Goal: Task Accomplishment & Management: Manage account settings

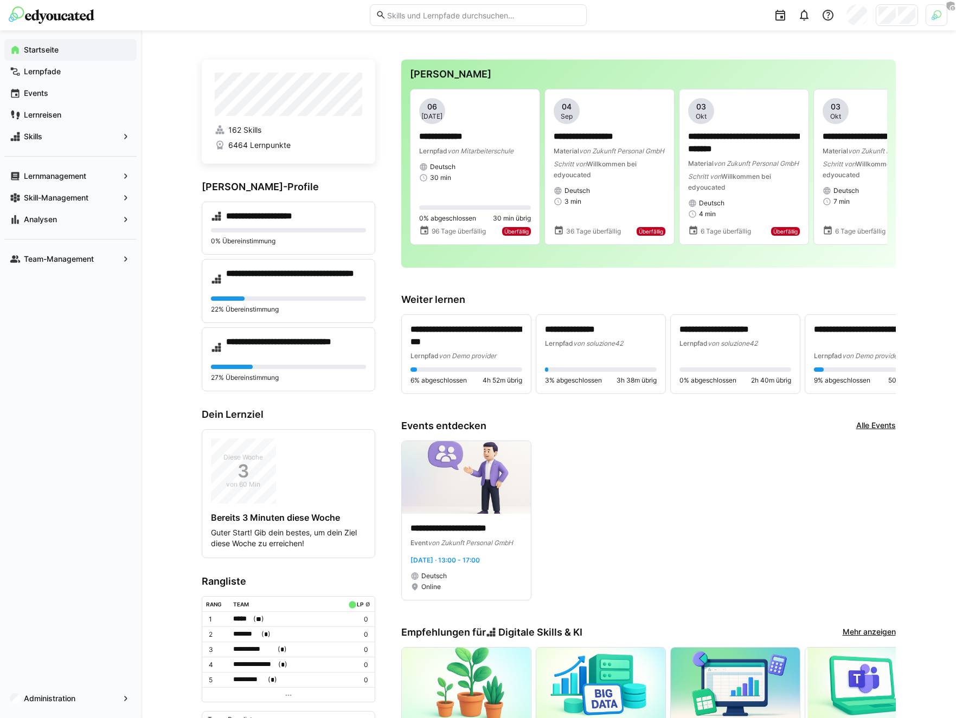
click at [54, 87] on div "Events" at bounding box center [70, 93] width 132 height 22
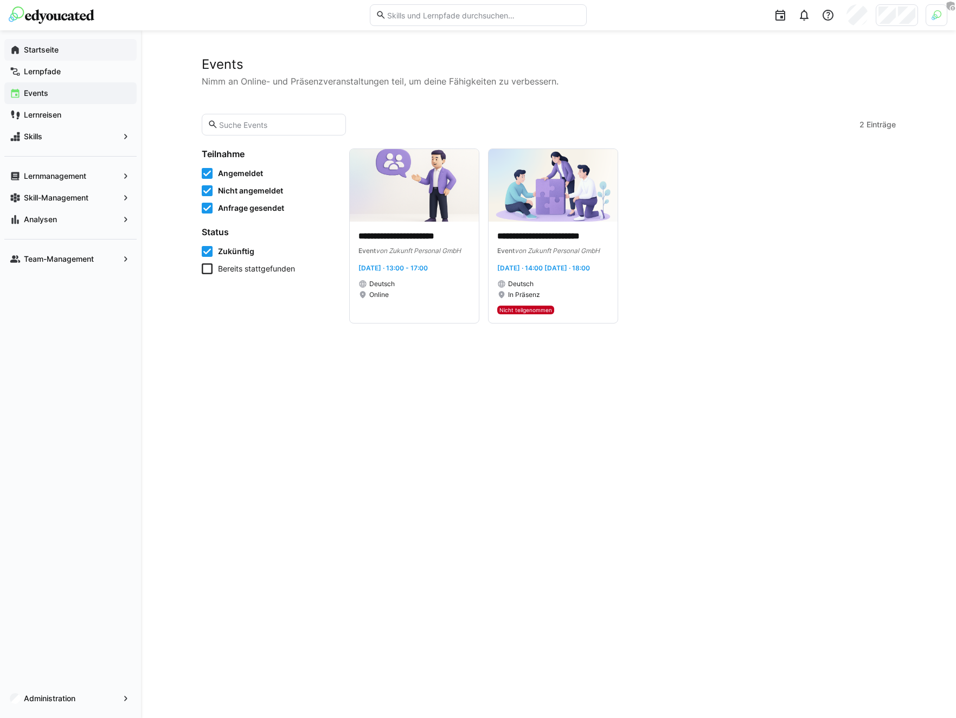
click at [63, 55] on span "Startseite" at bounding box center [76, 49] width 109 height 11
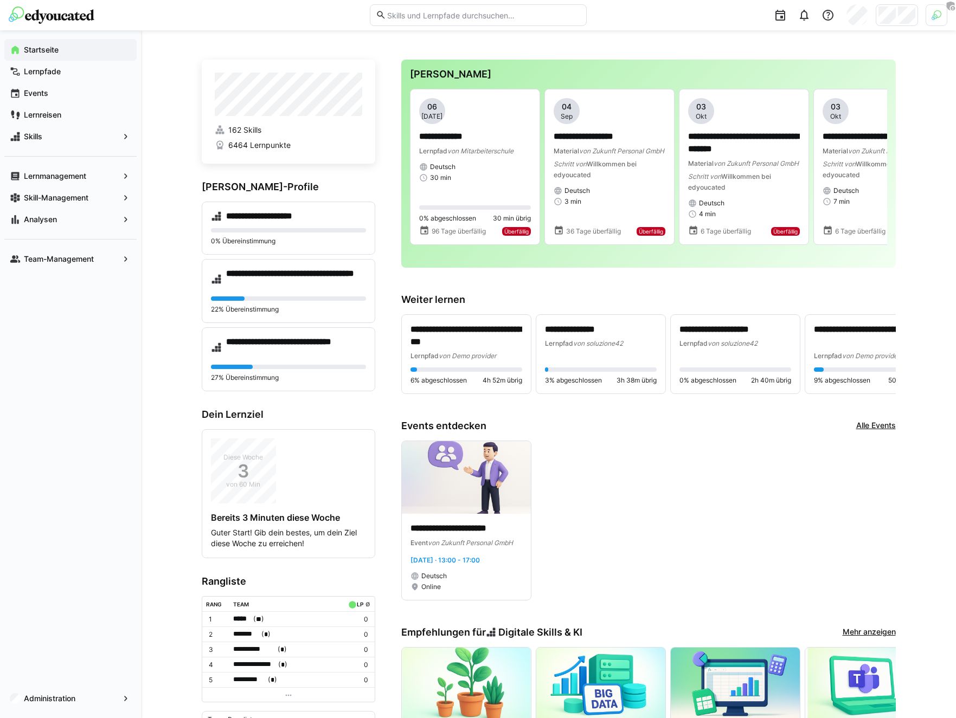
click at [244, 184] on h3 "[PERSON_NAME]-Profile" at bounding box center [288, 187] width 173 height 12
click at [118, 189] on div "Skill-Management" at bounding box center [70, 198] width 132 height 22
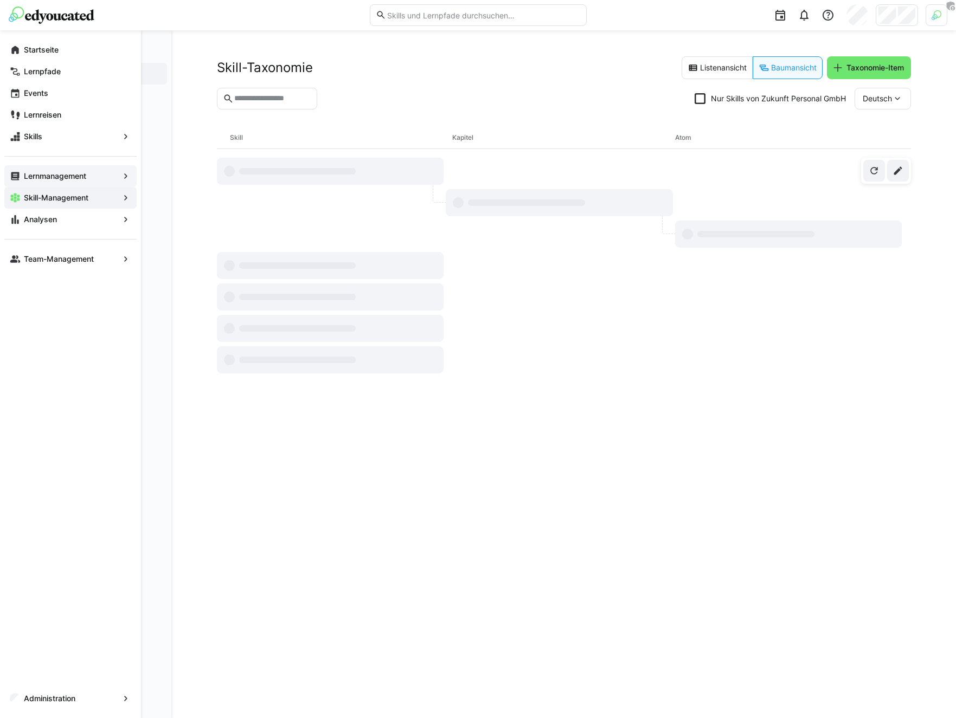
click at [115, 182] on div "Lernmanagement" at bounding box center [70, 176] width 132 height 22
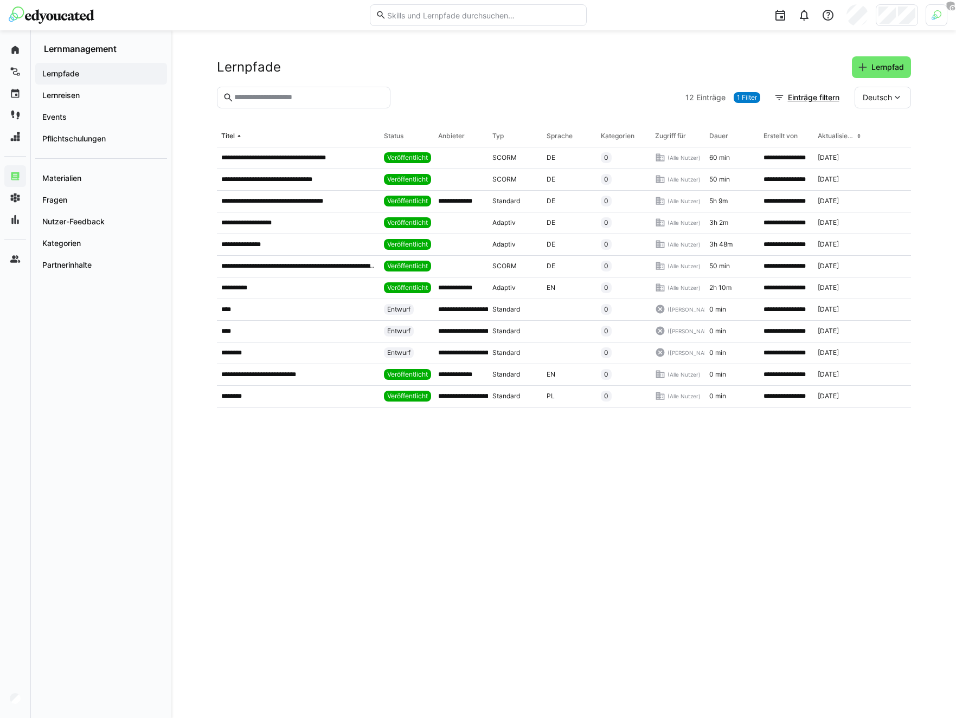
click at [181, 112] on div "**********" at bounding box center [563, 374] width 784 height 688
click at [205, 73] on div "**********" at bounding box center [563, 374] width 784 height 688
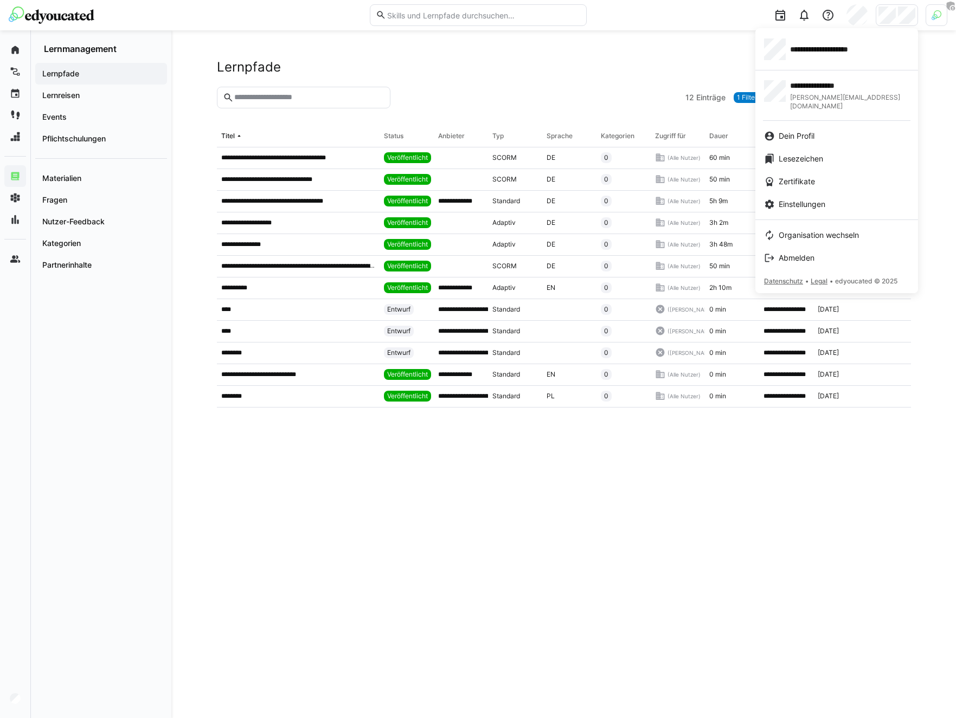
click at [229, 73] on div at bounding box center [478, 359] width 956 height 718
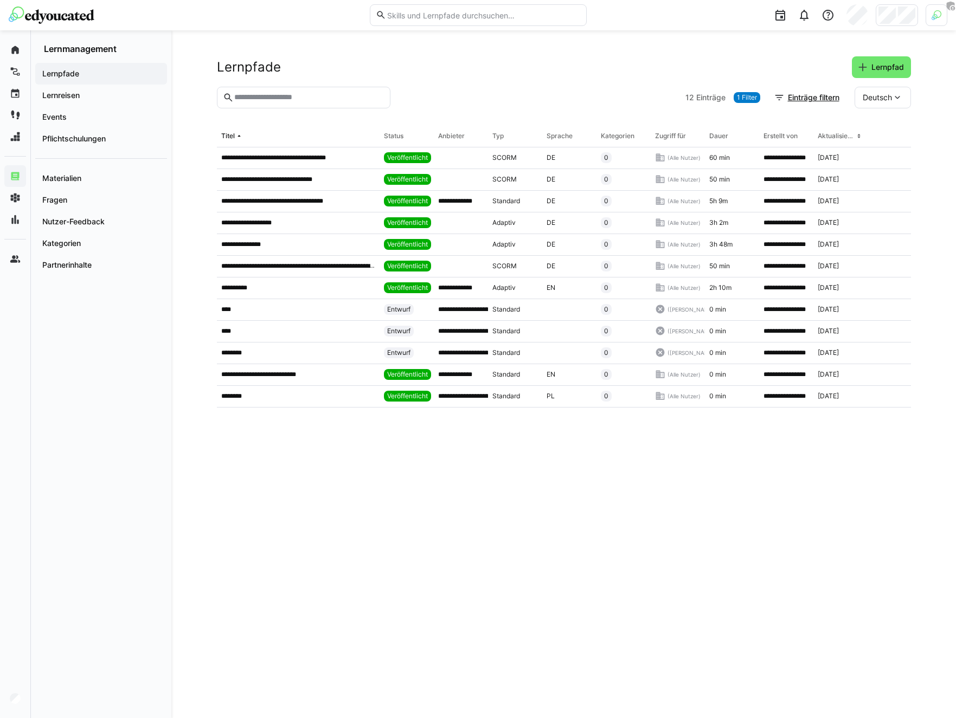
click at [743, 98] on span "1 Filter" at bounding box center [747, 97] width 20 height 9
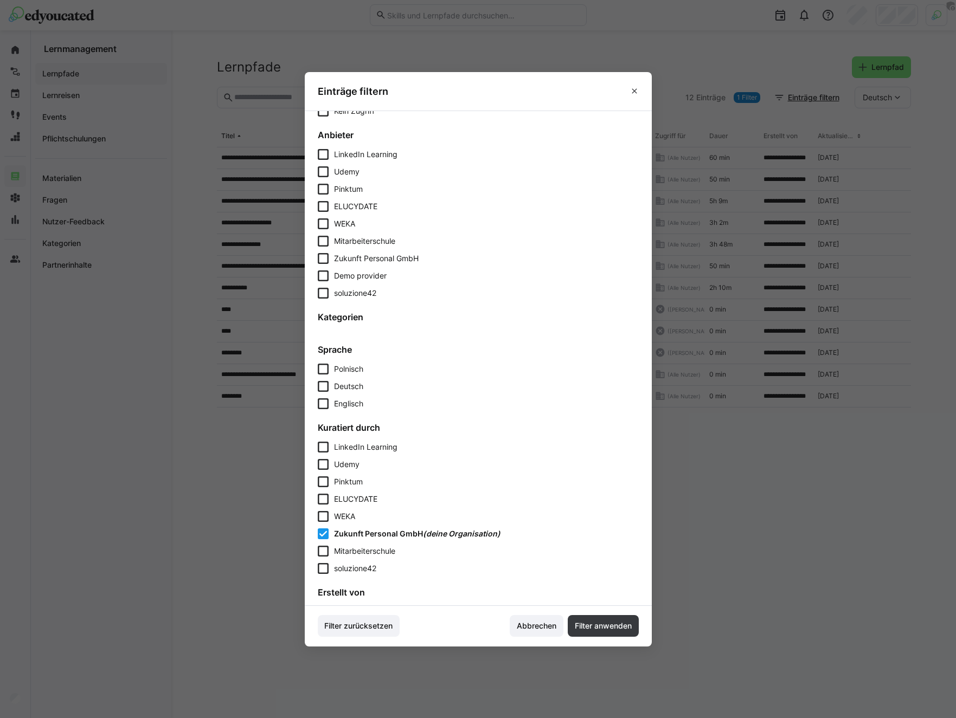
scroll to position [384, 0]
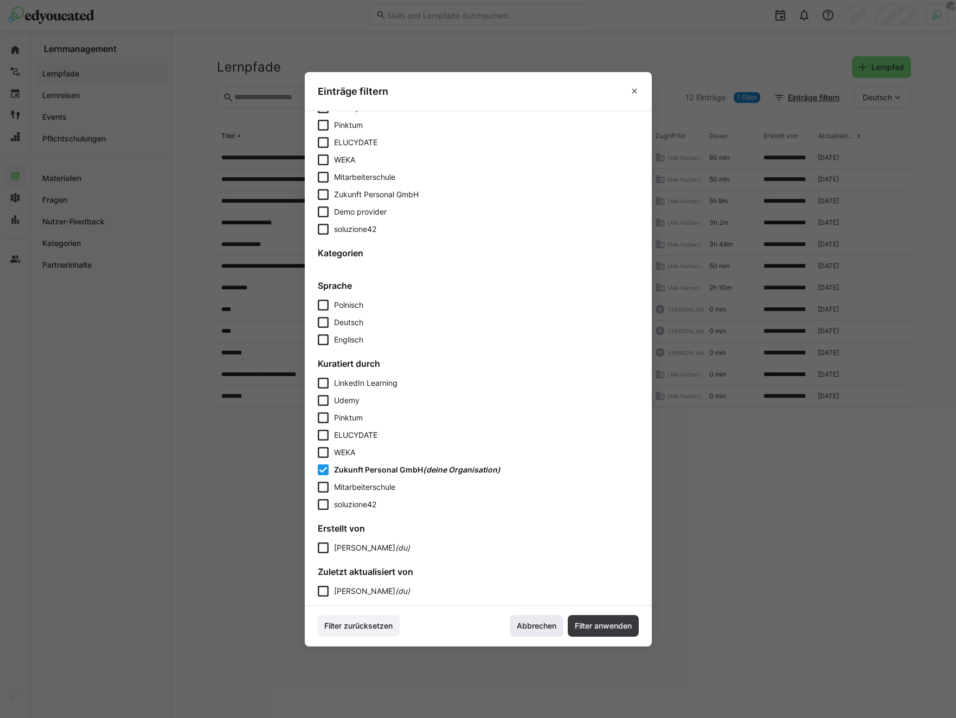
click at [548, 634] on span "Abbrechen" at bounding box center [537, 626] width 54 height 22
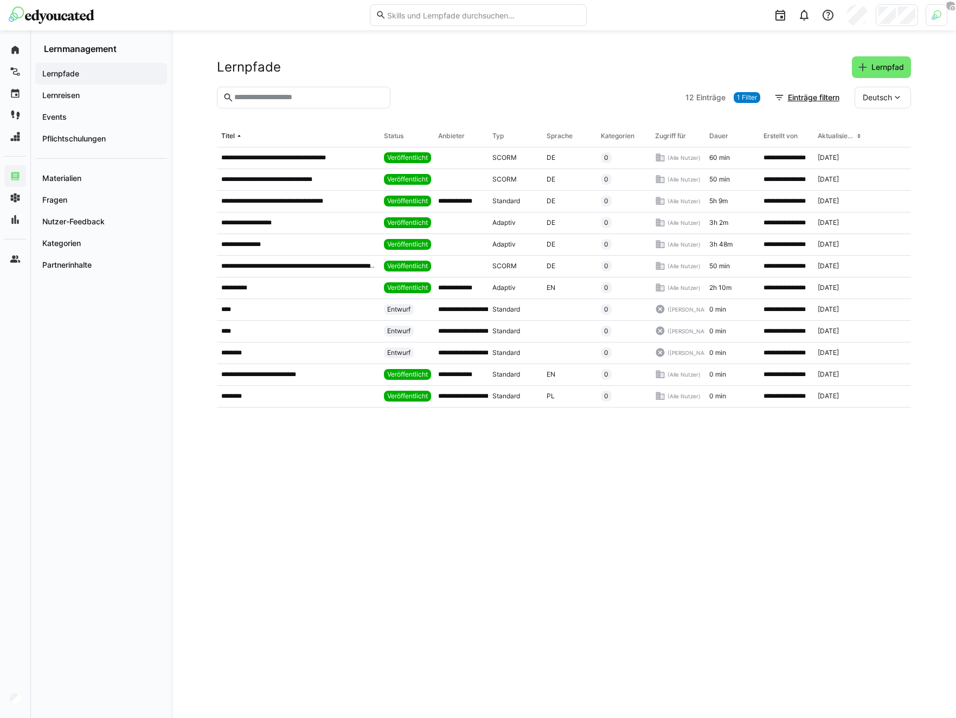
click at [858, 23] on eds-avatar at bounding box center [857, 15] width 22 height 22
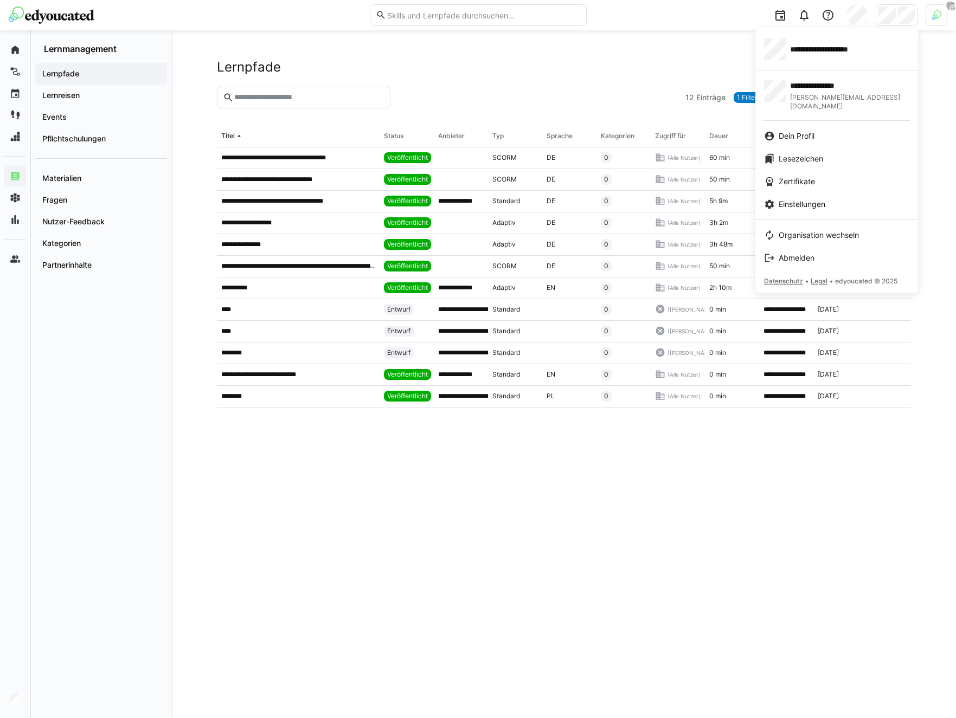
click at [858, 16] on div at bounding box center [478, 359] width 956 height 718
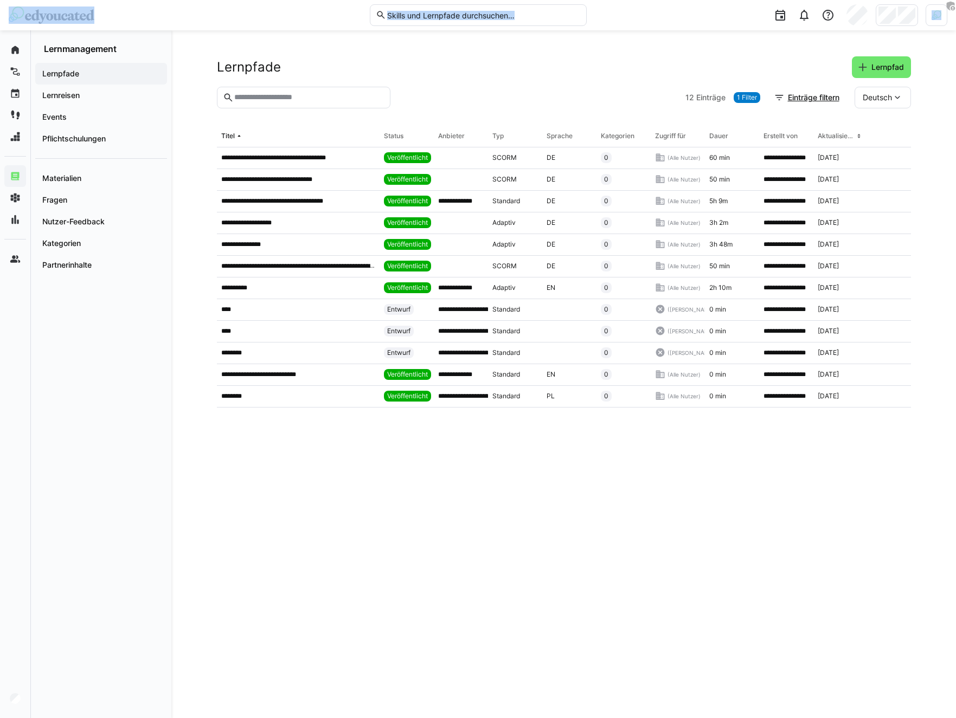
click at [858, 16] on div at bounding box center [936, 15] width 22 height 22
click at [818, 134] on span "Aktivieren" at bounding box center [817, 127] width 42 height 17
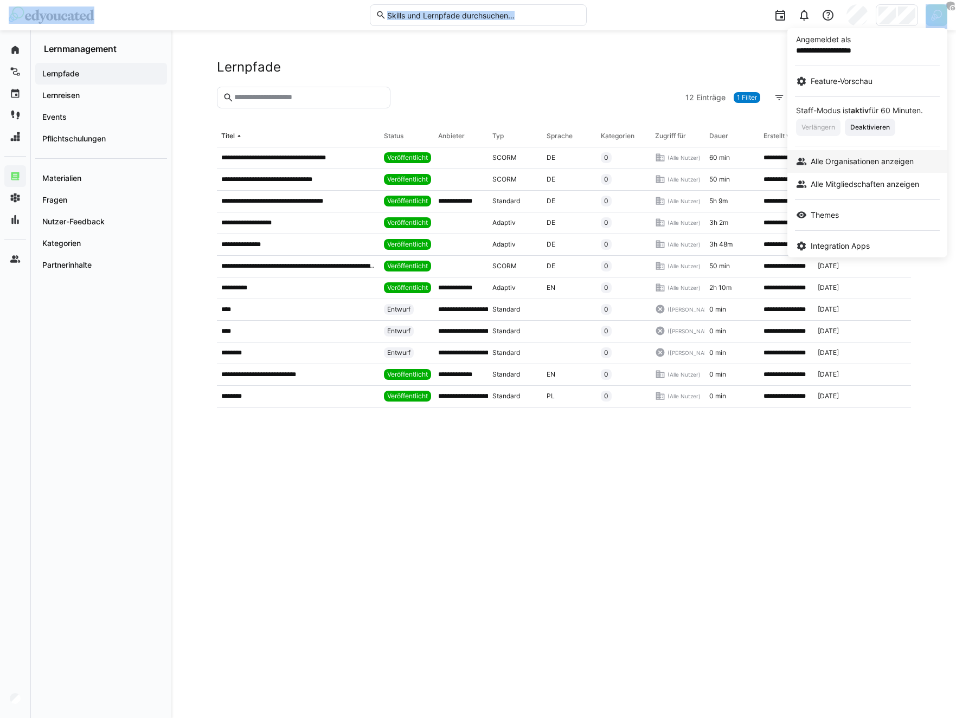
click at [844, 158] on span "Alle Organisationen anzeigen" at bounding box center [861, 161] width 103 height 11
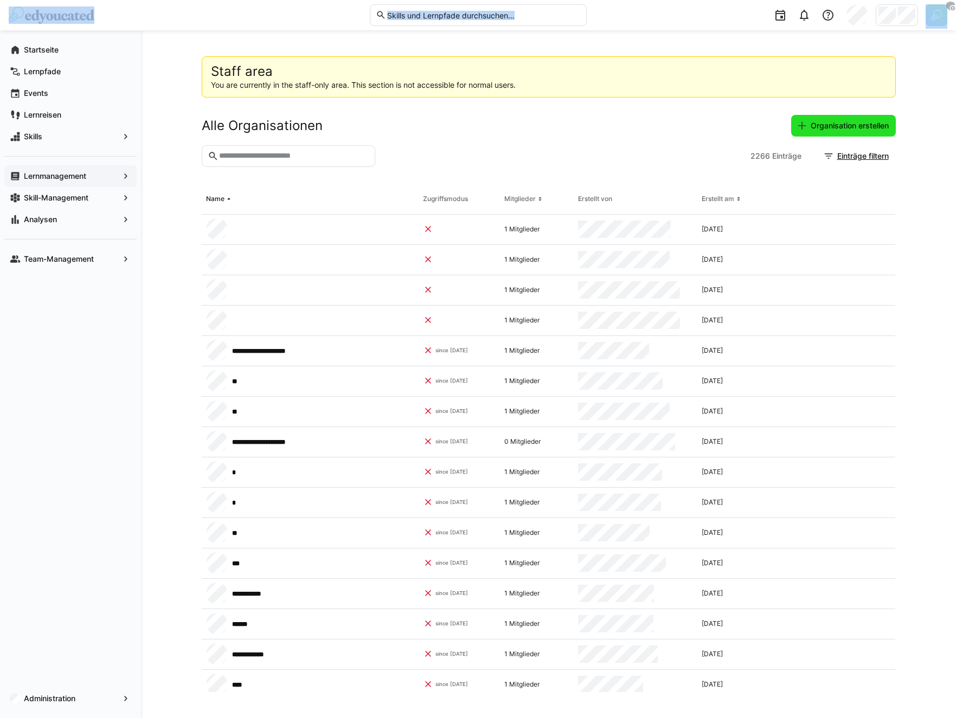
click at [839, 127] on span "Organisation erstellen" at bounding box center [849, 125] width 81 height 11
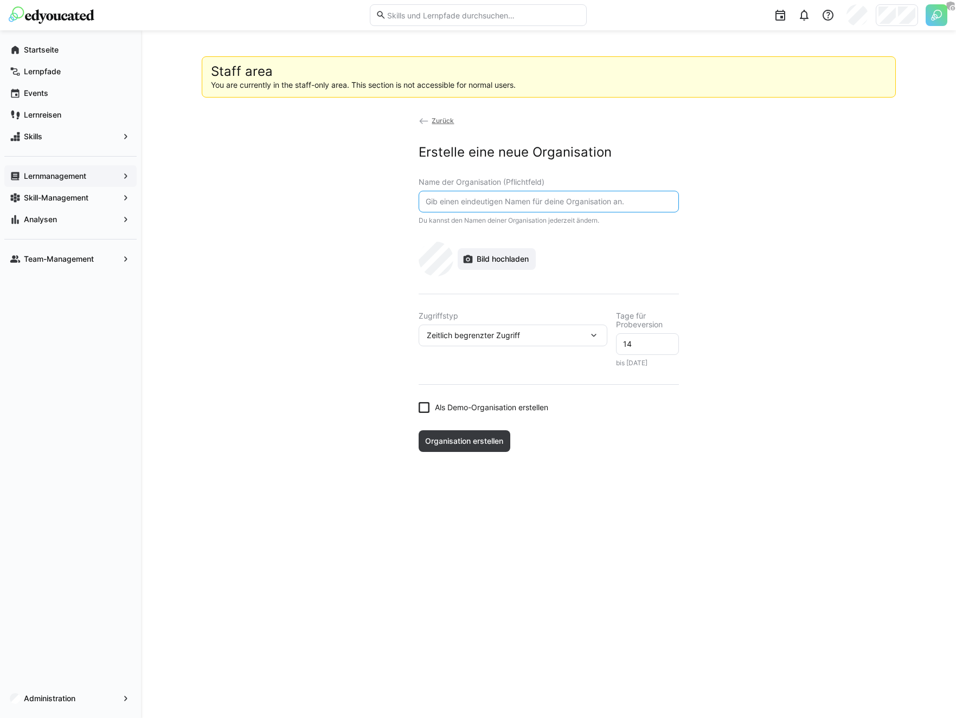
click at [458, 201] on input "text" at bounding box center [548, 202] width 248 height 10
type input "GAMBIT Consulting"
click at [486, 260] on span "Bild hochladen" at bounding box center [502, 259] width 55 height 11
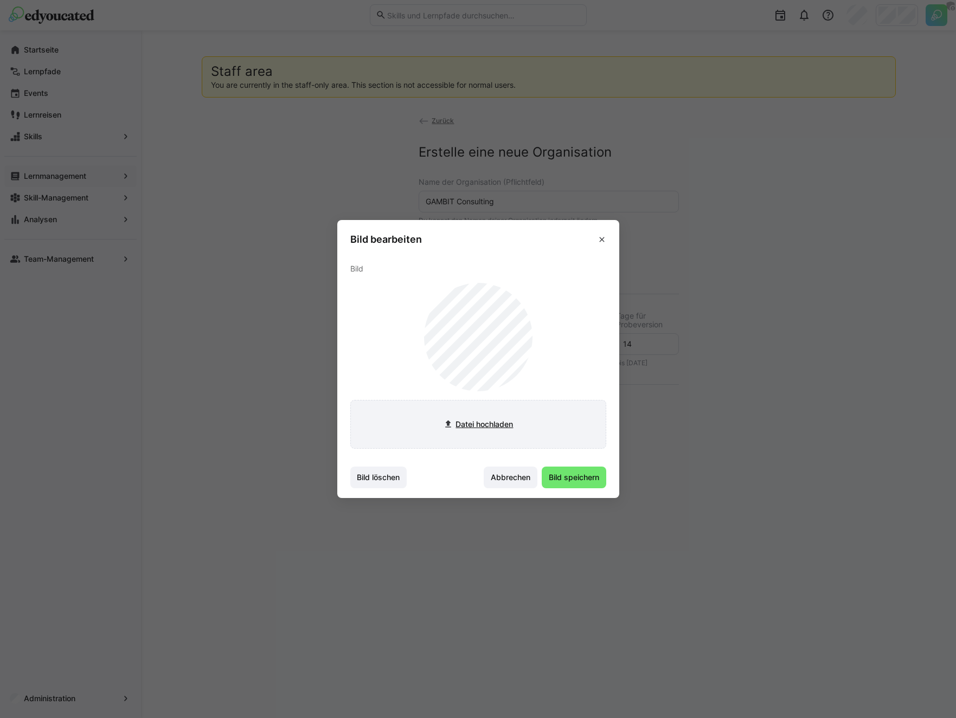
click at [459, 415] on input "file" at bounding box center [478, 425] width 255 height 48
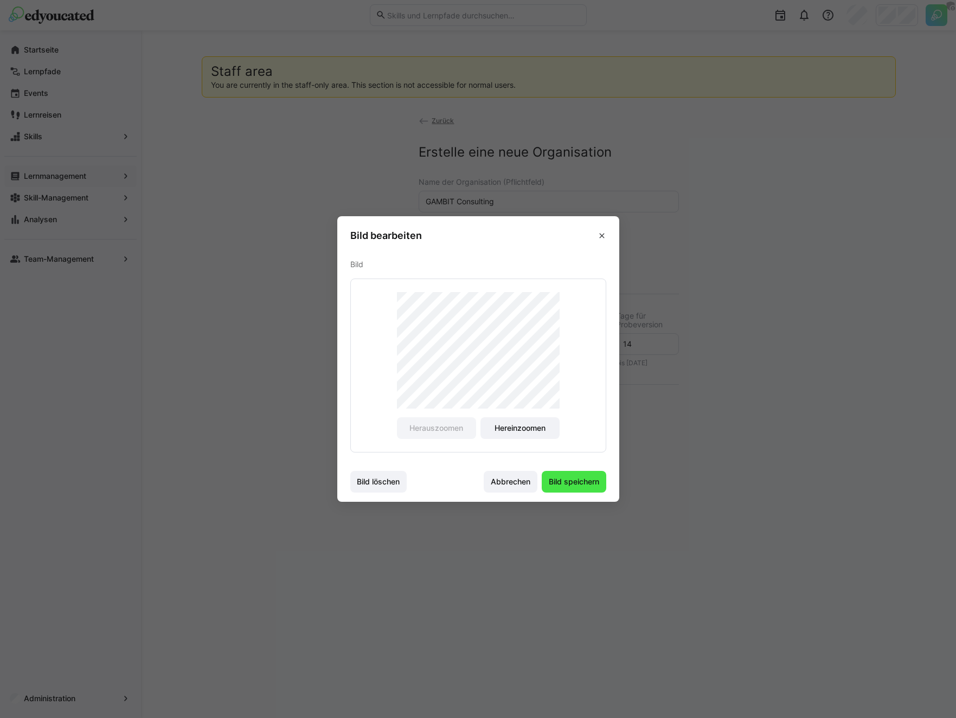
click at [572, 487] on span "Bild speichern" at bounding box center [574, 482] width 65 height 22
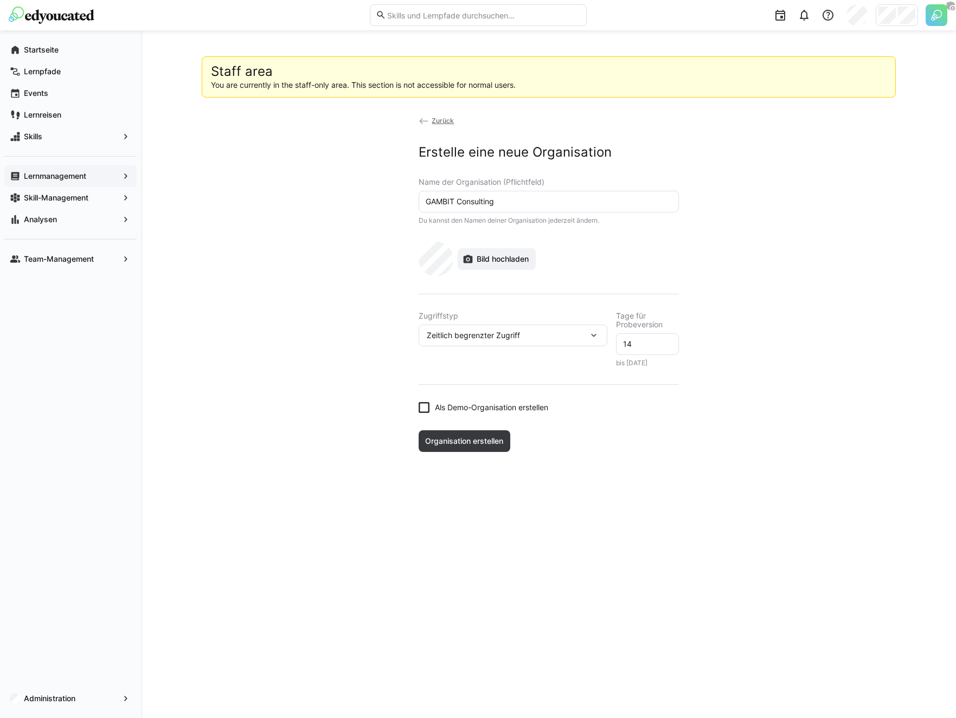
click at [569, 336] on div "Zeitlich begrenzter Zugriff" at bounding box center [508, 336] width 162 height 10
click at [622, 340] on input "14" at bounding box center [647, 344] width 51 height 10
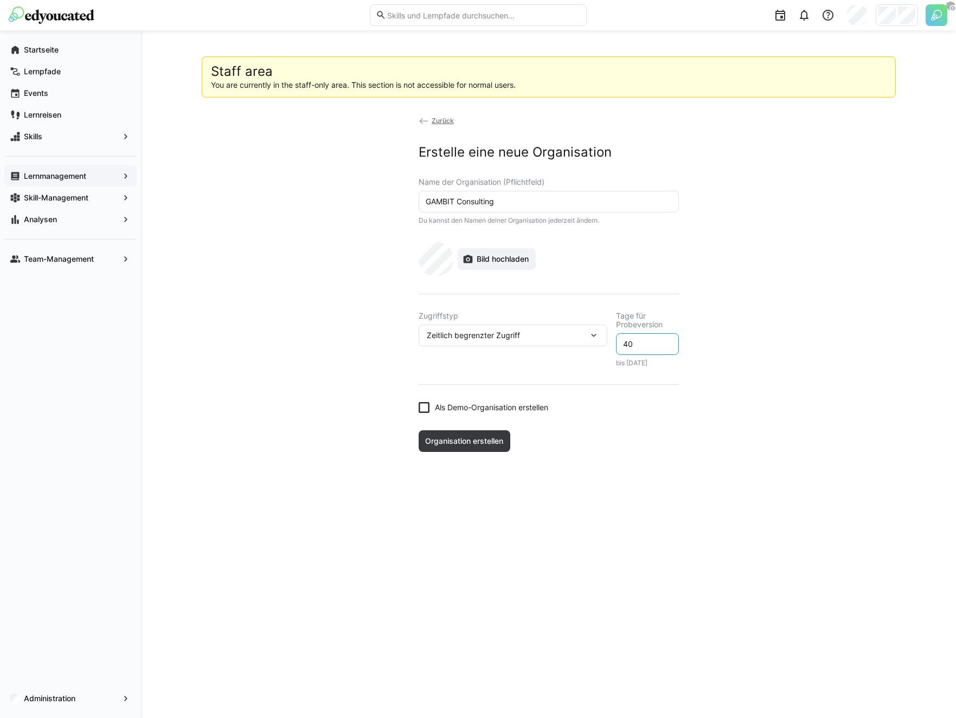
type input "40"
click at [676, 381] on form "Name der Organisation (Pflichtfeld) GAMBIT Consulting Du kannst den Namen deine…" at bounding box center [549, 295] width 260 height 235
click at [539, 364] on eds-select "Zugriffstyp Zeitlich begrenzter Zugriff" at bounding box center [513, 339] width 189 height 55
click at [324, 373] on app-organization-create "Zurück Erstelle eine neue Organisation Name der Organisation (Pflichtfeld) GAMB…" at bounding box center [549, 283] width 694 height 337
click at [583, 334] on div "Zeitlich begrenzter Zugriff" at bounding box center [508, 336] width 162 height 10
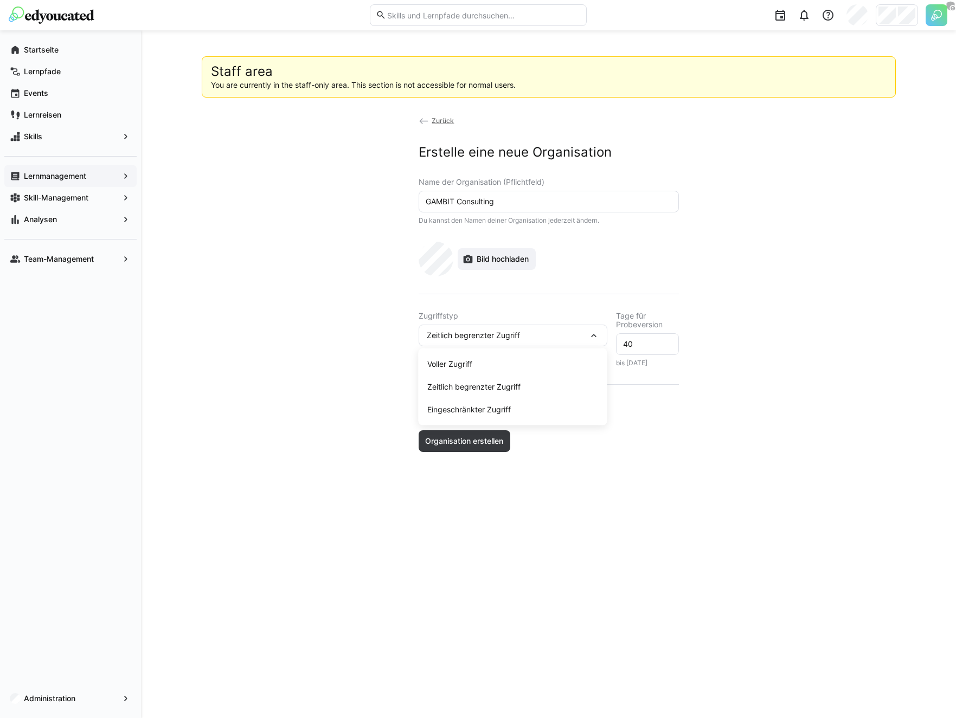
click at [356, 295] on app-organization-create "Zurück Erstelle eine neue Organisation Name der Organisation (Pflichtfeld) GAMB…" at bounding box center [549, 283] width 694 height 337
click at [483, 442] on span "Organisation erstellen" at bounding box center [463, 441] width 81 height 11
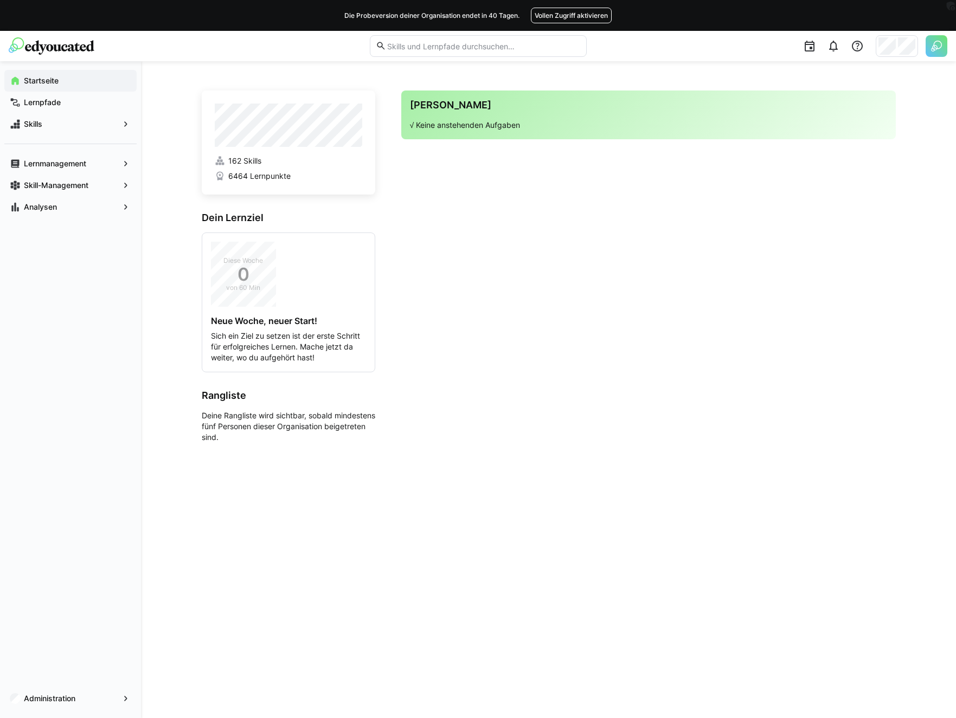
click at [185, 175] on div "162 Skills 6464 Lernpunkte Dein Lernziel Diese Woche 0 von 60 Min Neue Woche, n…" at bounding box center [548, 389] width 815 height 657
click at [0, 0] on app-navigation-label "Administration" at bounding box center [0, 0] width 0 height 0
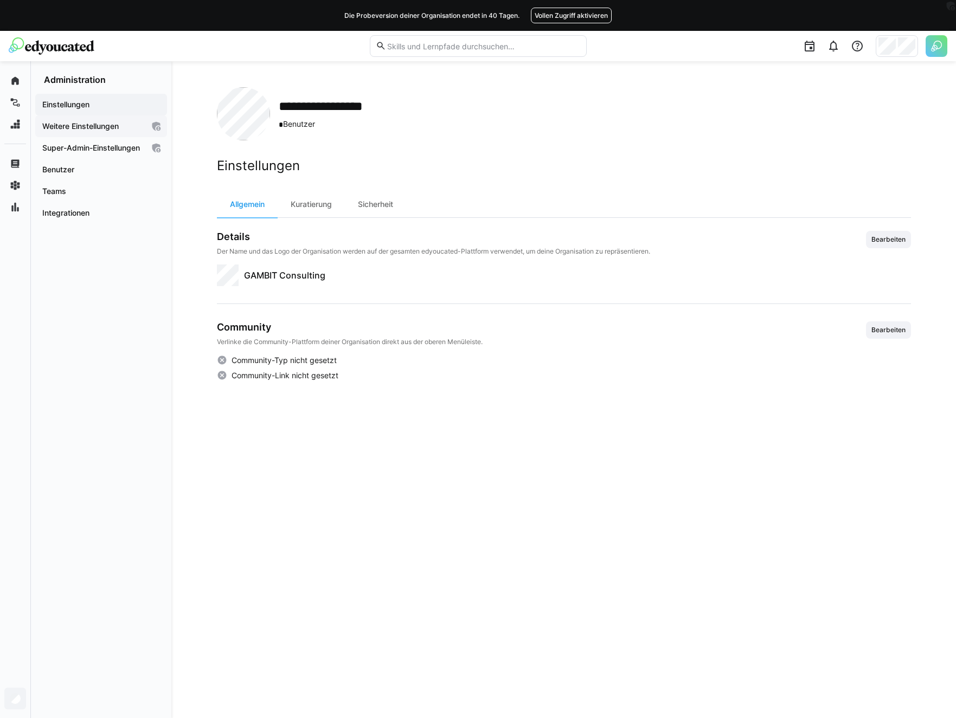
click at [0, 0] on app-navigation-label "Weitere Einstellungen" at bounding box center [0, 0] width 0 height 0
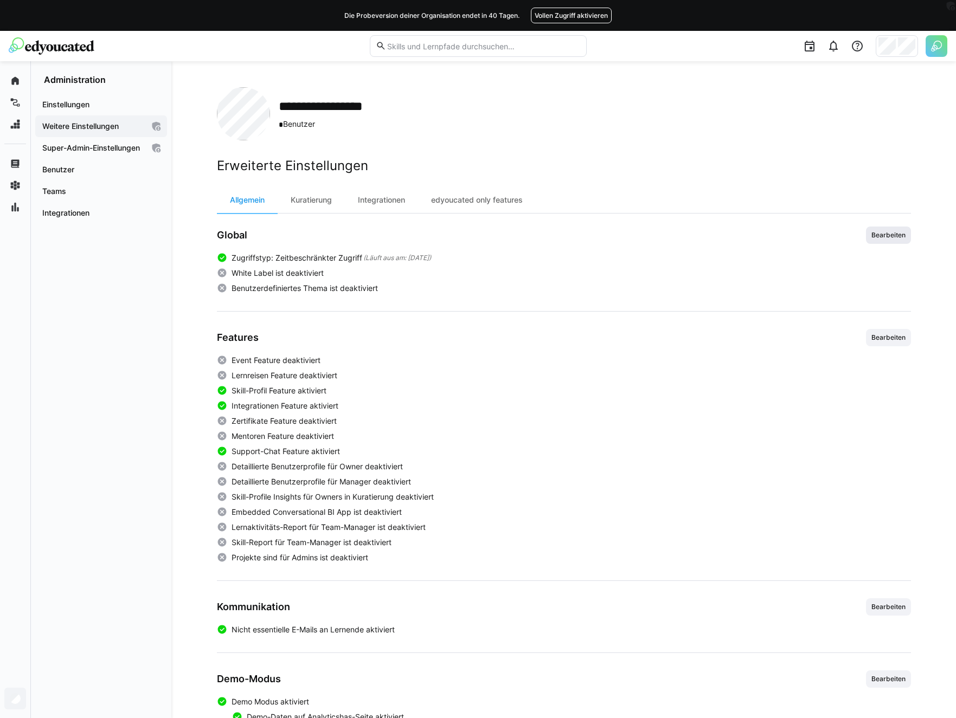
click at [858, 231] on span "Bearbeiten" at bounding box center [888, 235] width 36 height 9
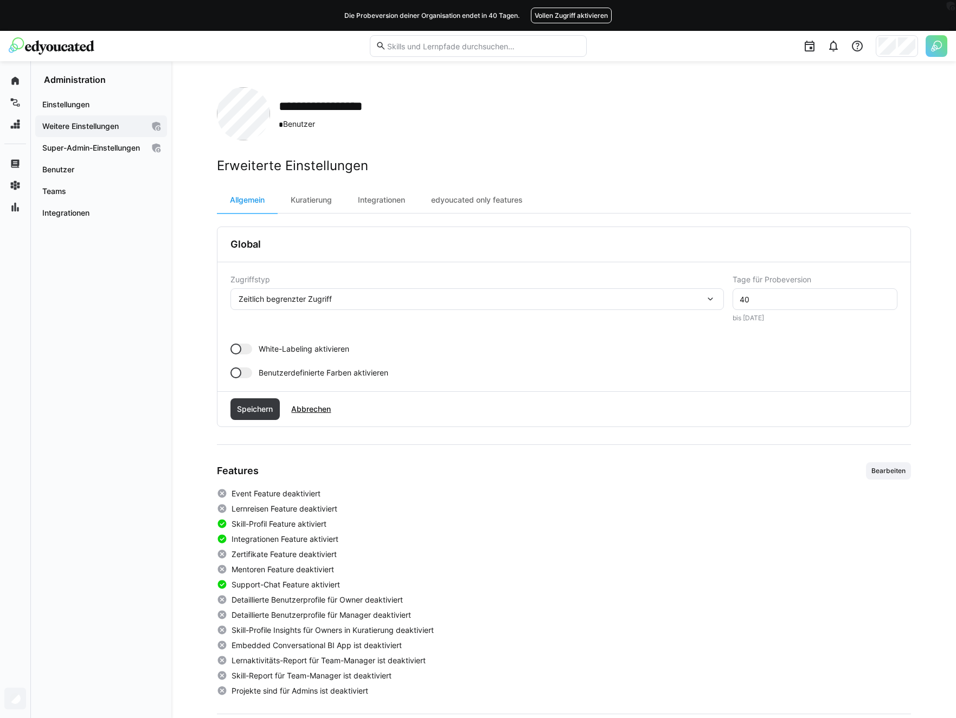
click at [325, 349] on span "White-Labeling aktivieren" at bounding box center [304, 349] width 91 height 11
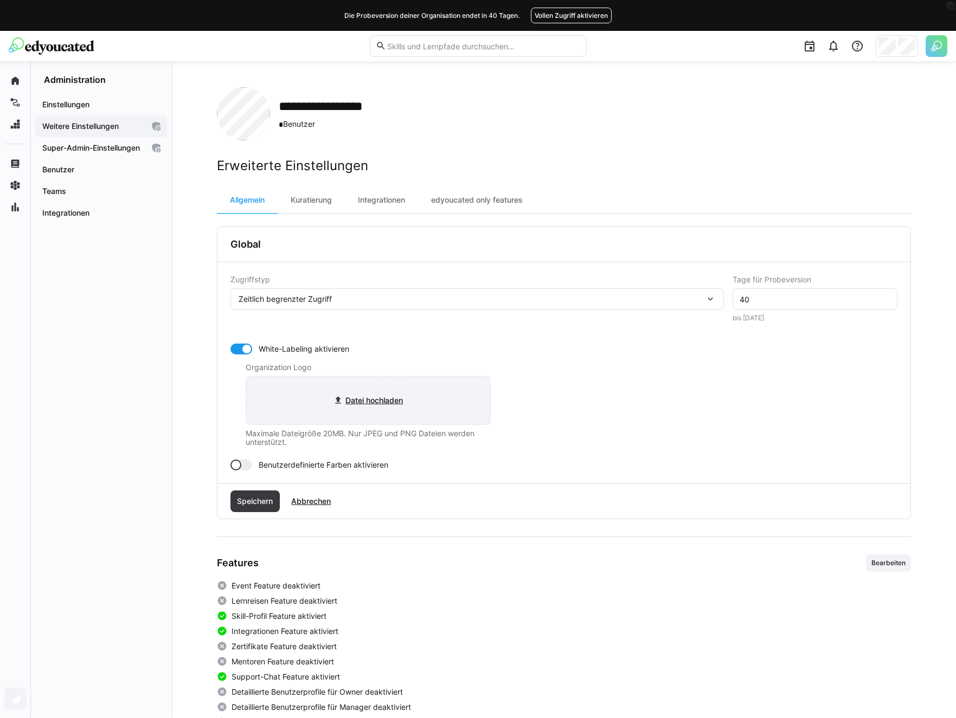
click at [332, 394] on input "file" at bounding box center [368, 401] width 244 height 48
click at [383, 385] on input "file" at bounding box center [368, 401] width 244 height 48
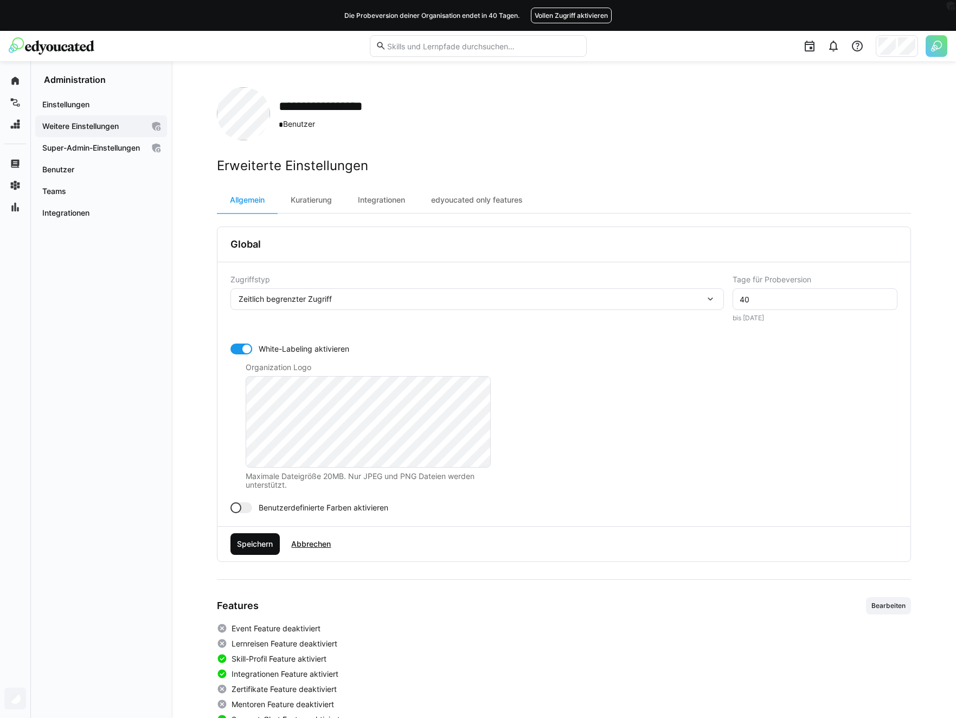
click at [249, 545] on span "Speichern" at bounding box center [254, 544] width 39 height 11
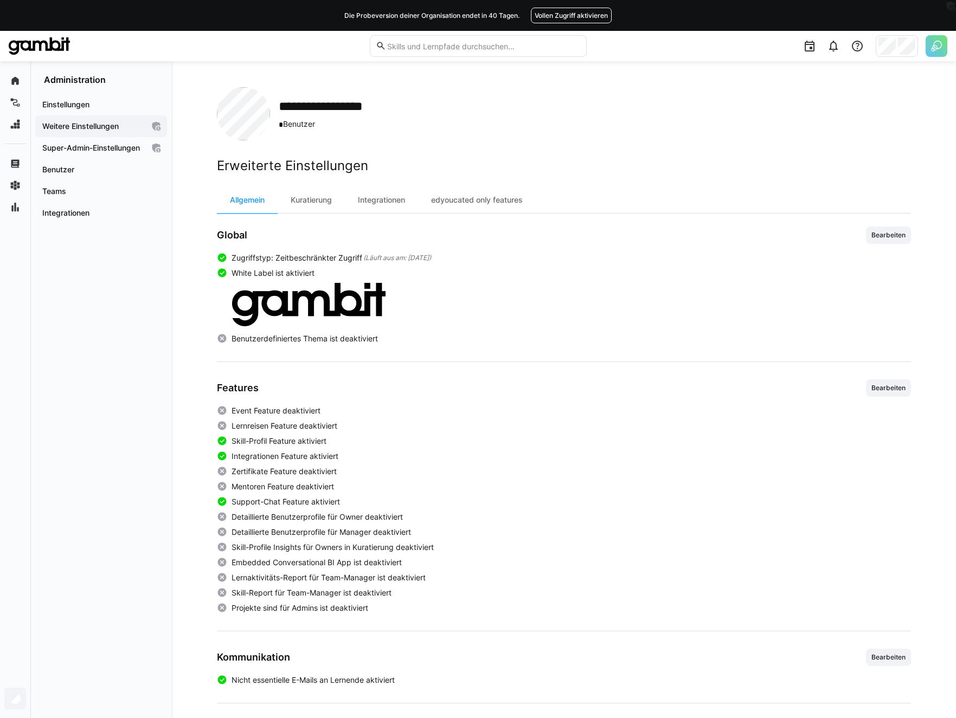
scroll to position [114, 0]
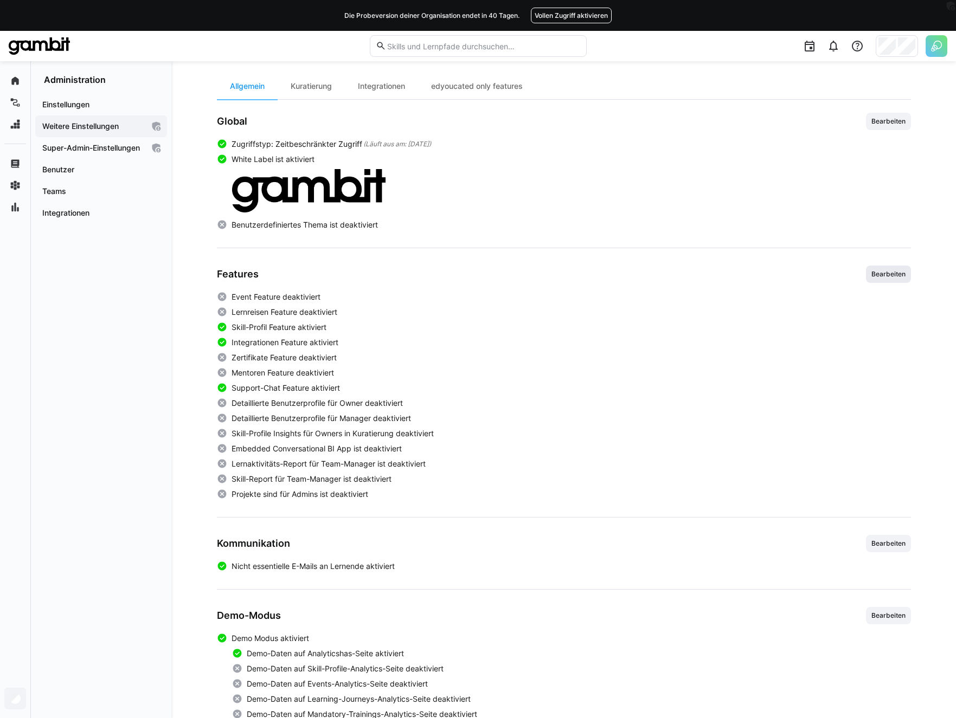
click at [858, 277] on span "Bearbeiten" at bounding box center [888, 274] width 36 height 9
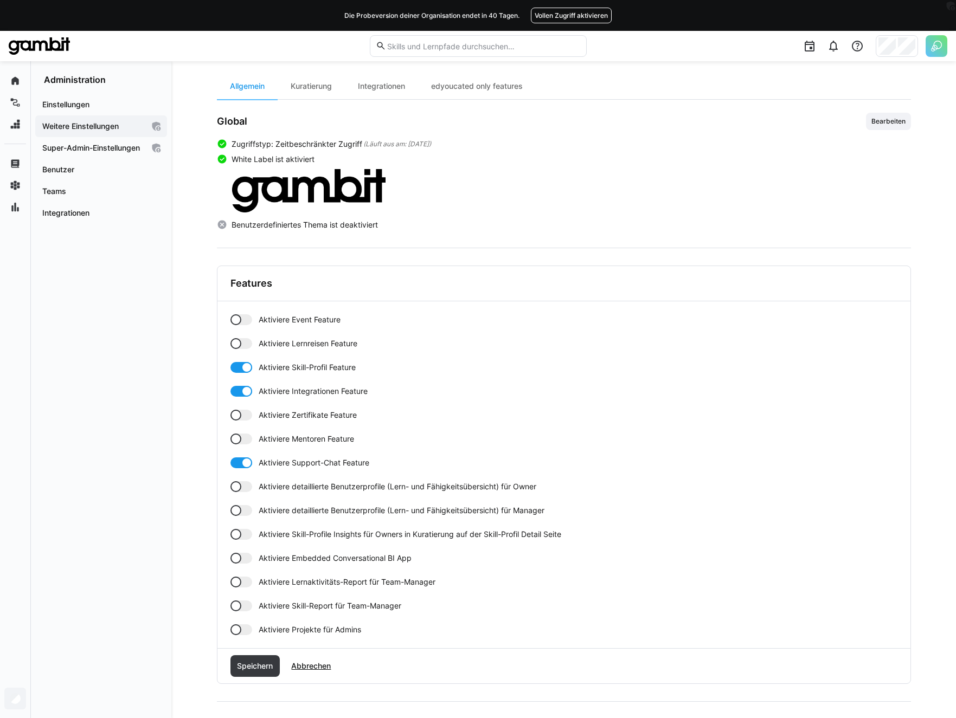
click at [272, 344] on span "Aktiviere Lernreisen Feature" at bounding box center [308, 343] width 99 height 11
click at [281, 313] on div "Aktiviere Event Feature Aktiviere Lernreisen Feature Aktiviere Skill-Profil Fea…" at bounding box center [563, 474] width 693 height 347
click at [279, 319] on span "Aktiviere Event Feature" at bounding box center [300, 319] width 82 height 11
click at [277, 412] on span "Aktiviere Zertifikate Feature" at bounding box center [308, 415] width 98 height 11
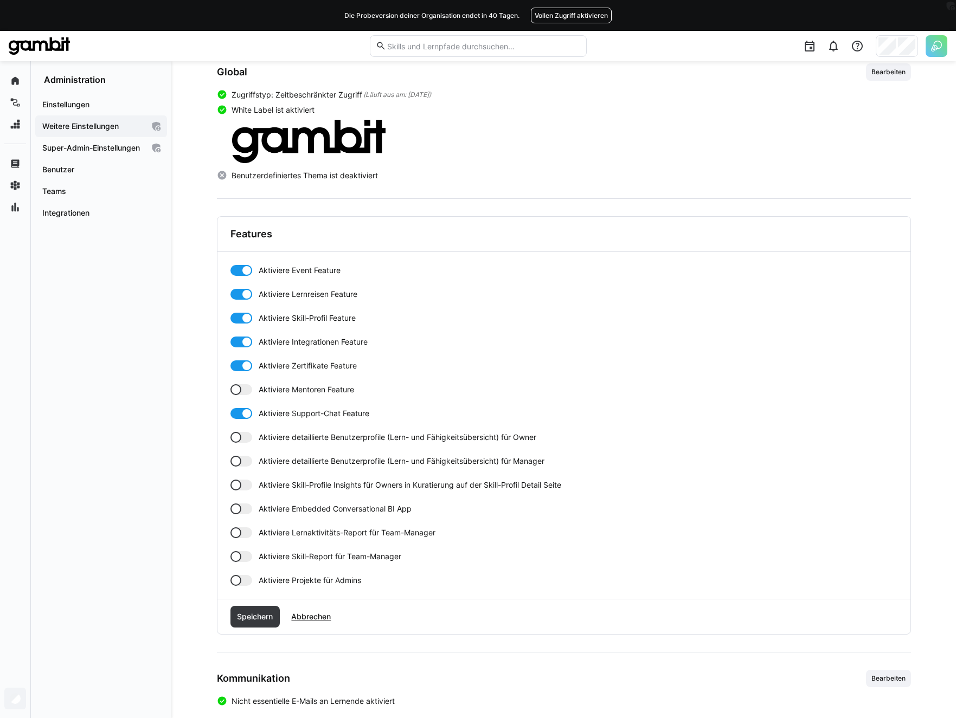
scroll to position [173, 0]
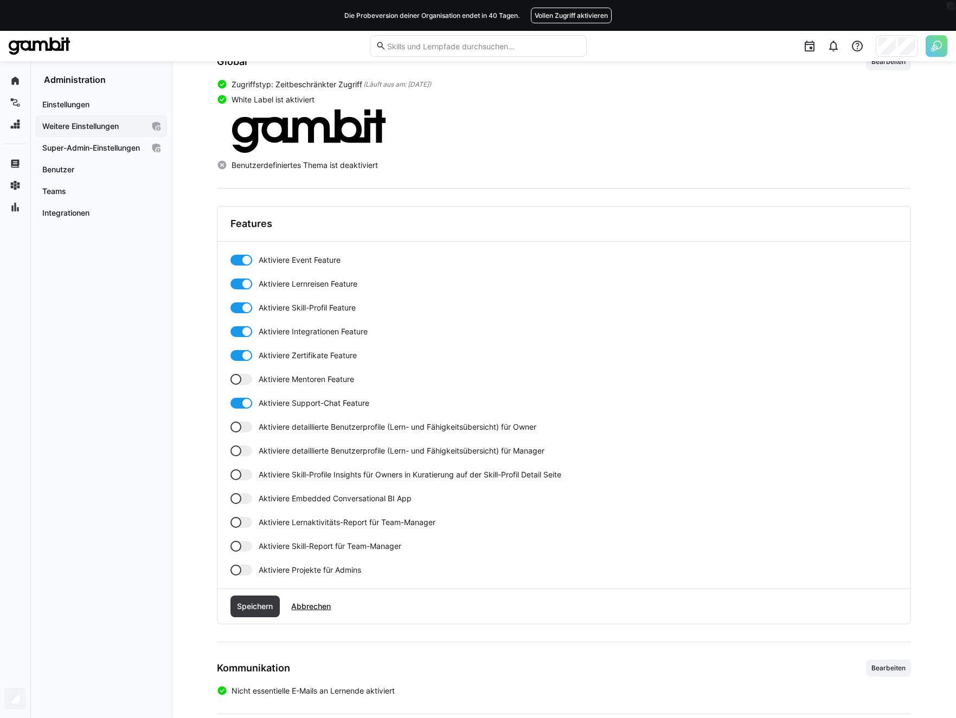
click at [279, 422] on span "Aktiviere detaillierte Benutzerprofile (Lern- und Fähigkeitsübersicht) für Owner" at bounding box center [398, 427] width 278 height 11
click at [278, 459] on div "Aktiviere Event Feature Aktiviere Lernreisen Feature Aktiviere Skill-Profil Fea…" at bounding box center [563, 415] width 667 height 321
click at [280, 451] on span "Aktiviere detaillierte Benutzerprofile (Lern- und Fähigkeitsübersicht) für Mana…" at bounding box center [402, 451] width 286 height 11
click at [279, 473] on span "Aktiviere Skill-Profile Insights für Owners in Kuratierung auf der Skill-Profil…" at bounding box center [410, 474] width 303 height 11
click at [277, 525] on span "Aktiviere Lernaktivitäts-Report für Team-Manager" at bounding box center [347, 522] width 177 height 11
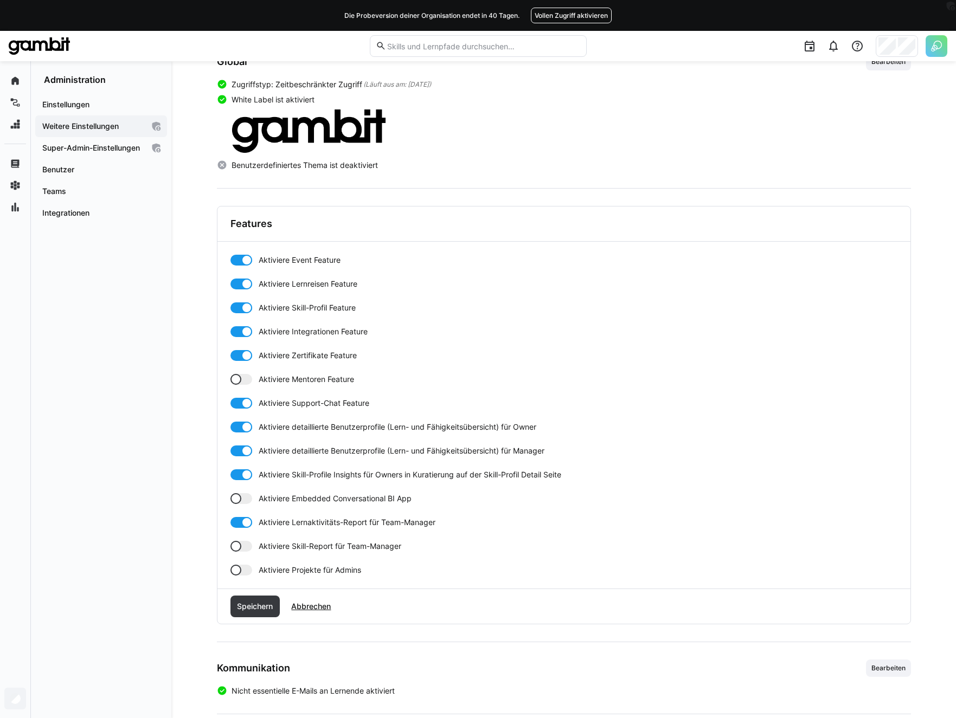
click at [278, 543] on span "Aktiviere Skill-Report für Team-Manager" at bounding box center [330, 546] width 143 height 11
click at [278, 571] on span "Aktiviere Projekte für Admins" at bounding box center [310, 570] width 102 height 11
click at [265, 604] on span "Speichern" at bounding box center [254, 606] width 39 height 11
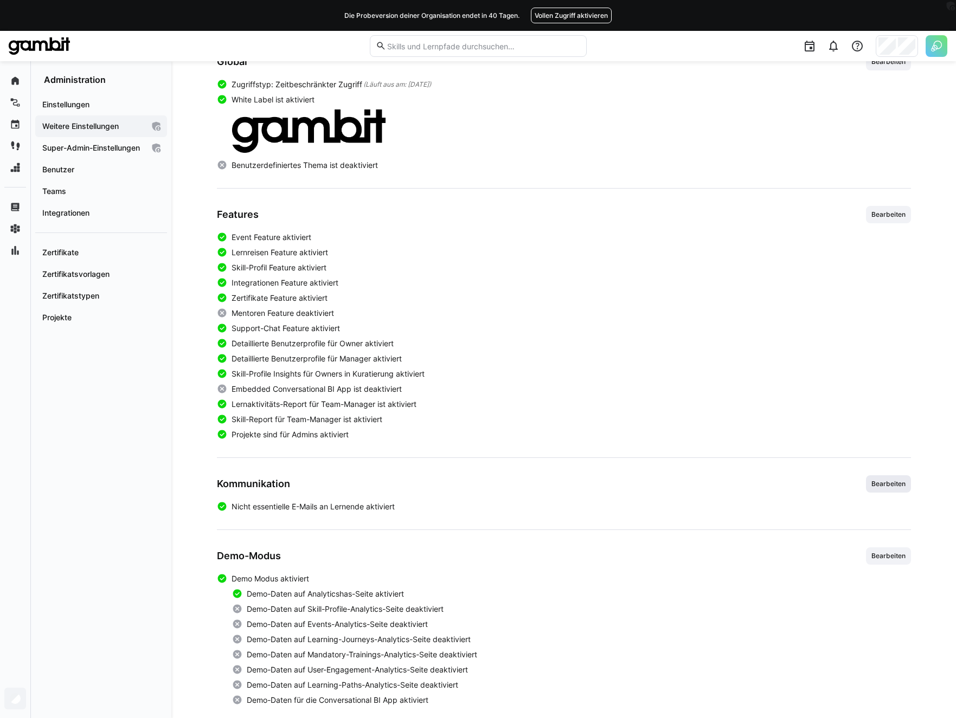
click at [858, 485] on span "Bearbeiten" at bounding box center [888, 484] width 36 height 9
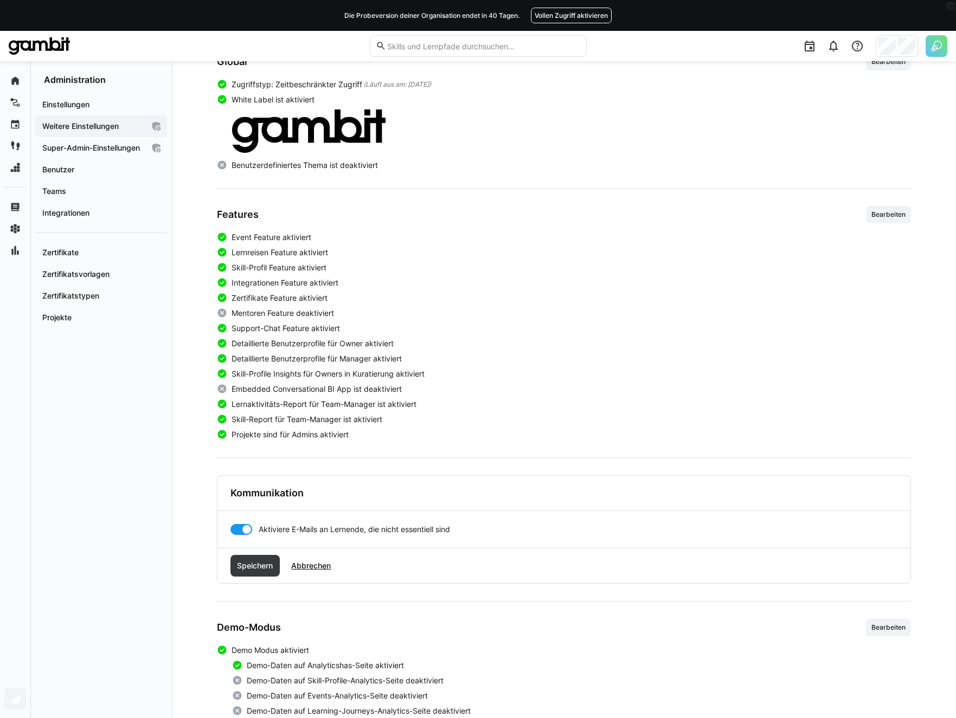
click at [240, 524] on div at bounding box center [241, 529] width 22 height 11
click at [253, 570] on span "Speichern" at bounding box center [254, 566] width 39 height 11
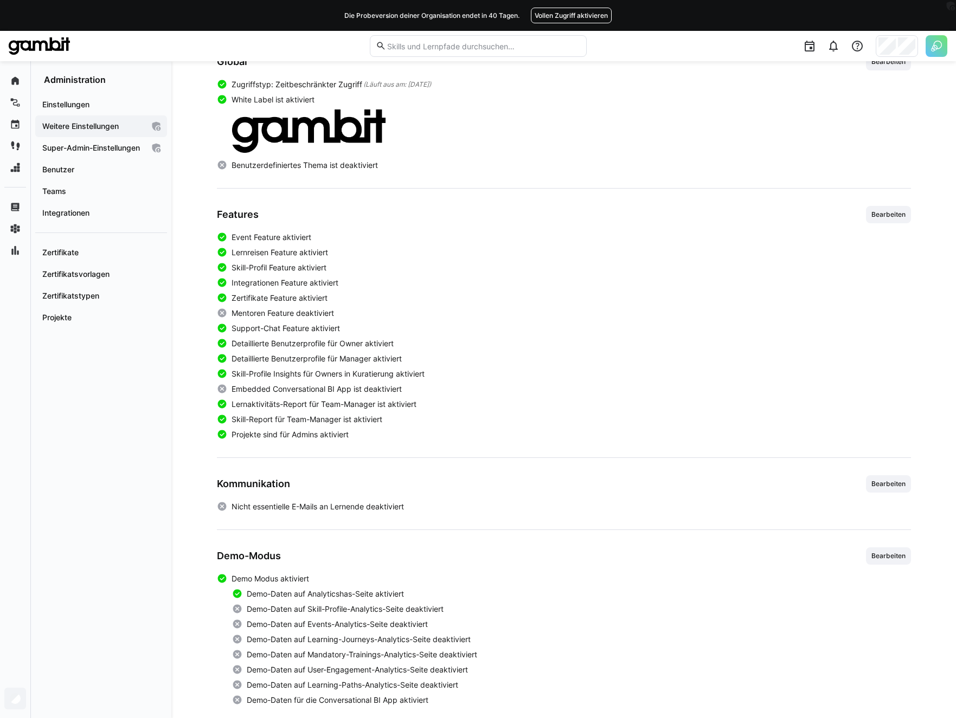
scroll to position [187, 0]
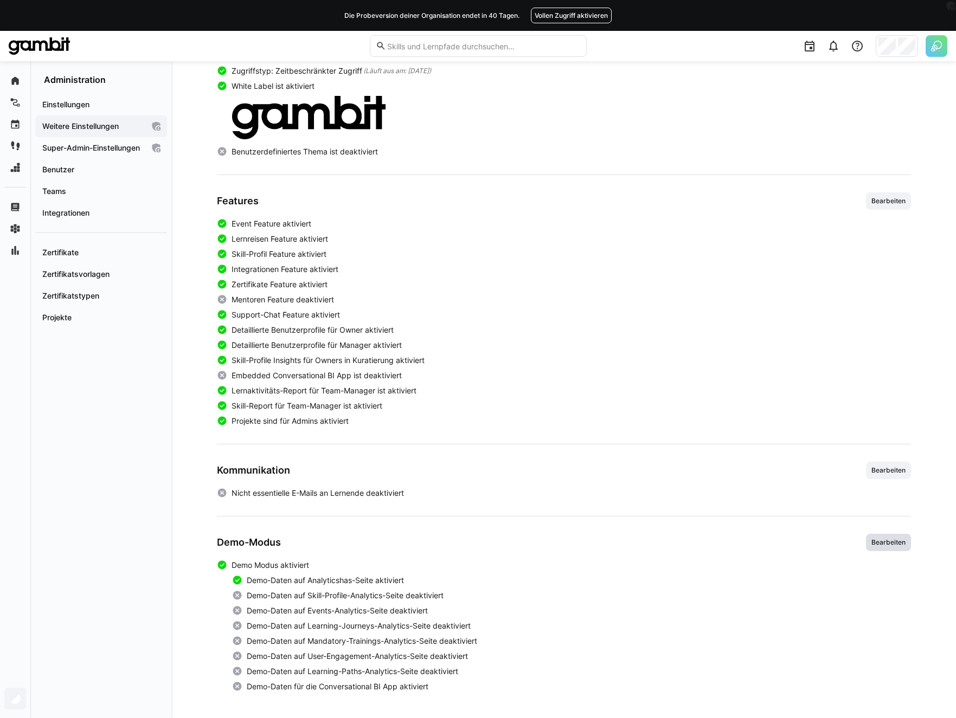
click at [858, 538] on span "Bearbeiten" at bounding box center [888, 542] width 36 height 9
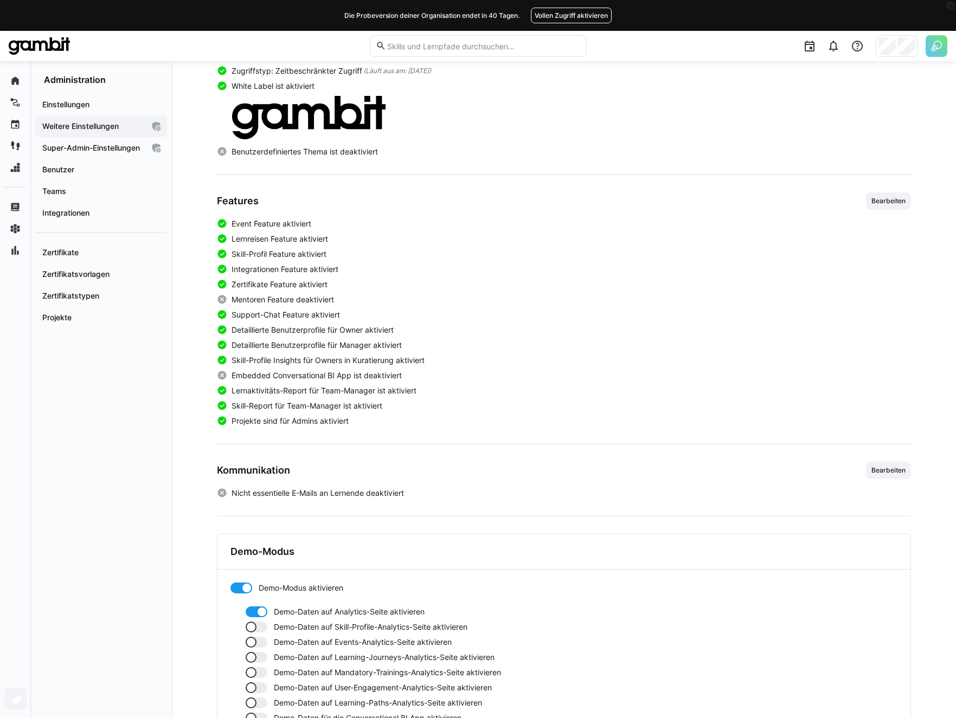
scroll to position [267, 0]
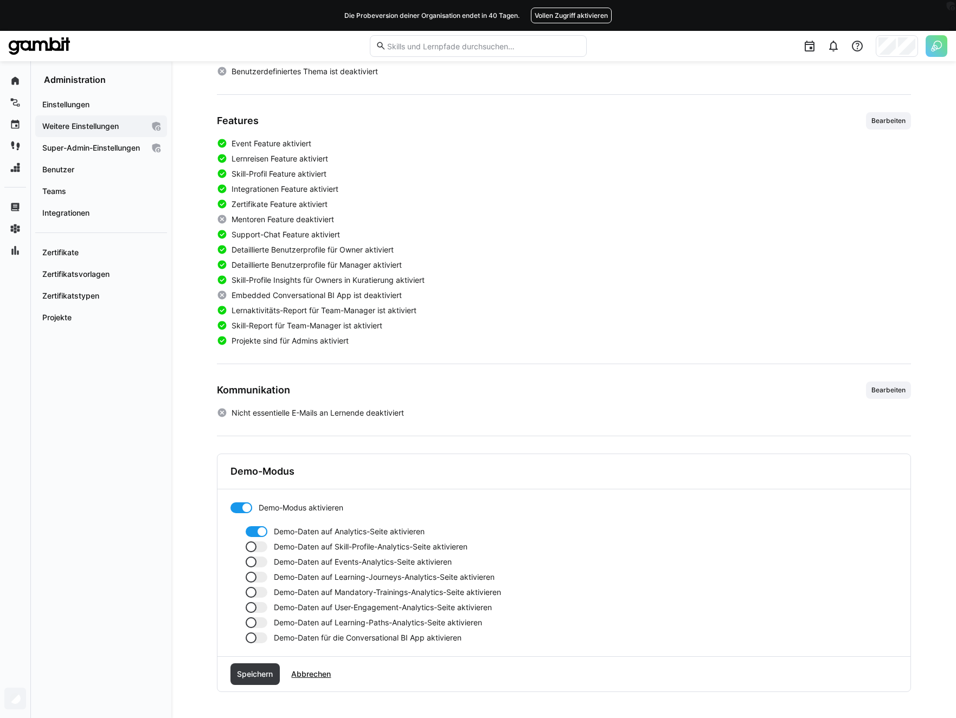
click at [268, 620] on app-toggle "Demo-Daten auf Learning-Paths-Analytics-Seite aktivieren" at bounding box center [572, 622] width 652 height 11
click at [267, 603] on app-toggle "Demo-Daten auf User-Engagement-Analytics-Seite aktivieren" at bounding box center [572, 607] width 652 height 11
click at [269, 588] on app-toggle "Demo-Daten auf Mandatory-Trainings-Analytics-Seite aktivieren" at bounding box center [572, 592] width 652 height 11
click at [266, 576] on div at bounding box center [257, 577] width 22 height 11
click at [265, 559] on div at bounding box center [257, 562] width 22 height 11
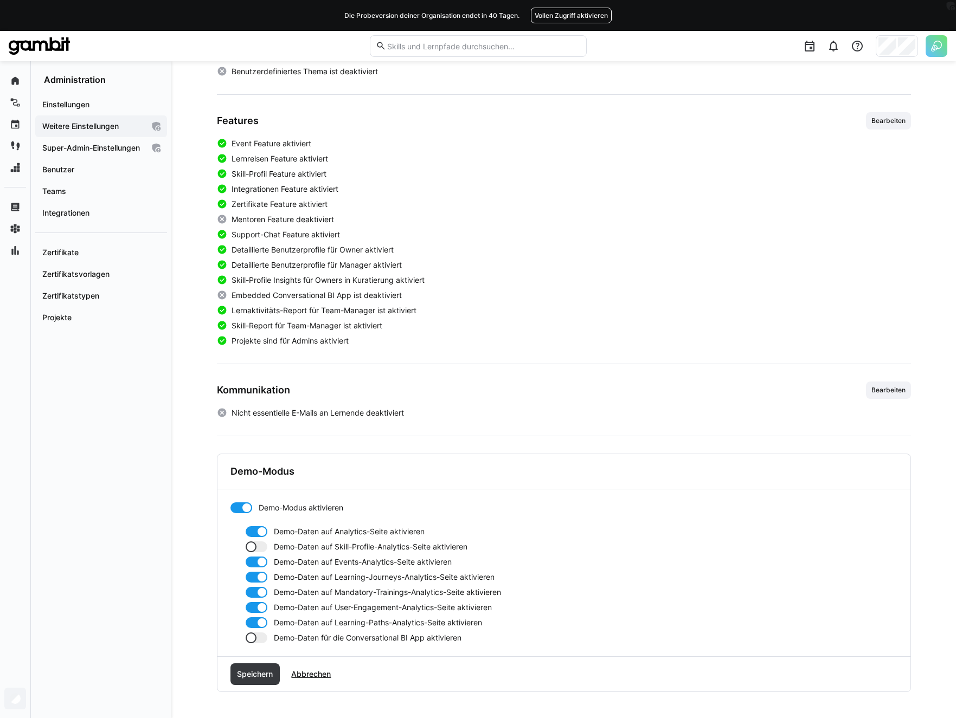
click at [265, 543] on div at bounding box center [257, 547] width 22 height 11
click at [258, 672] on span "Speichern" at bounding box center [254, 674] width 39 height 11
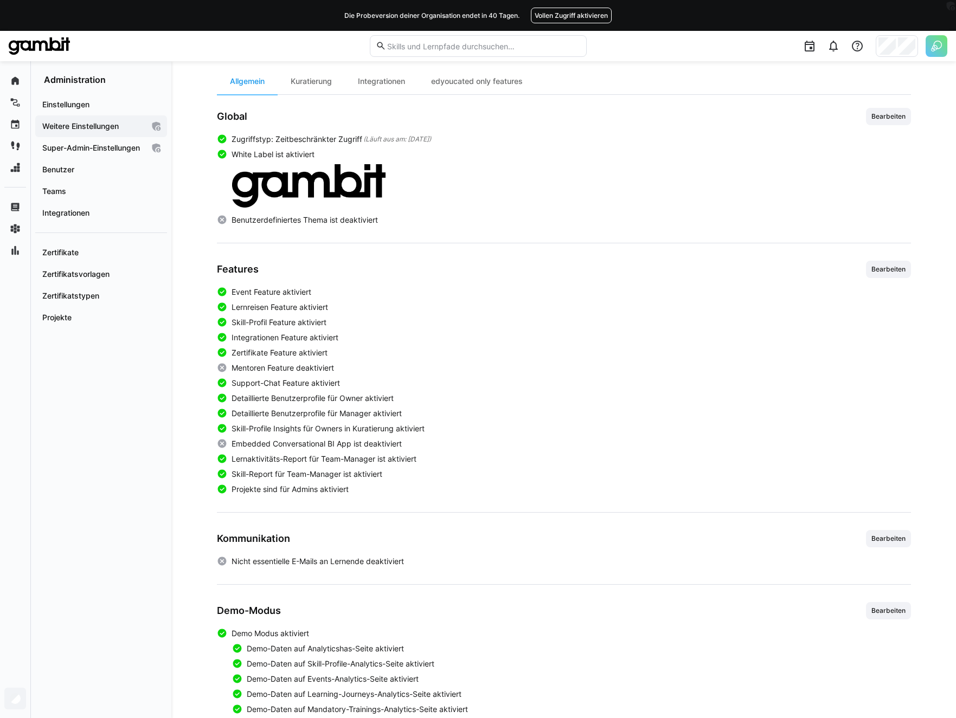
scroll to position [0, 0]
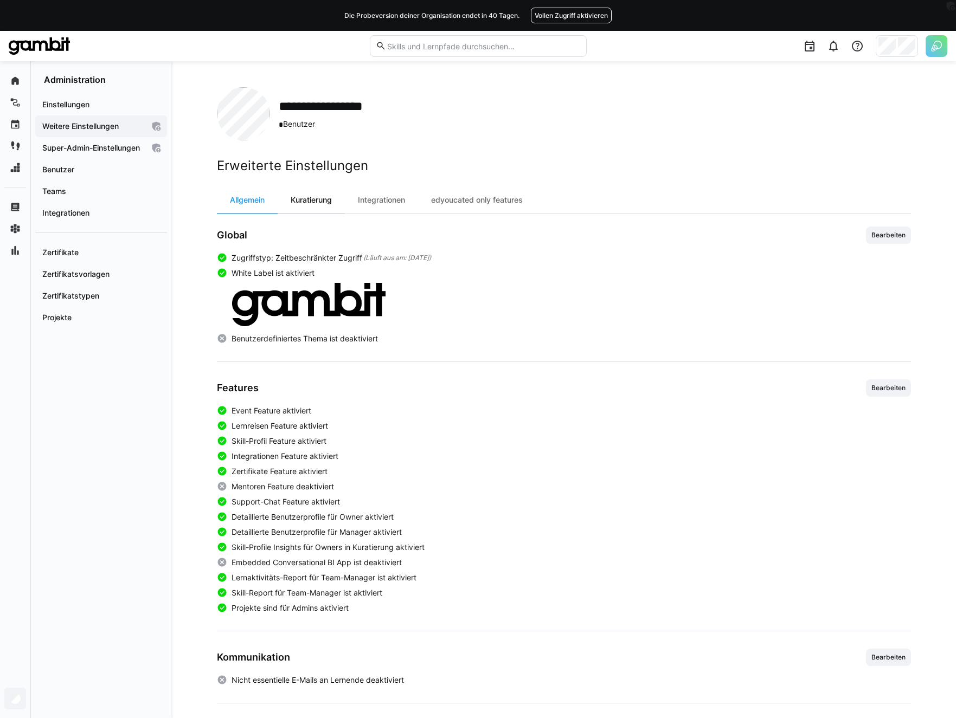
click at [321, 199] on div "Kuratierung" at bounding box center [311, 200] width 67 height 26
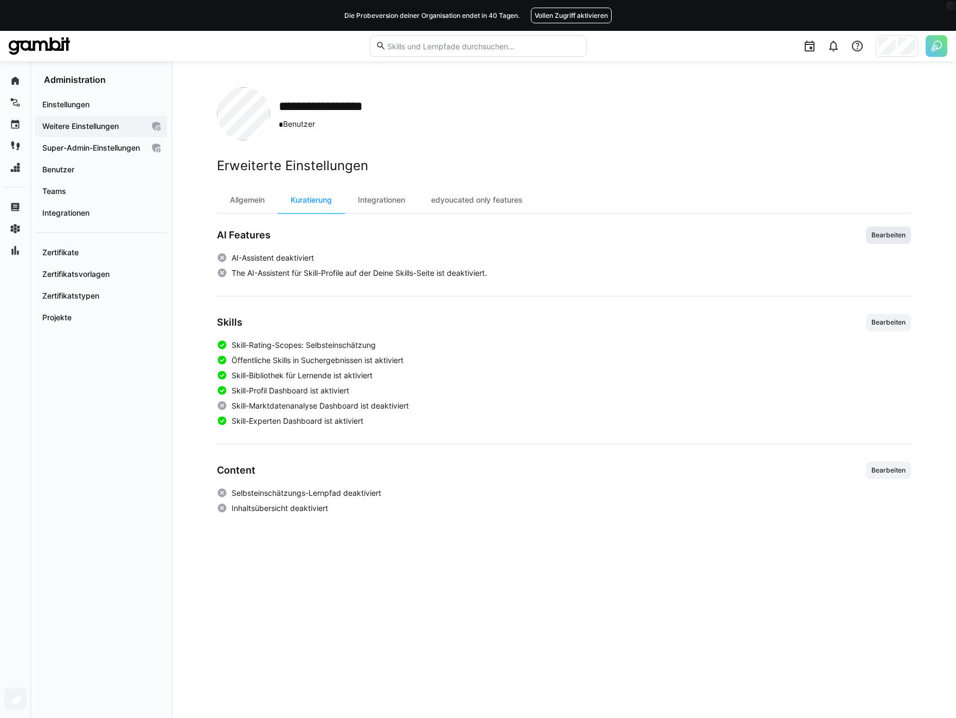
click at [858, 237] on span "Bearbeiten" at bounding box center [888, 235] width 36 height 9
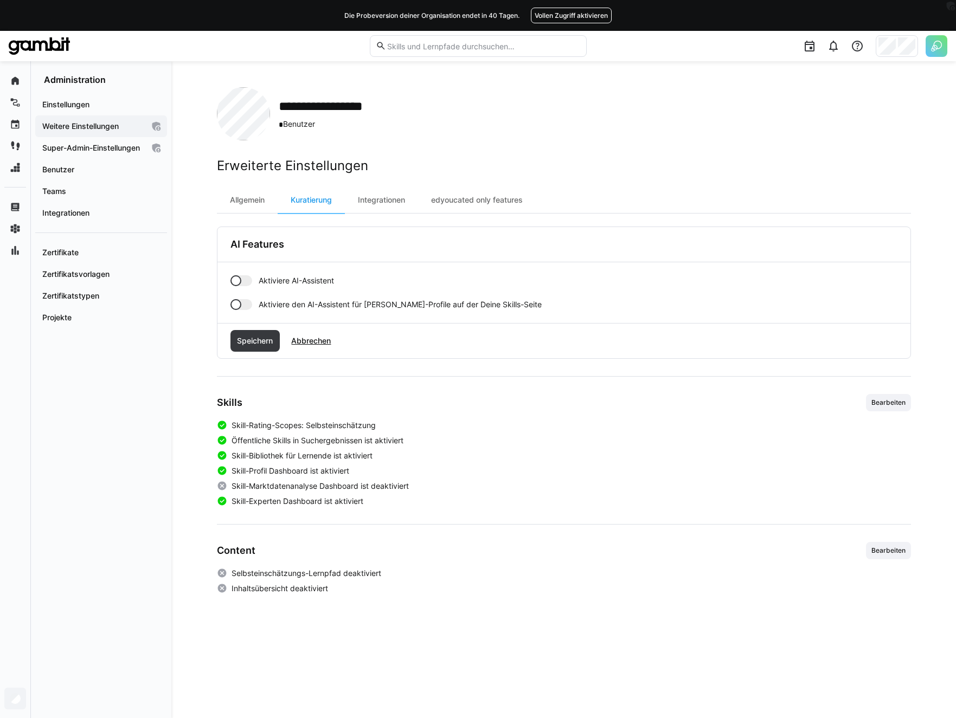
click at [279, 276] on span "Aktiviere AI-Assistent" at bounding box center [296, 280] width 75 height 11
click at [277, 295] on div "Aktiviere AI-Assistent Aktiviere den AI-Assistent für [PERSON_NAME]-Profile auf…" at bounding box center [563, 292] width 667 height 35
click at [246, 330] on span "Speichern" at bounding box center [255, 341] width 50 height 22
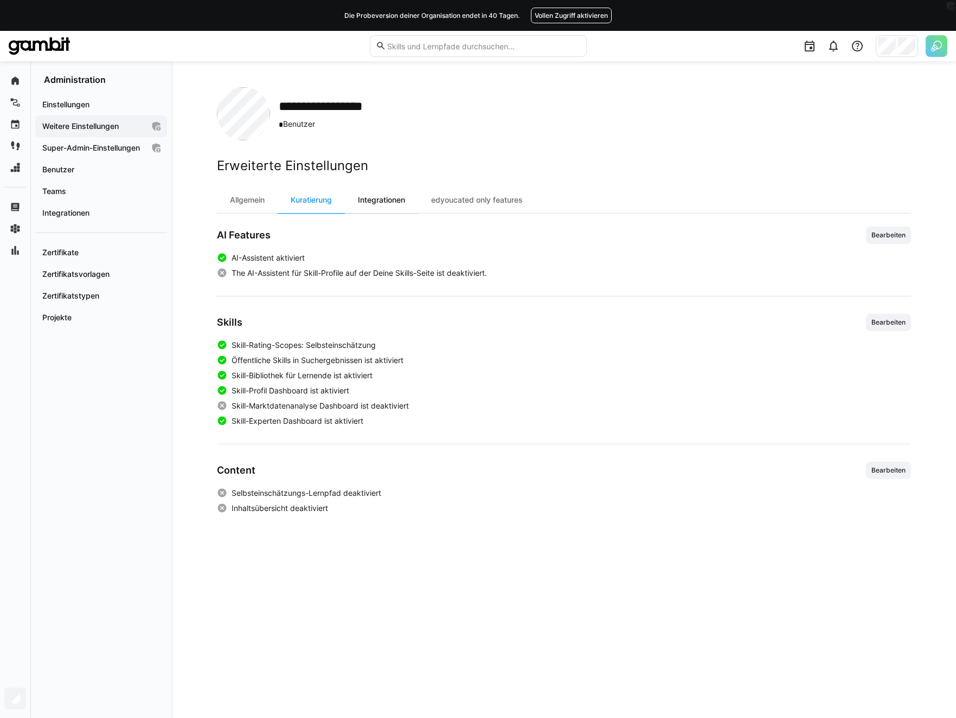
click at [385, 206] on div "Integrationen" at bounding box center [381, 200] width 73 height 26
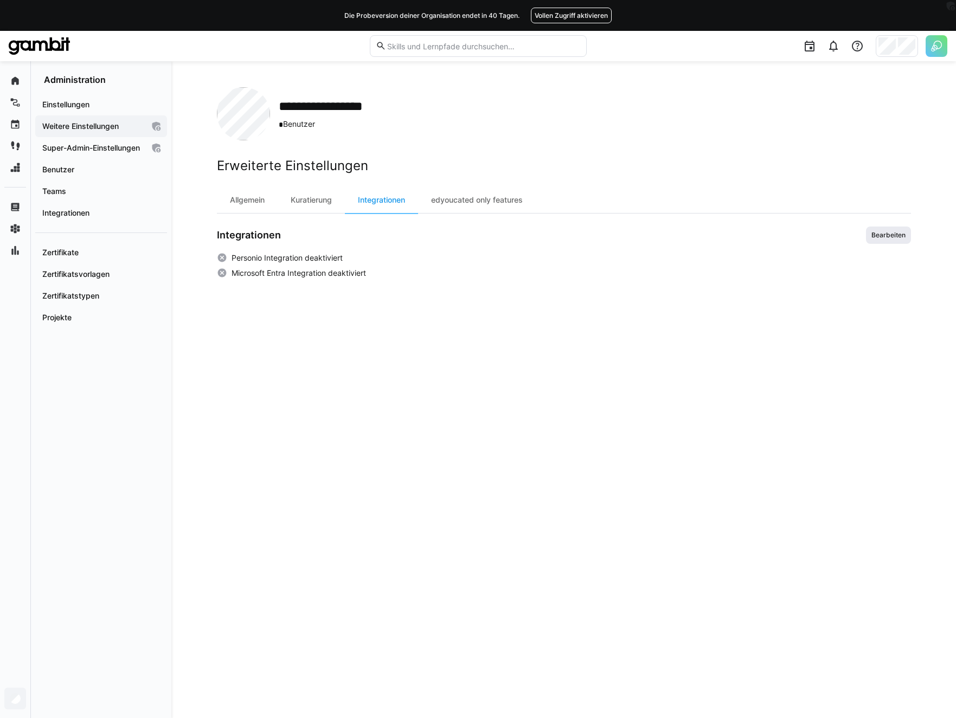
click at [858, 240] on span "Bearbeiten" at bounding box center [888, 235] width 45 height 17
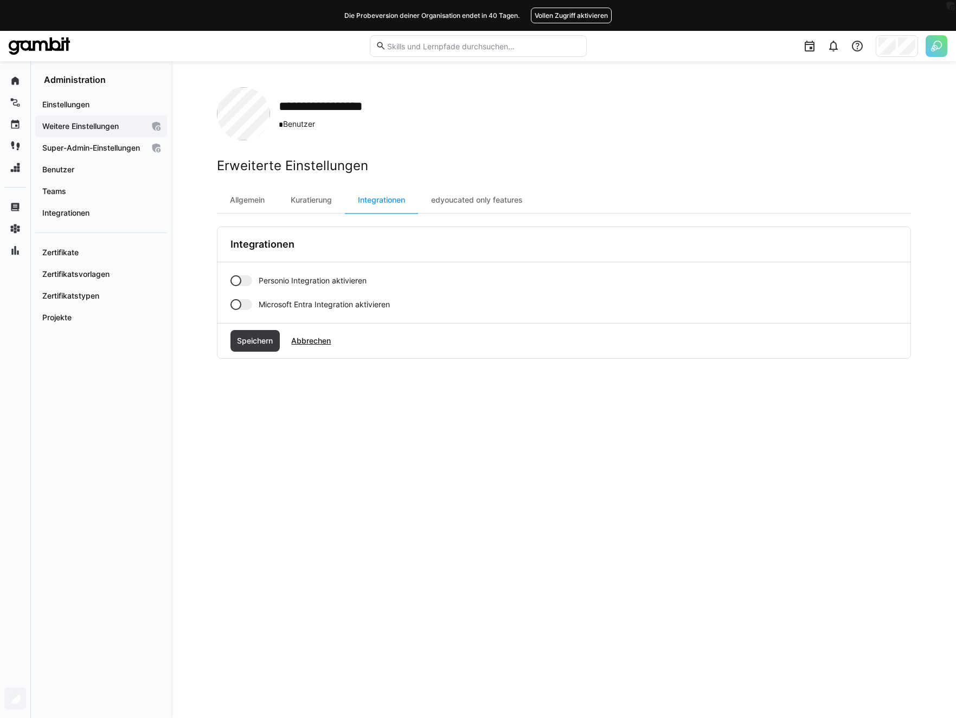
click at [274, 300] on span "Microsoft Entra Integration aktivieren" at bounding box center [324, 304] width 131 height 11
click at [269, 279] on span "Personio Integration aktivieren" at bounding box center [313, 280] width 108 height 11
click at [265, 337] on span "Speichern" at bounding box center [254, 341] width 39 height 11
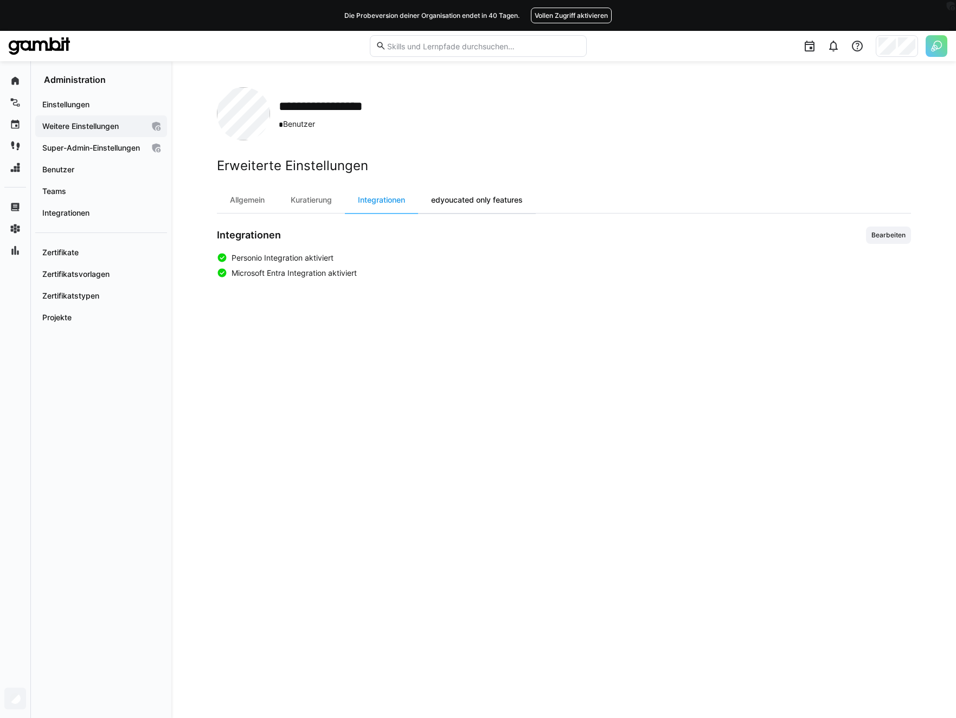
click at [477, 196] on div "edyoucated only features" at bounding box center [477, 200] width 118 height 26
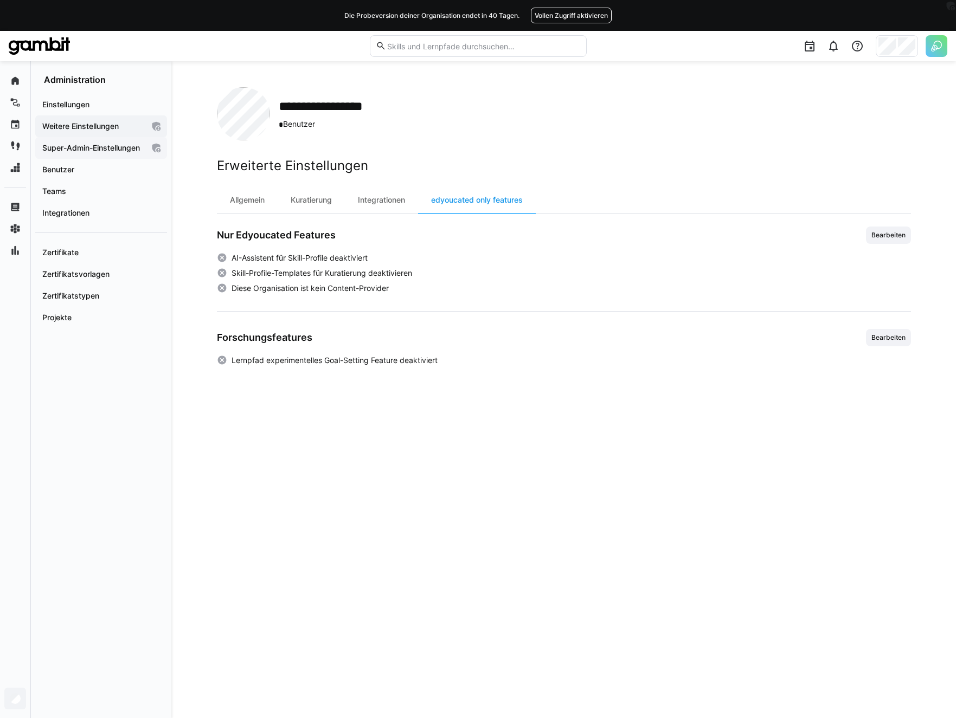
click at [0, 0] on app-navigation-label "Super-Admin-Einstellungen" at bounding box center [0, 0] width 0 height 0
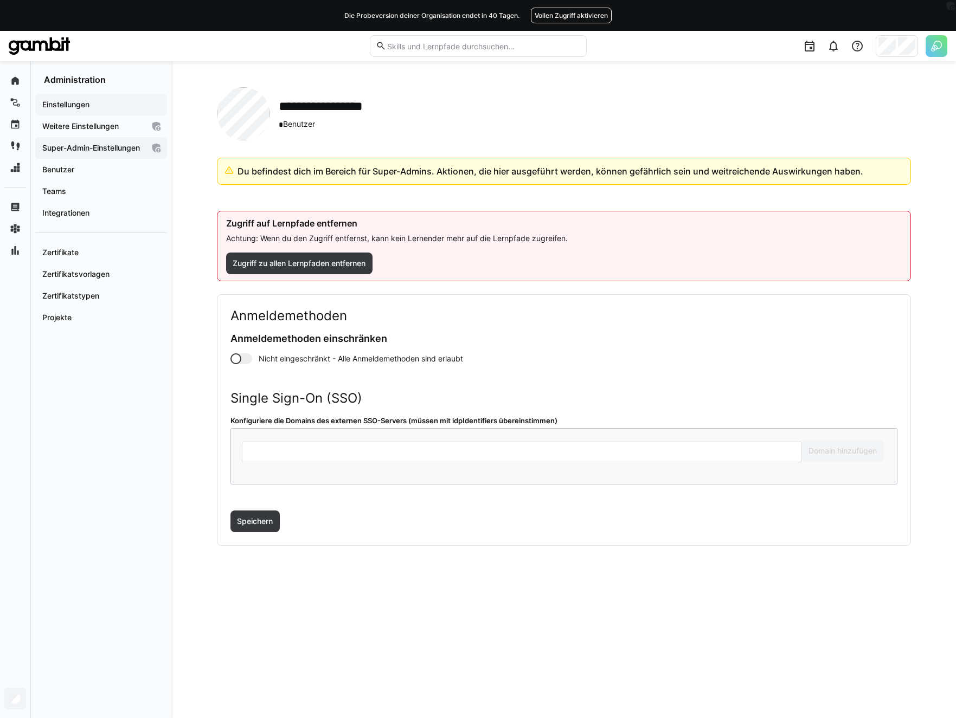
click at [0, 0] on app-navigation-label "Einstellungen" at bounding box center [0, 0] width 0 height 0
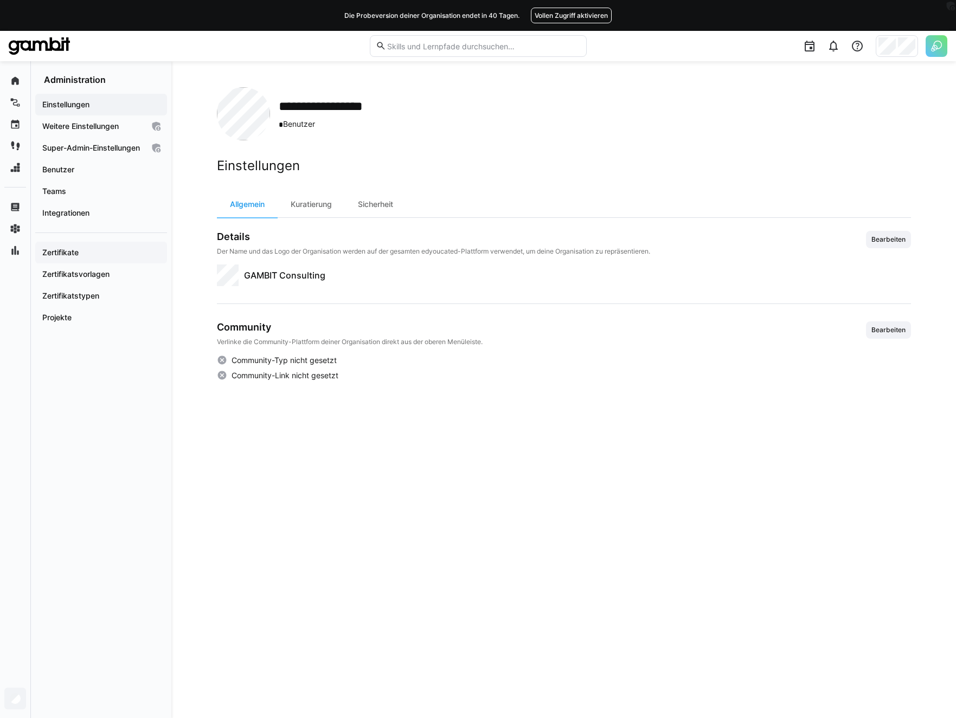
click at [0, 0] on app-navigation-label "Zertifikate" at bounding box center [0, 0] width 0 height 0
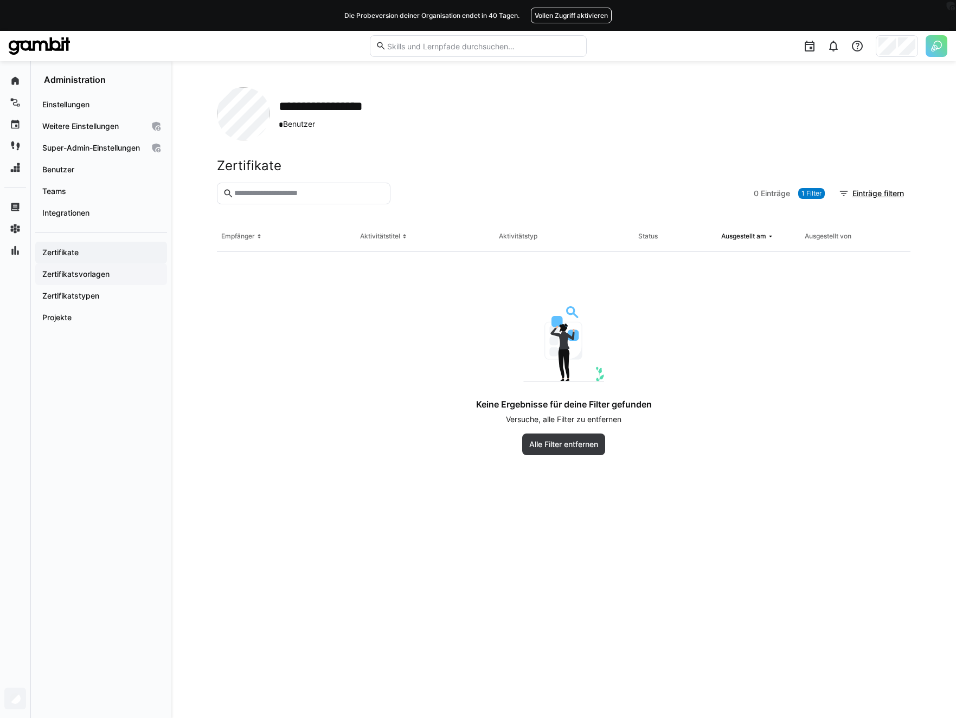
click at [0, 0] on app-navigation-label "Zertifikatsvorlagen" at bounding box center [0, 0] width 0 height 0
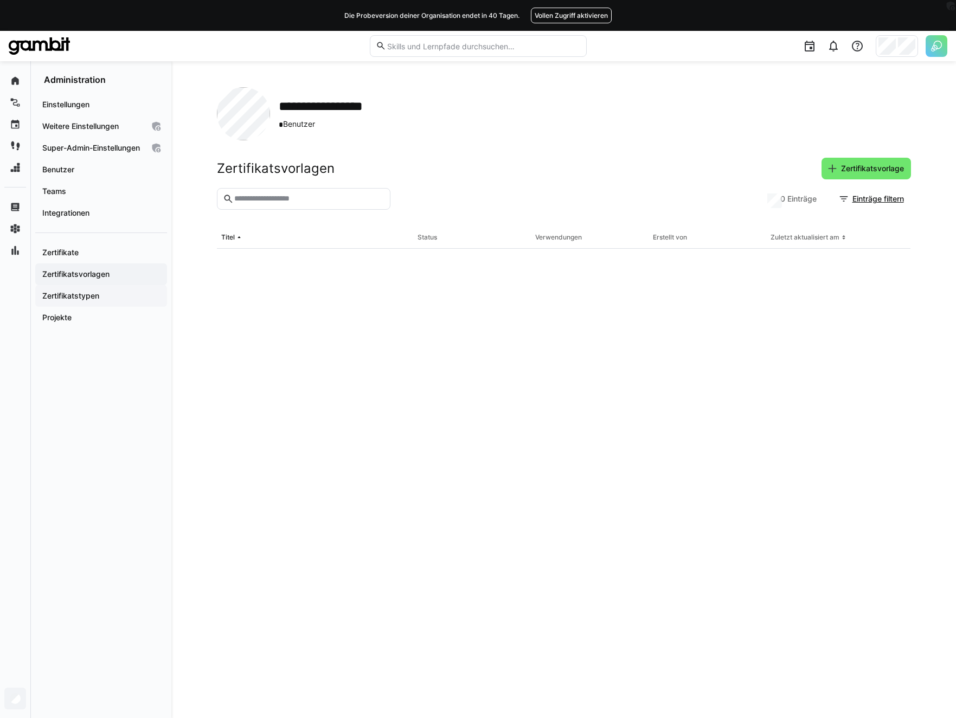
click at [58, 307] on div "Zertifikatstypen" at bounding box center [101, 296] width 132 height 22
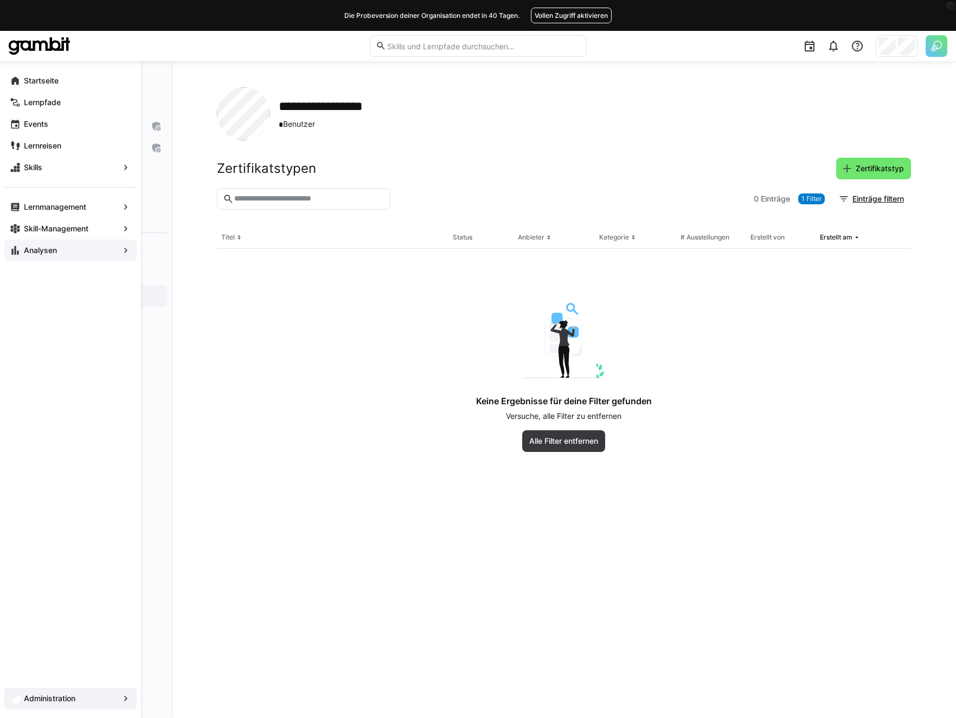
click at [0, 0] on app-navigation-label "Analysen" at bounding box center [0, 0] width 0 height 0
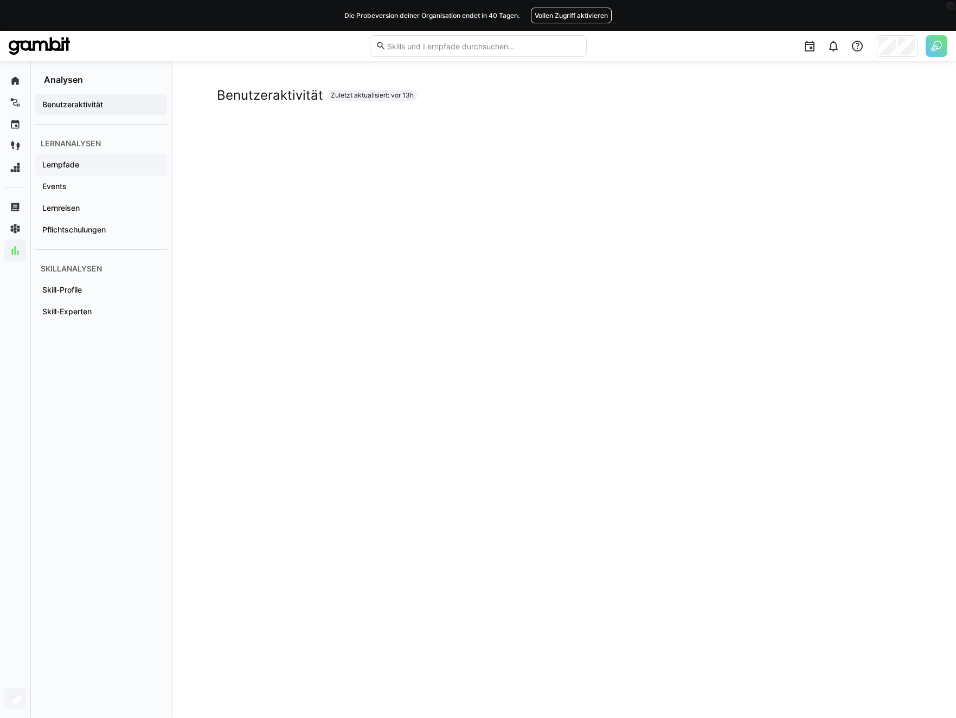
click at [0, 0] on app-navigation-label "Lernpfade" at bounding box center [0, 0] width 0 height 0
click at [67, 183] on span "Events" at bounding box center [101, 186] width 121 height 11
click at [0, 0] on app-navigation-label "Pflichtschulungen" at bounding box center [0, 0] width 0 height 0
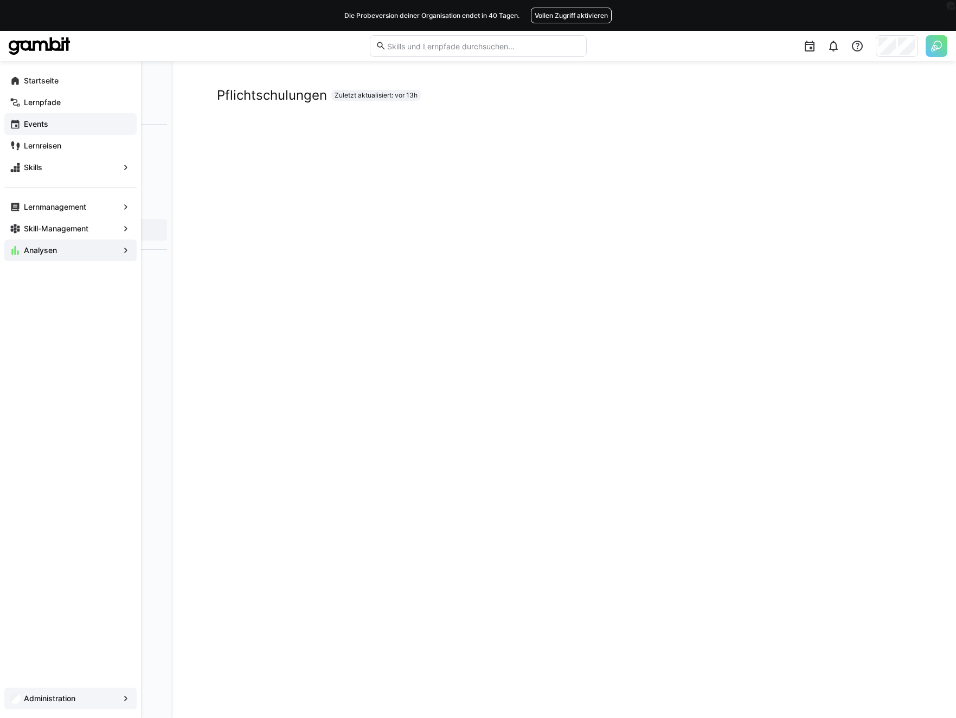
click at [0, 0] on app-navigation-label "Events" at bounding box center [0, 0] width 0 height 0
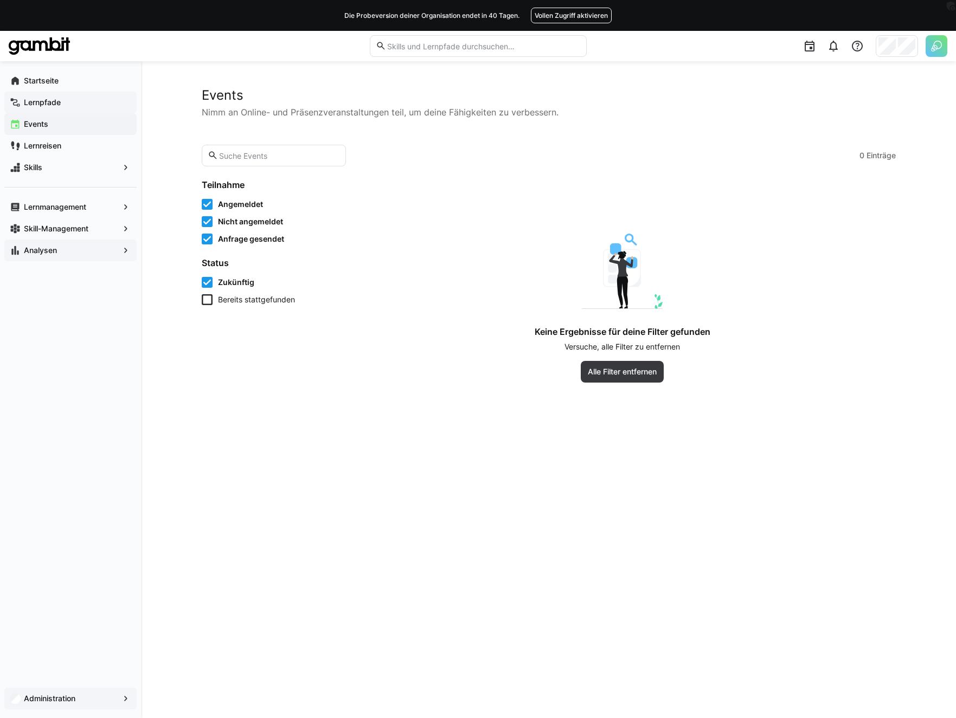
click at [49, 108] on div "Lernpfade" at bounding box center [70, 103] width 132 height 22
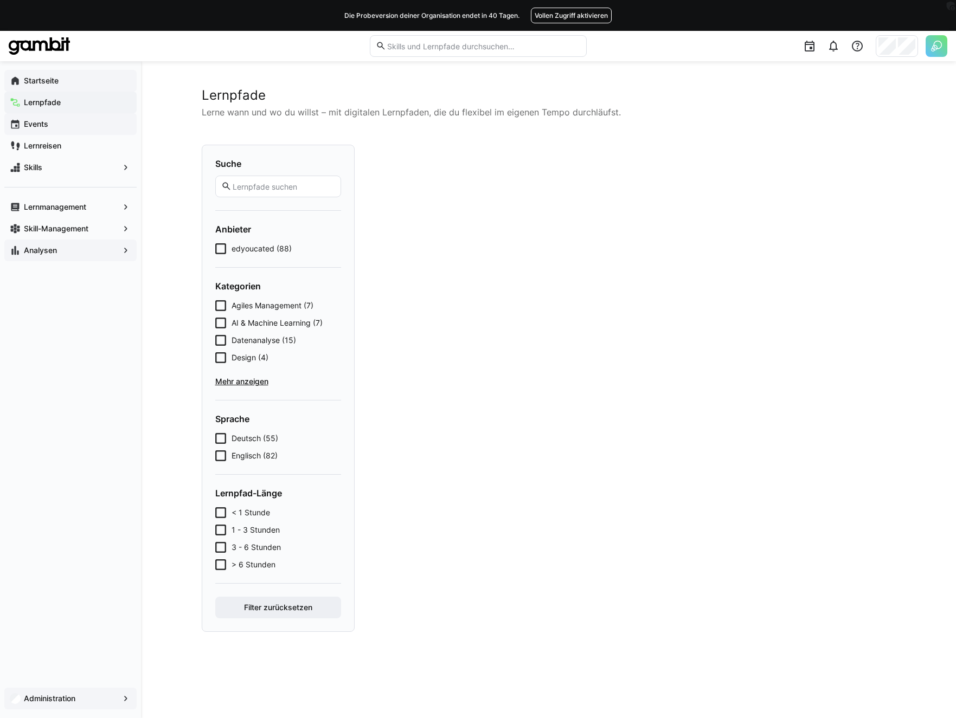
click at [0, 0] on app-navigation-label "Startseite" at bounding box center [0, 0] width 0 height 0
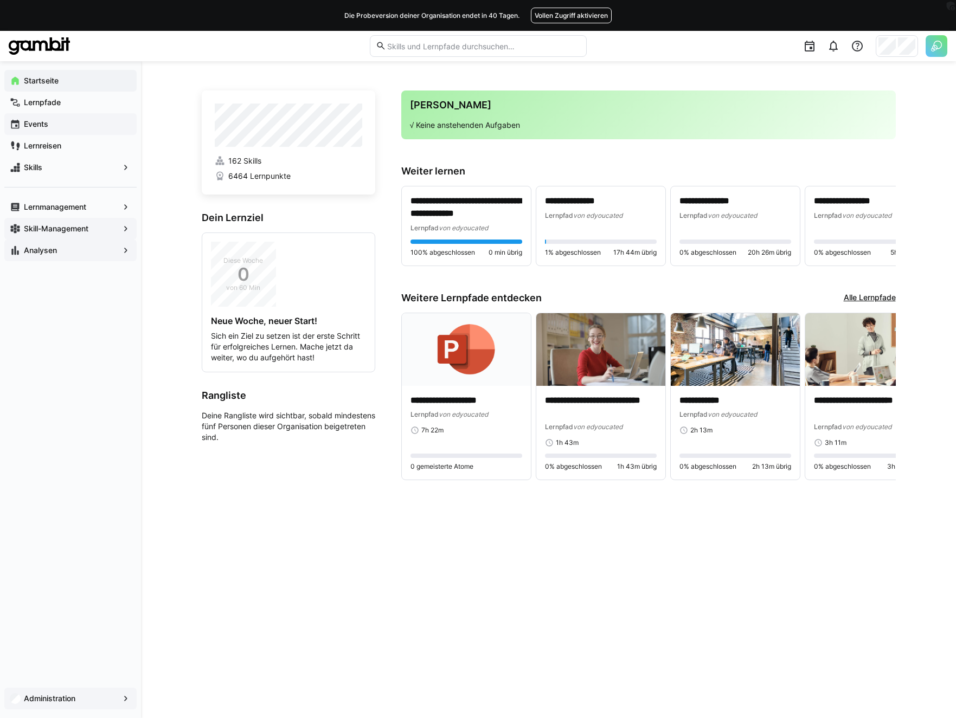
click at [0, 0] on app-navigation-label "Skill-Management" at bounding box center [0, 0] width 0 height 0
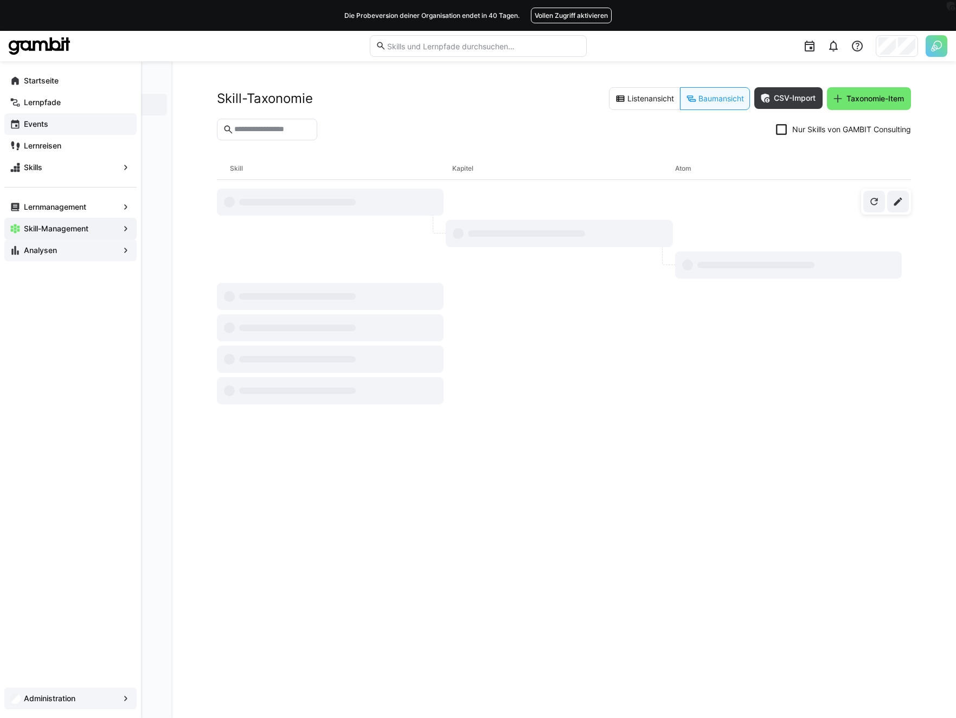
click at [19, 255] on eds-icon at bounding box center [15, 250] width 11 height 11
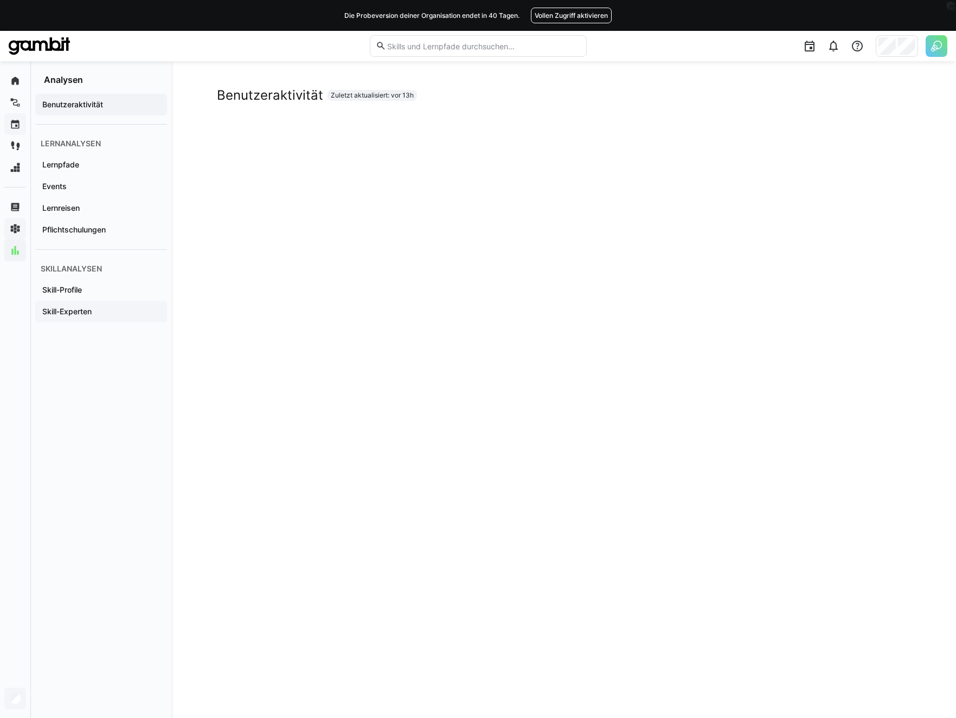
click at [0, 0] on app-navigation-label "Skill-Experten" at bounding box center [0, 0] width 0 height 0
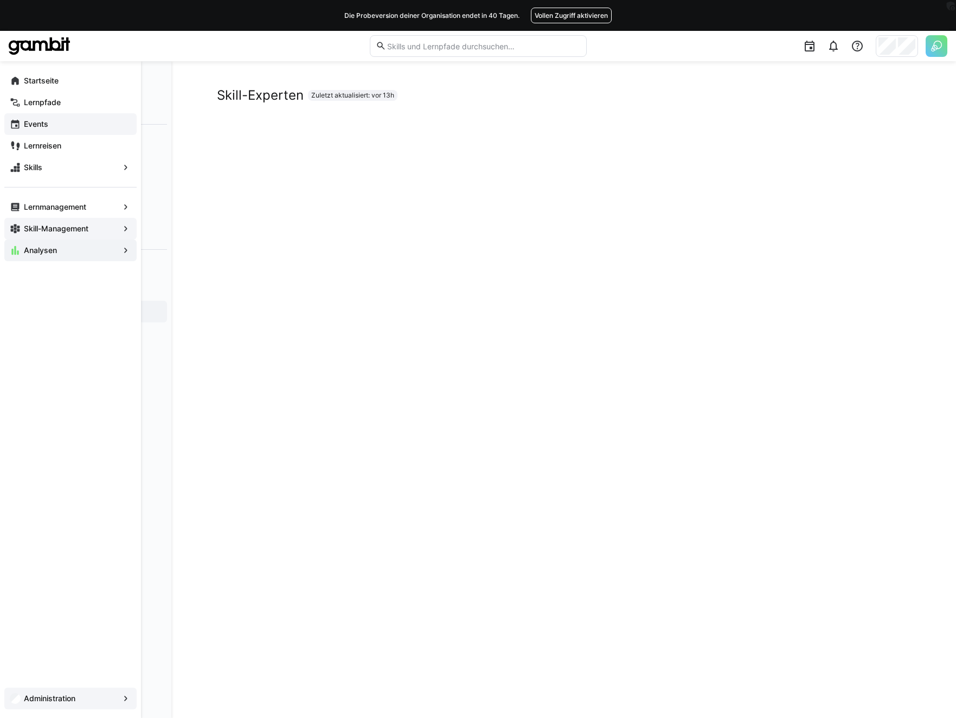
click at [14, 73] on div "Startseite" at bounding box center [70, 81] width 132 height 22
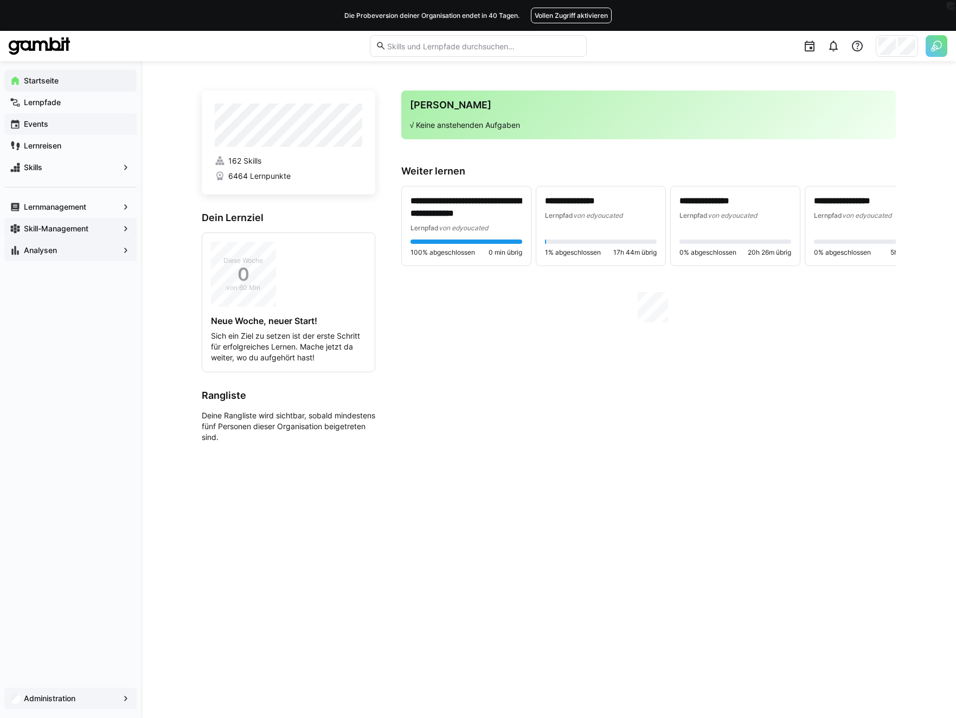
click at [182, 214] on div "**********" at bounding box center [548, 389] width 815 height 657
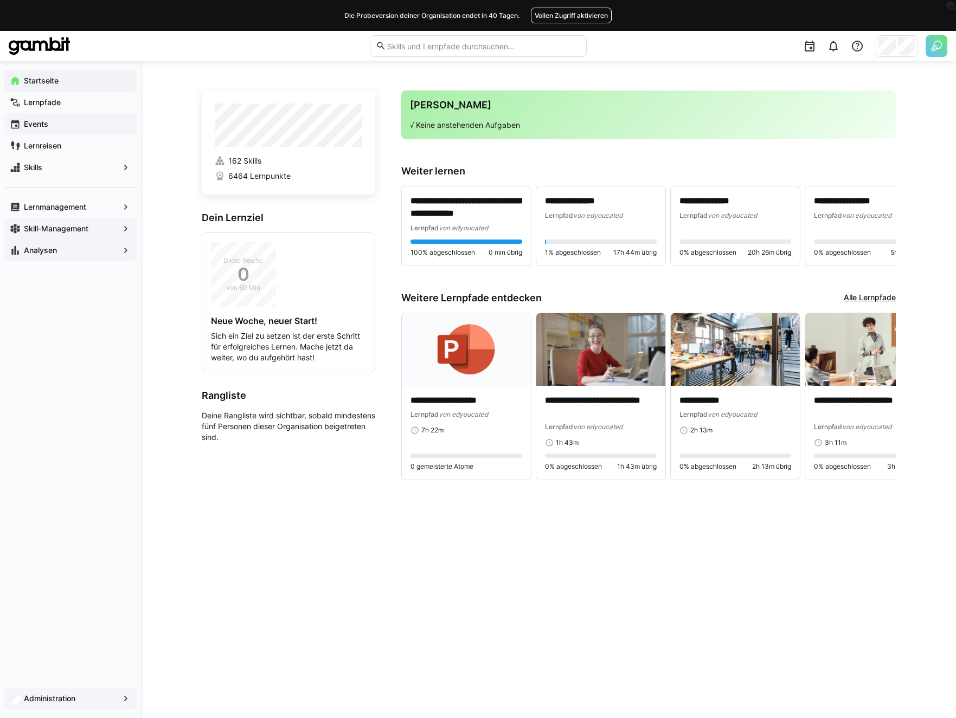
click at [182, 214] on div "**********" at bounding box center [548, 389] width 815 height 657
click at [68, 160] on div "Skills" at bounding box center [70, 168] width 132 height 22
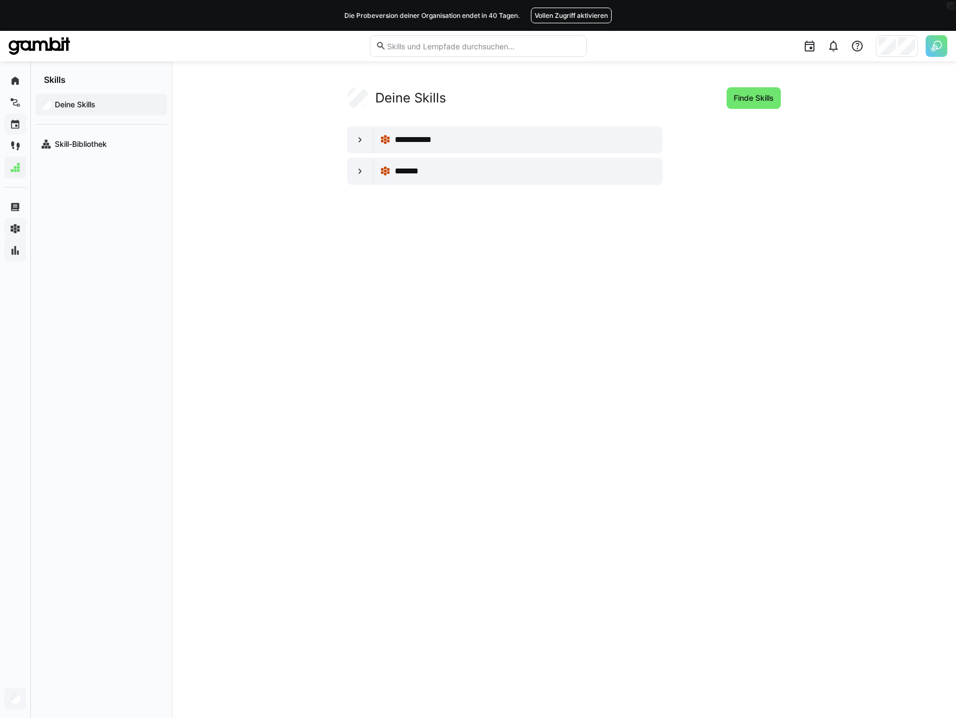
click at [318, 117] on app-your-skills-component "**********" at bounding box center [564, 136] width 694 height 98
click at [82, 151] on div "Skill-Bibliothek" at bounding box center [101, 144] width 132 height 22
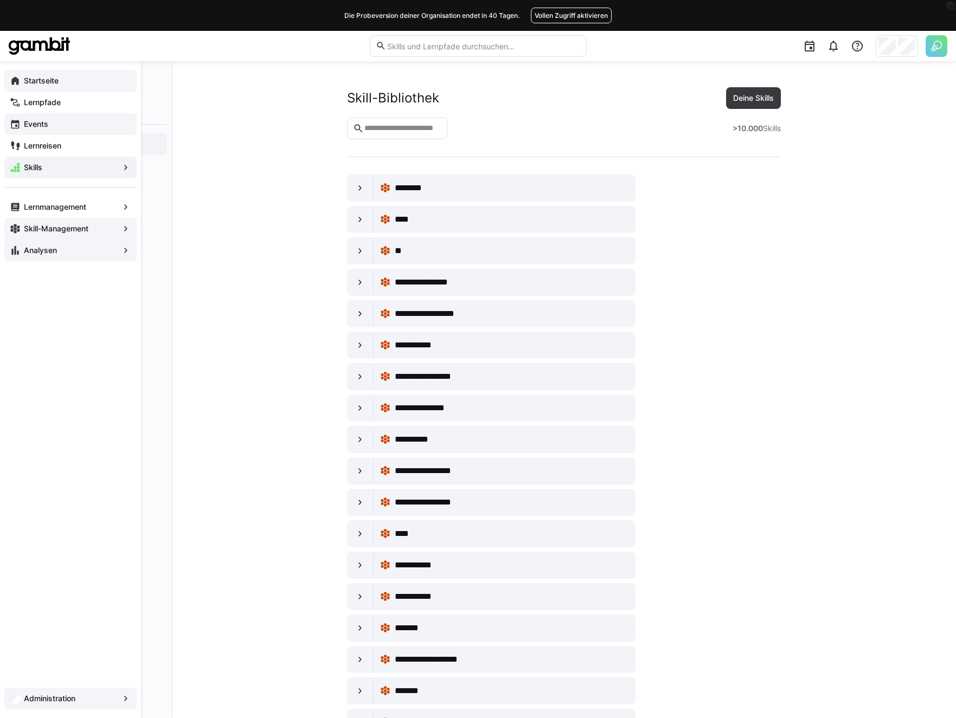
click at [23, 85] on span "Startseite" at bounding box center [76, 80] width 109 height 11
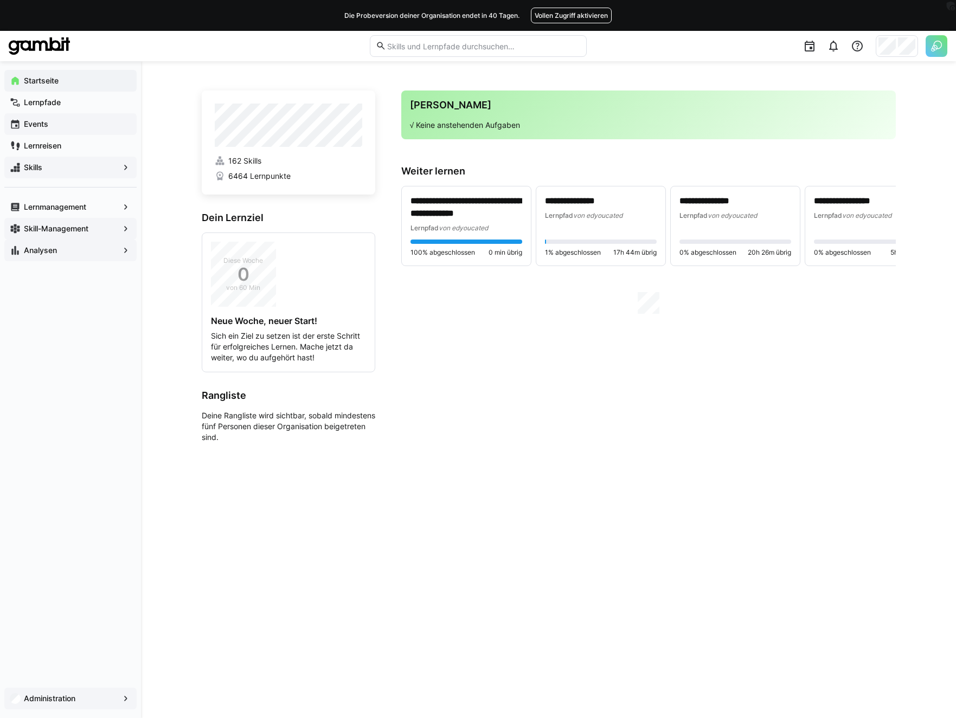
click at [162, 163] on div "**********" at bounding box center [548, 389] width 815 height 657
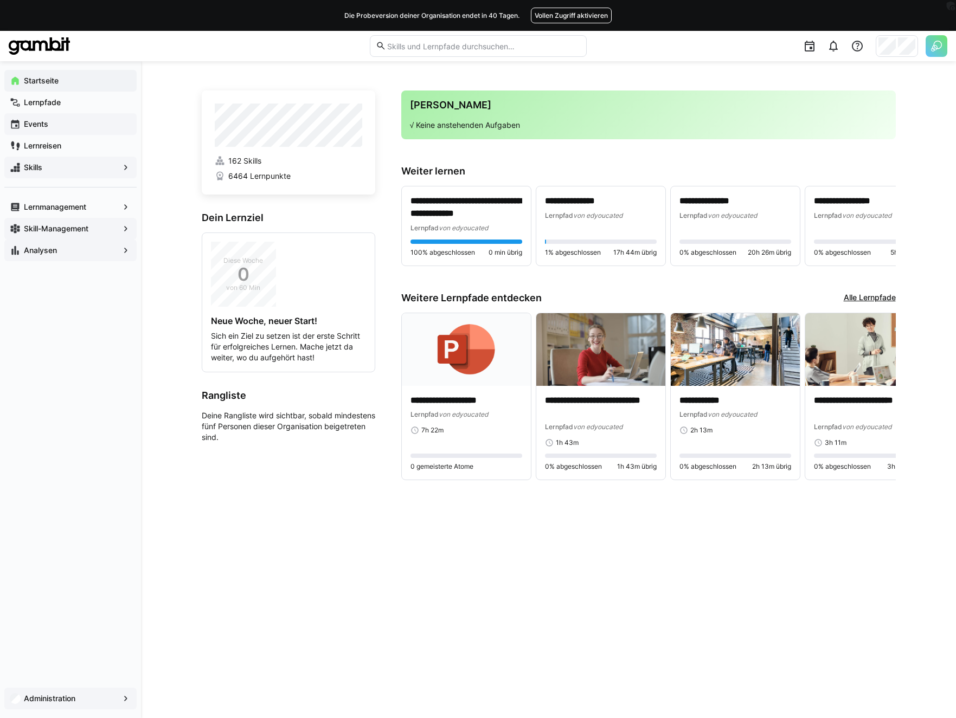
click at [162, 163] on div "**********" at bounding box center [548, 389] width 815 height 657
click at [510, 100] on h3 "[PERSON_NAME]" at bounding box center [648, 105] width 477 height 12
click at [200, 235] on div "**********" at bounding box center [548, 389] width 815 height 657
click at [0, 0] on app-navigation-label "Lernreisen" at bounding box center [0, 0] width 0 height 0
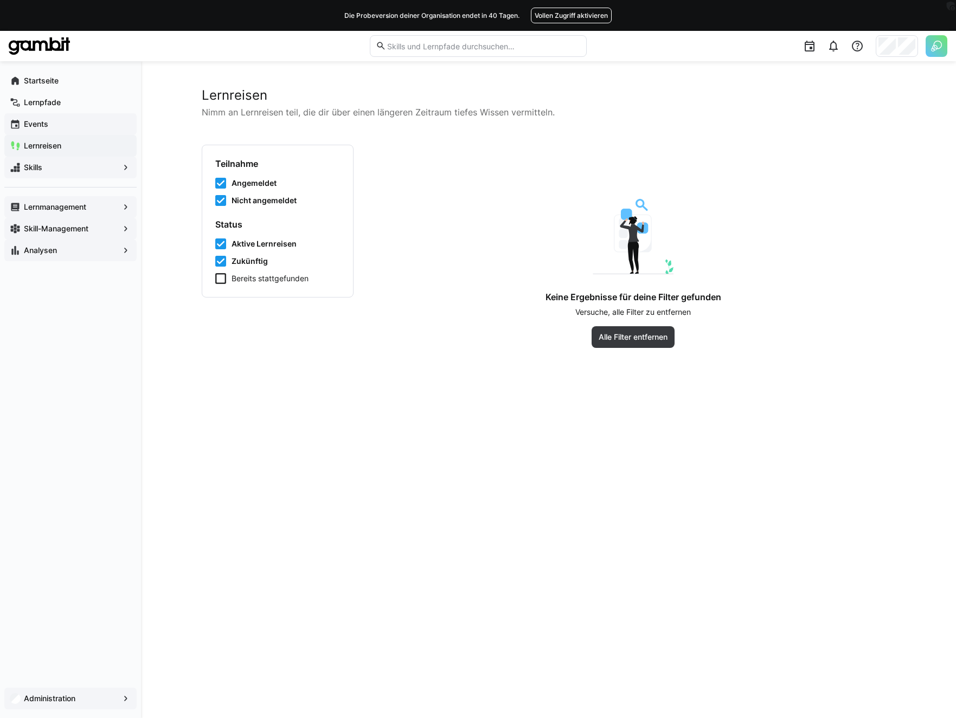
click at [56, 201] on div "Lernmanagement" at bounding box center [70, 207] width 132 height 22
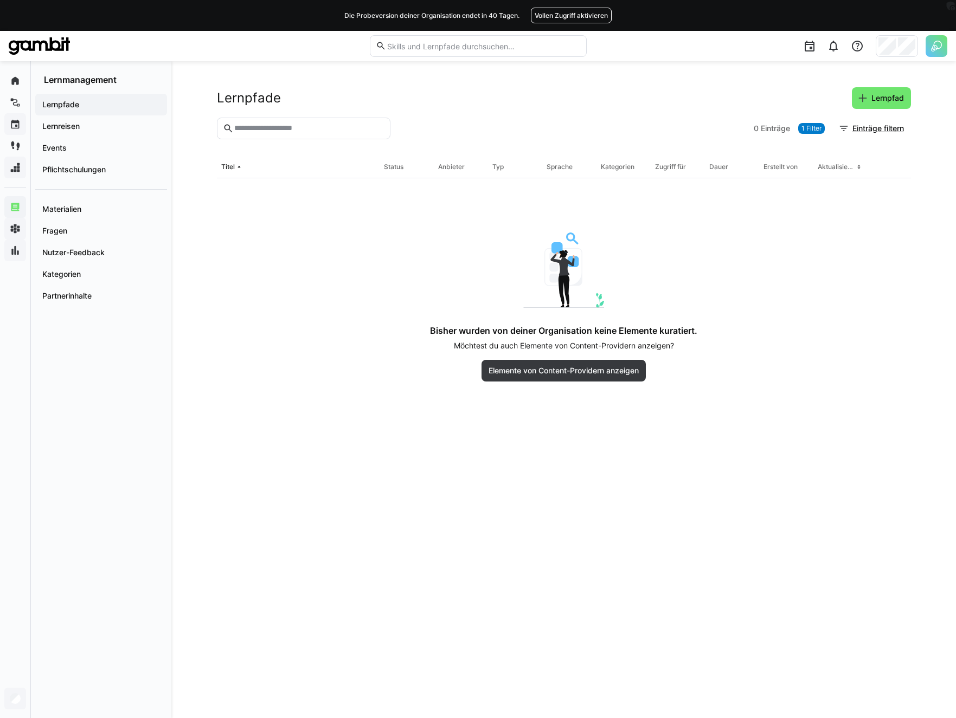
click at [460, 268] on div "Bisher wurden von deiner Organisation keine Elemente kuratiert. Möchtest du auc…" at bounding box center [564, 307] width 586 height 149
click at [579, 370] on span "Elemente von Content-Providern anzeigen" at bounding box center [563, 370] width 153 height 11
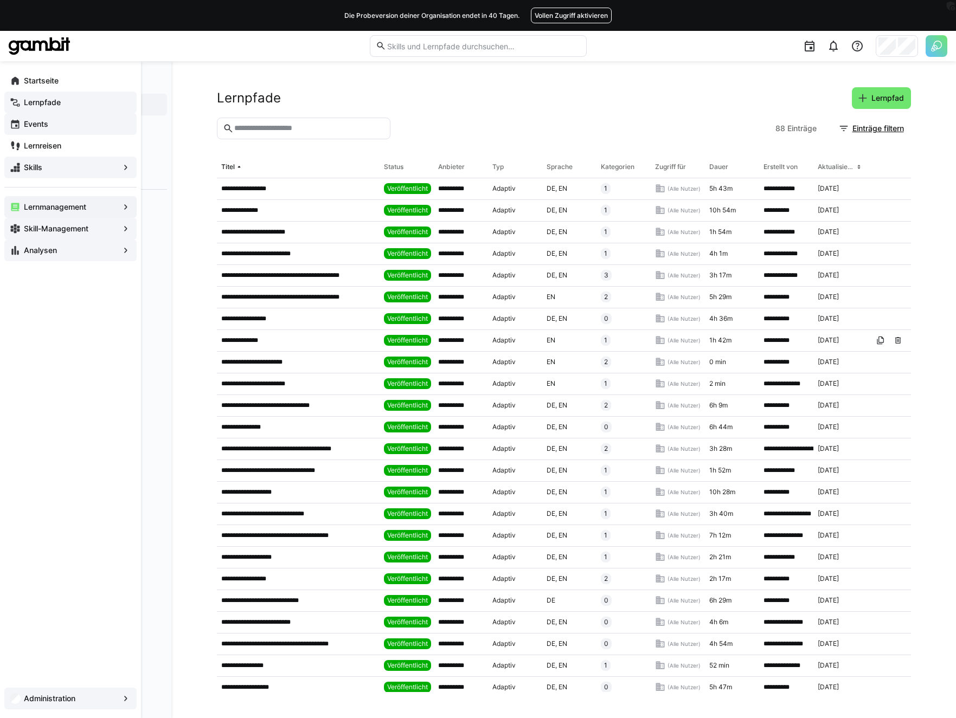
click at [22, 111] on div "Lernpfade" at bounding box center [70, 103] width 132 height 22
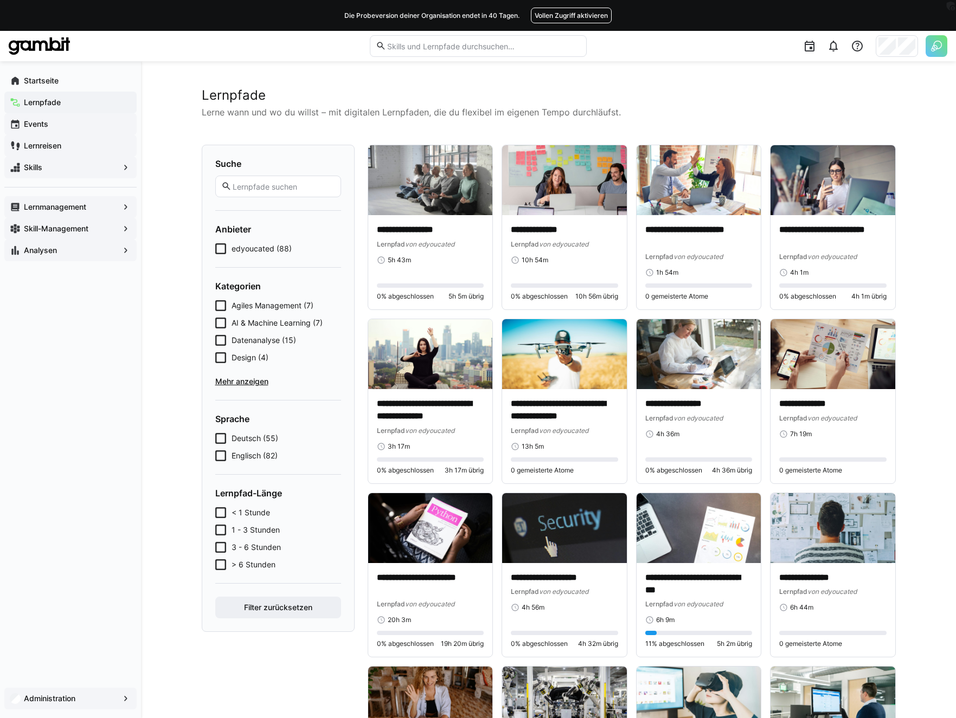
click at [54, 139] on div "Lernreisen" at bounding box center [70, 146] width 132 height 22
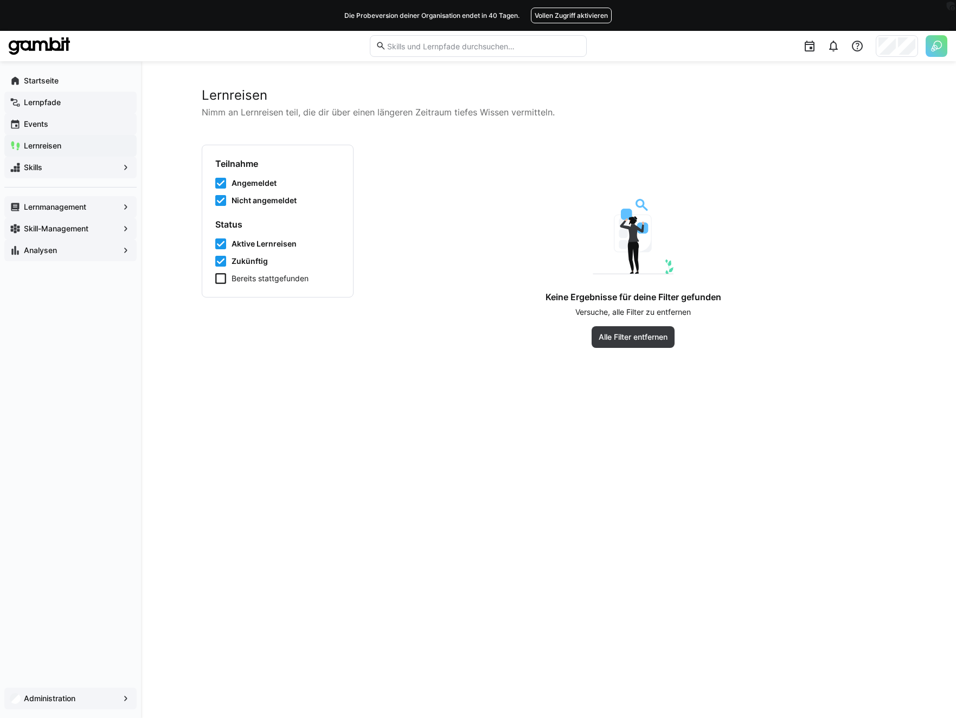
click at [0, 0] on app-navigation-label "Skill-Management" at bounding box center [0, 0] width 0 height 0
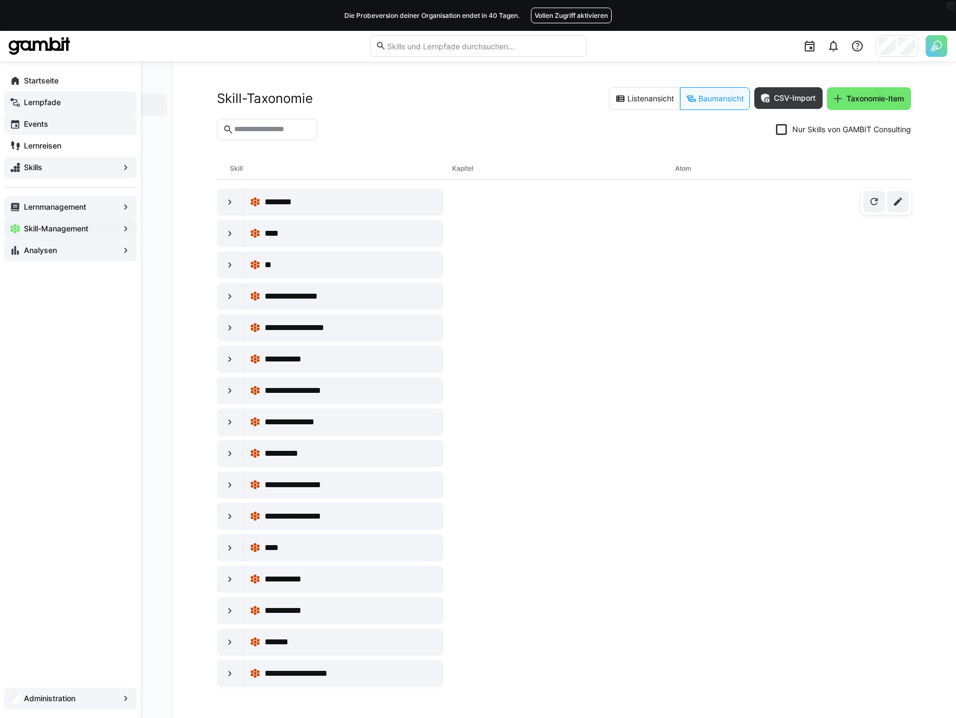
click at [17, 252] on eds-icon at bounding box center [15, 250] width 11 height 11
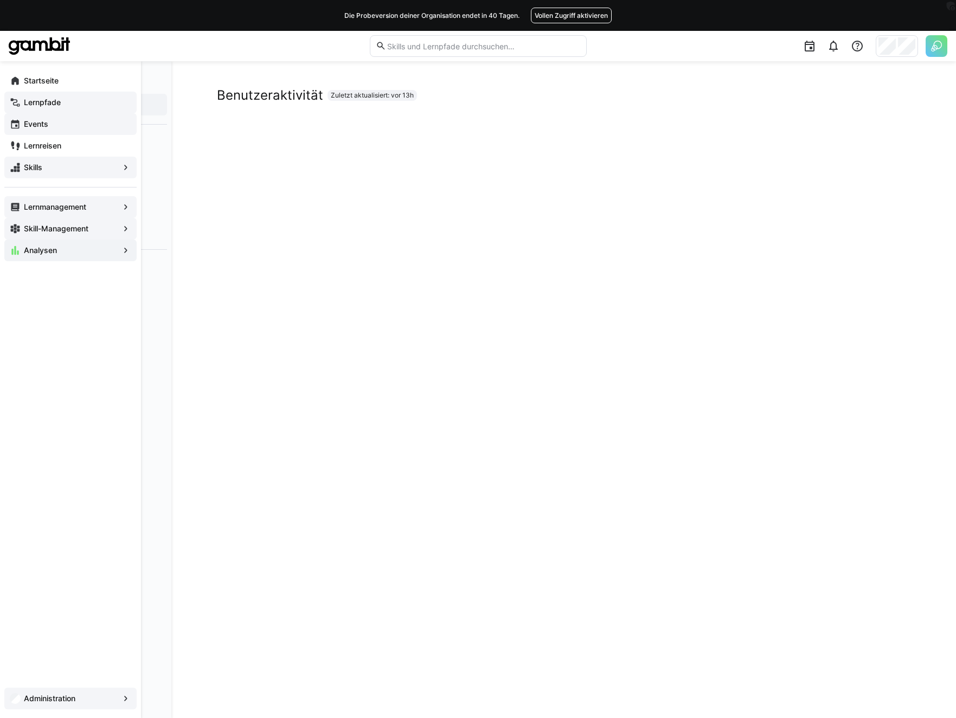
click at [0, 0] on app-navigation-label "Lernpfade" at bounding box center [0, 0] width 0 height 0
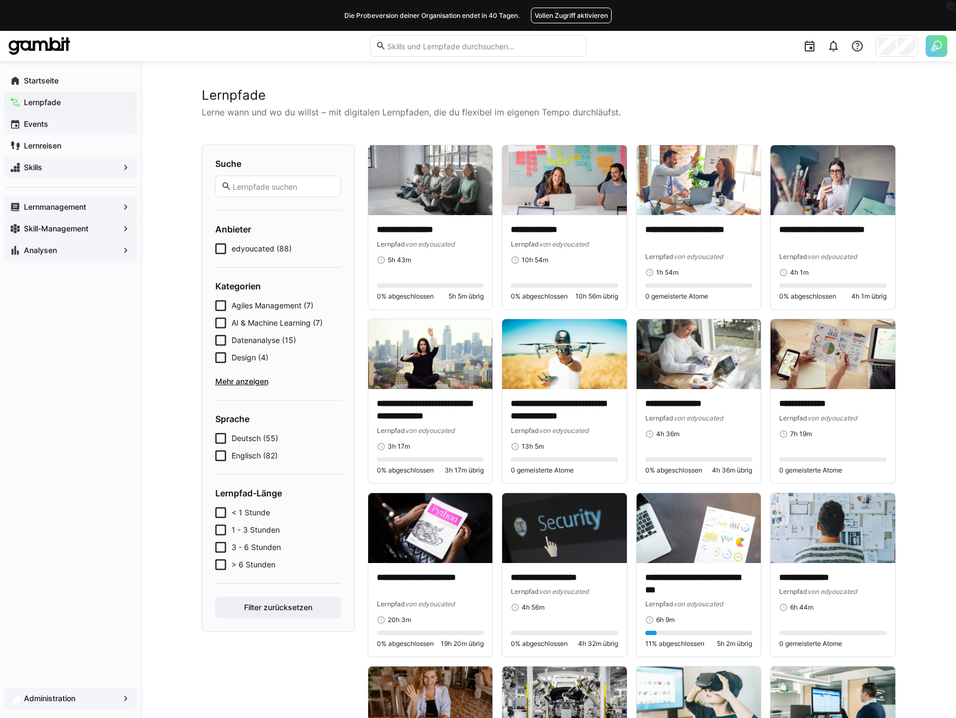
click at [256, 383] on span "Mehr anzeigen" at bounding box center [278, 381] width 126 height 11
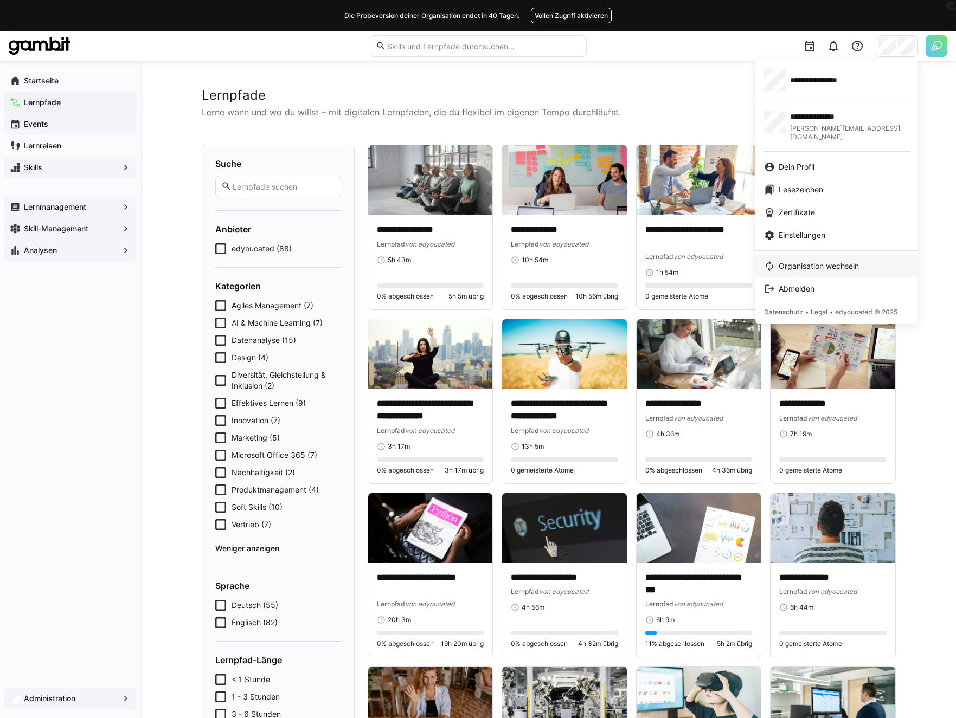
click at [816, 266] on link "Organisation wechseln" at bounding box center [836, 266] width 163 height 23
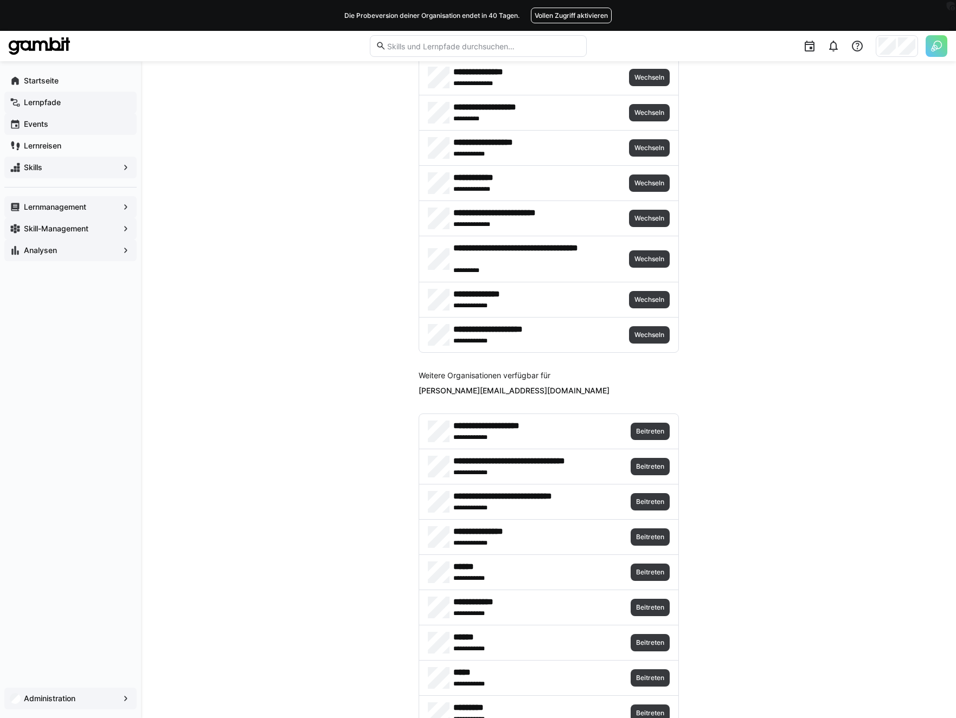
scroll to position [2596, 0]
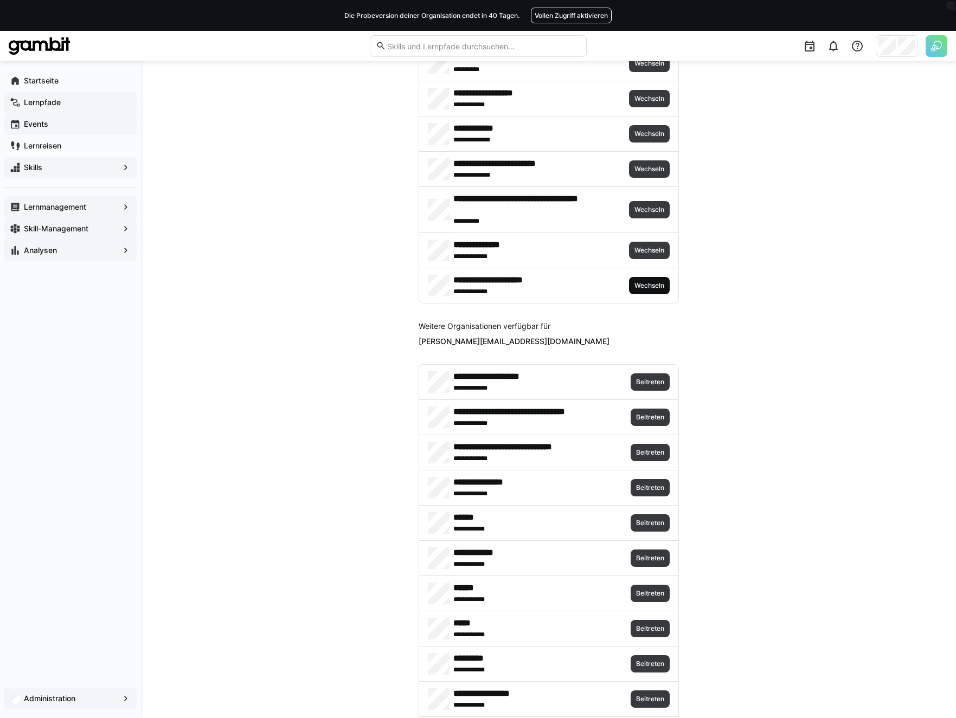
click at [658, 290] on span "Wechseln" at bounding box center [649, 285] width 41 height 17
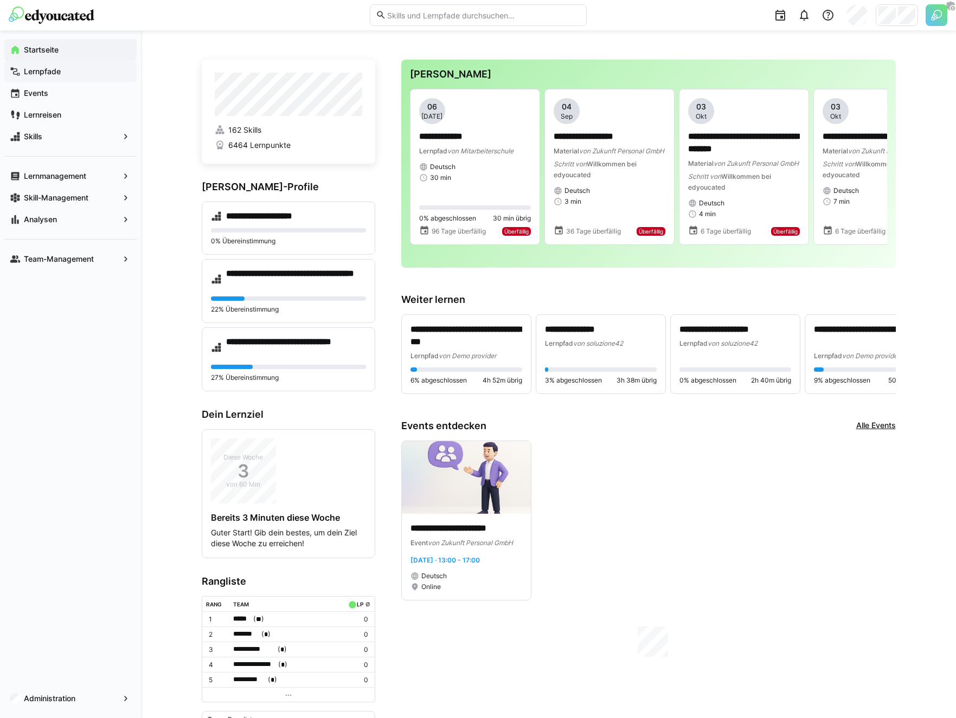
click at [74, 78] on div "Lernpfade" at bounding box center [70, 72] width 132 height 22
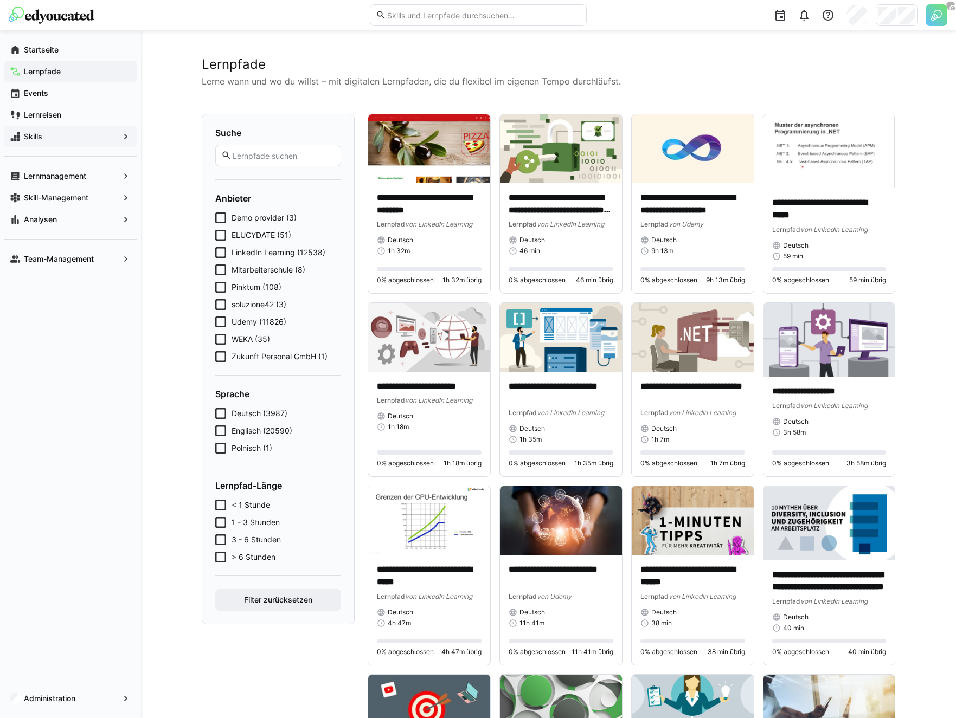
click at [44, 138] on span "Skills" at bounding box center [70, 136] width 96 height 11
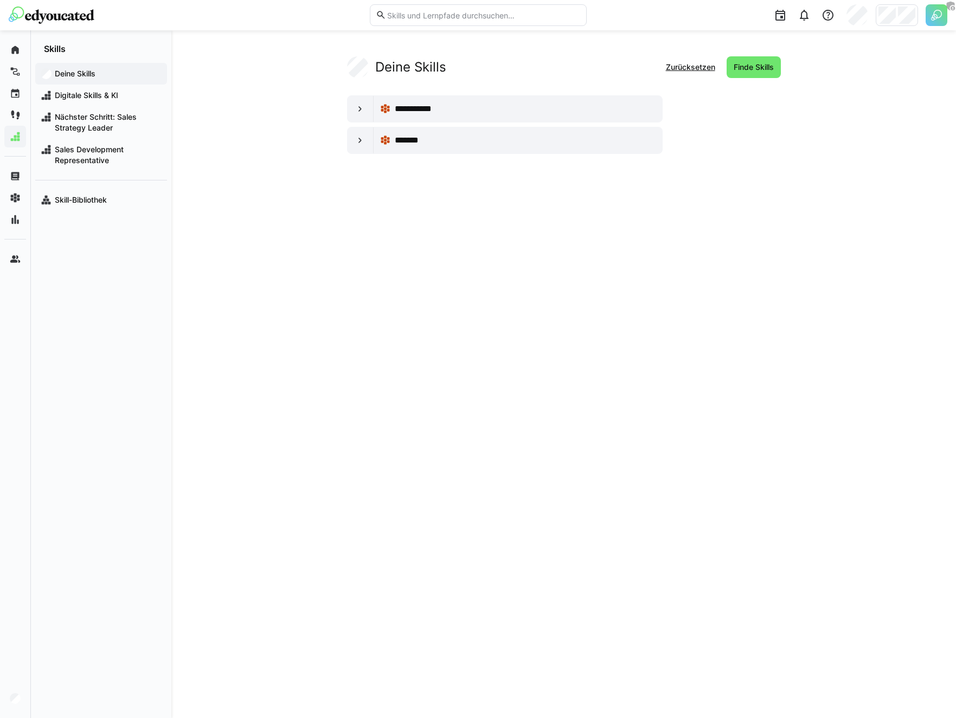
click at [272, 103] on app-your-skills-component "**********" at bounding box center [564, 105] width 694 height 98
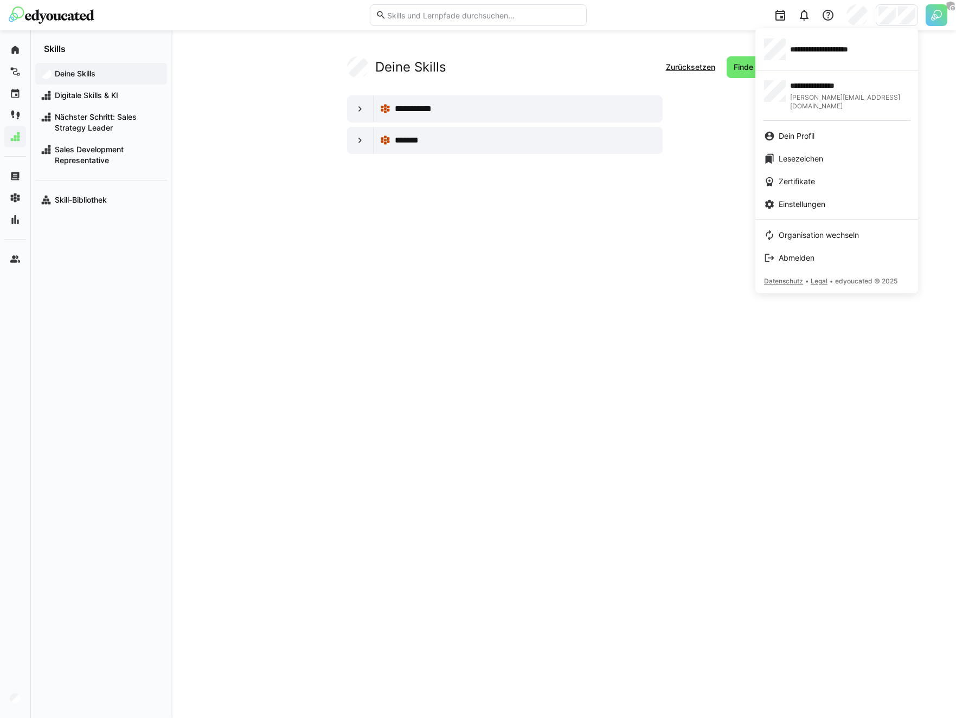
click at [705, 266] on div at bounding box center [478, 359] width 956 height 718
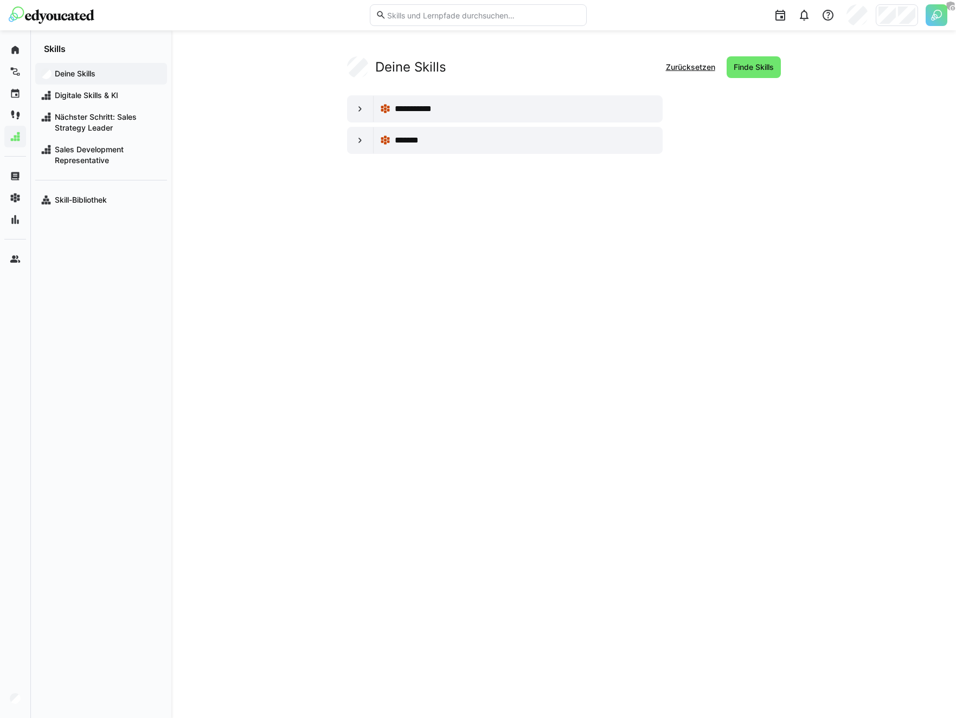
click at [259, 228] on div "**********" at bounding box center [564, 374] width 694 height 636
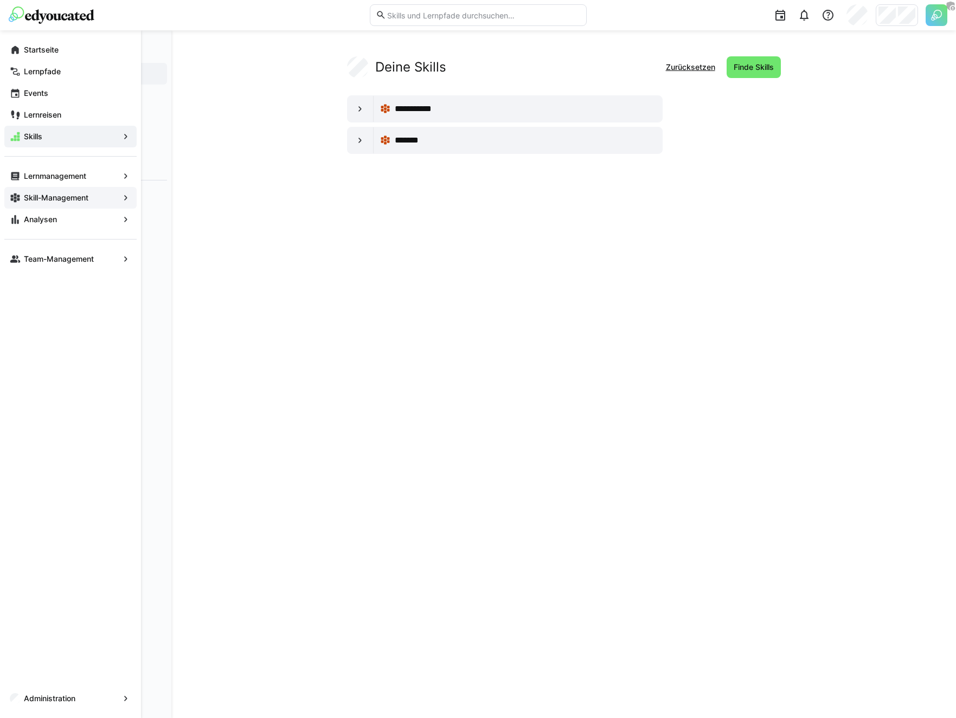
click at [0, 0] on app-navigation-label "Skill-Management" at bounding box center [0, 0] width 0 height 0
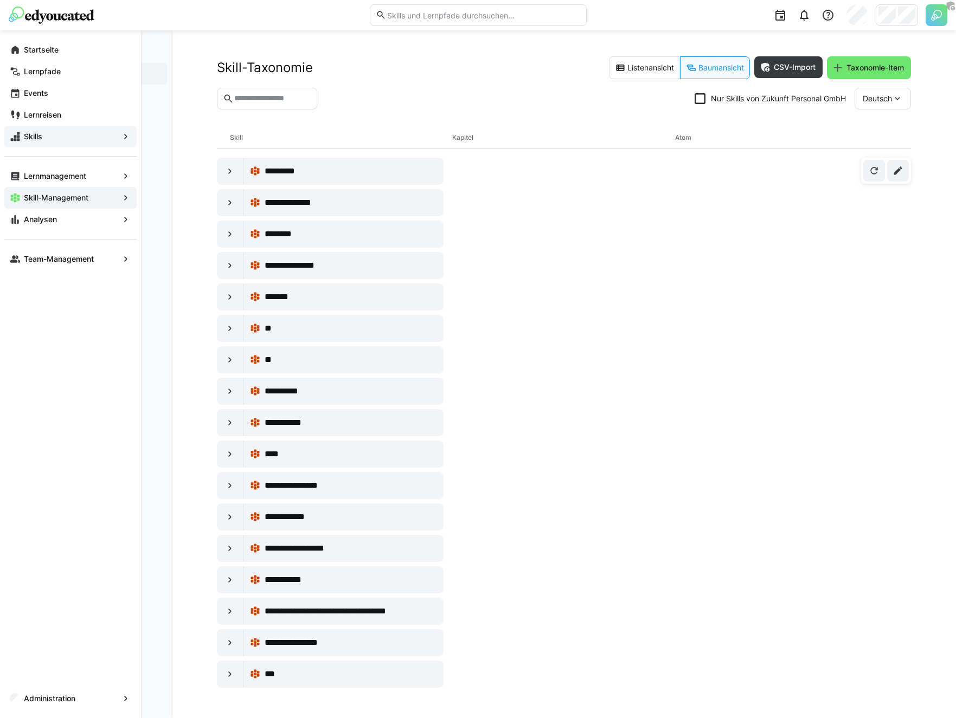
click at [57, 245] on div "Team-Management" at bounding box center [70, 254] width 132 height 31
click at [55, 249] on div "Team-Management" at bounding box center [70, 259] width 132 height 22
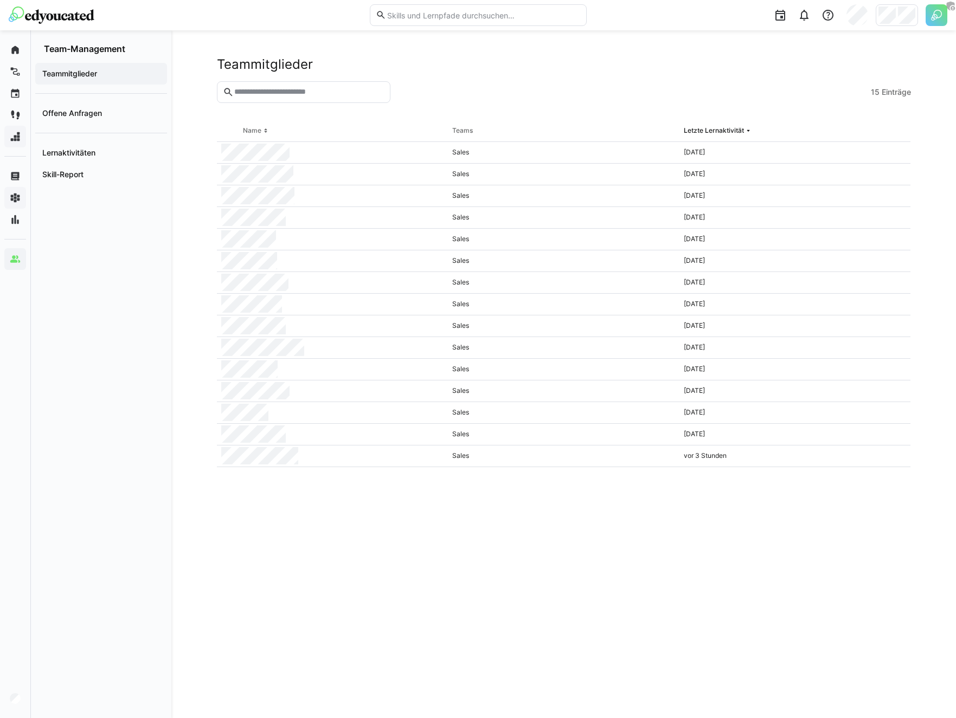
click at [858, 18] on div at bounding box center [897, 15] width 42 height 22
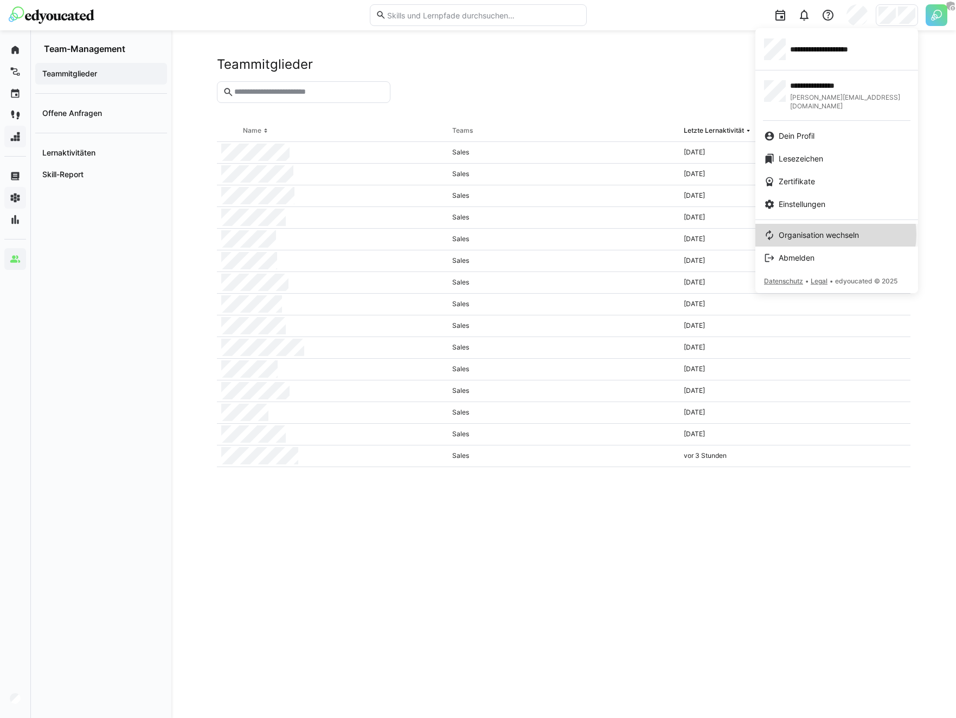
click at [836, 230] on span "Organisation wechseln" at bounding box center [819, 235] width 80 height 11
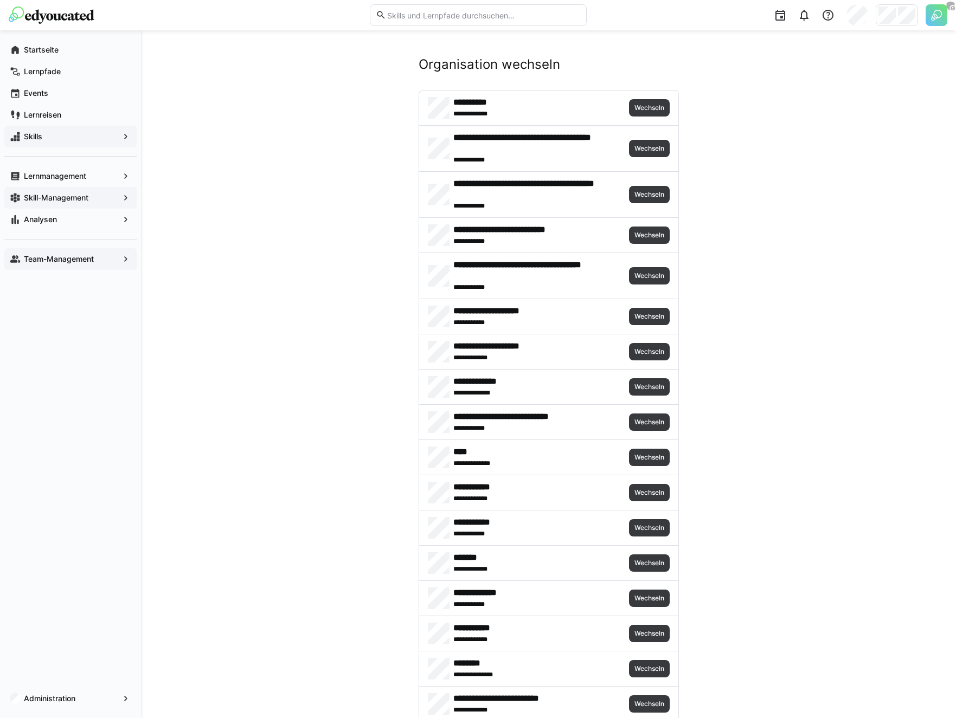
click at [649, 266] on div "**********" at bounding box center [548, 276] width 259 height 46
click at [651, 269] on span "Wechseln" at bounding box center [649, 275] width 41 height 17
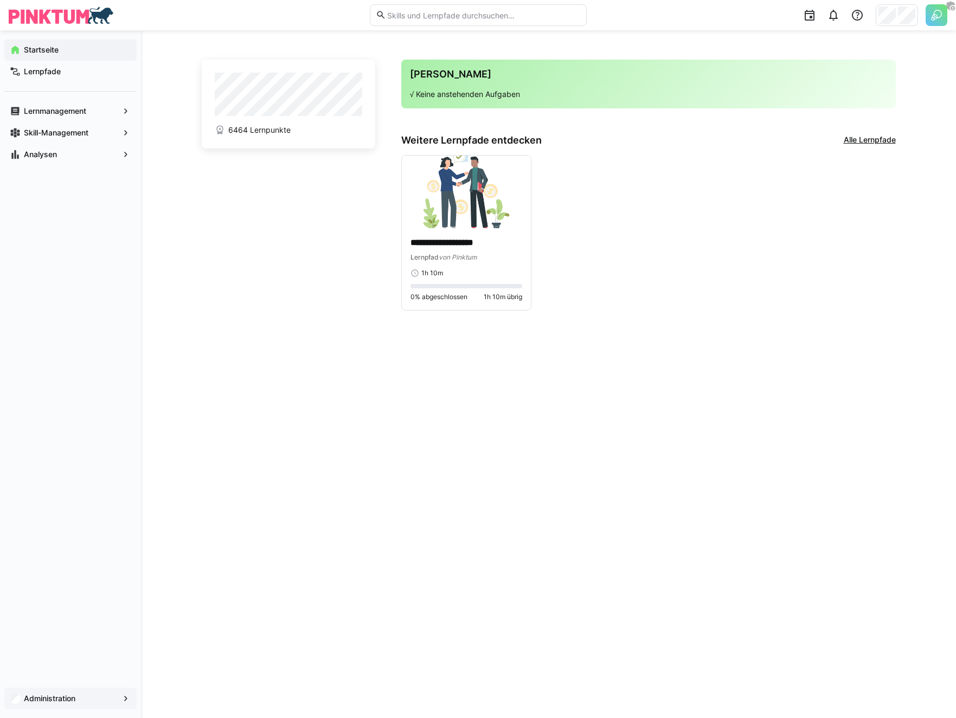
click at [61, 692] on div "Administration" at bounding box center [70, 699] width 132 height 22
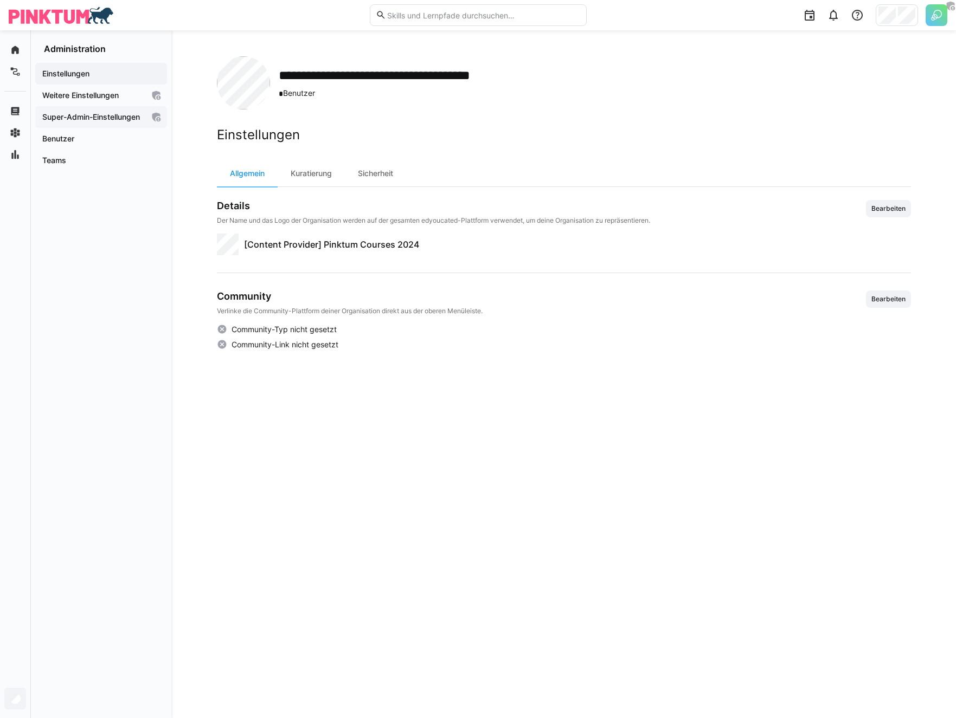
click at [0, 0] on app-navigation-label "Super-Admin-Einstellungen" at bounding box center [0, 0] width 0 height 0
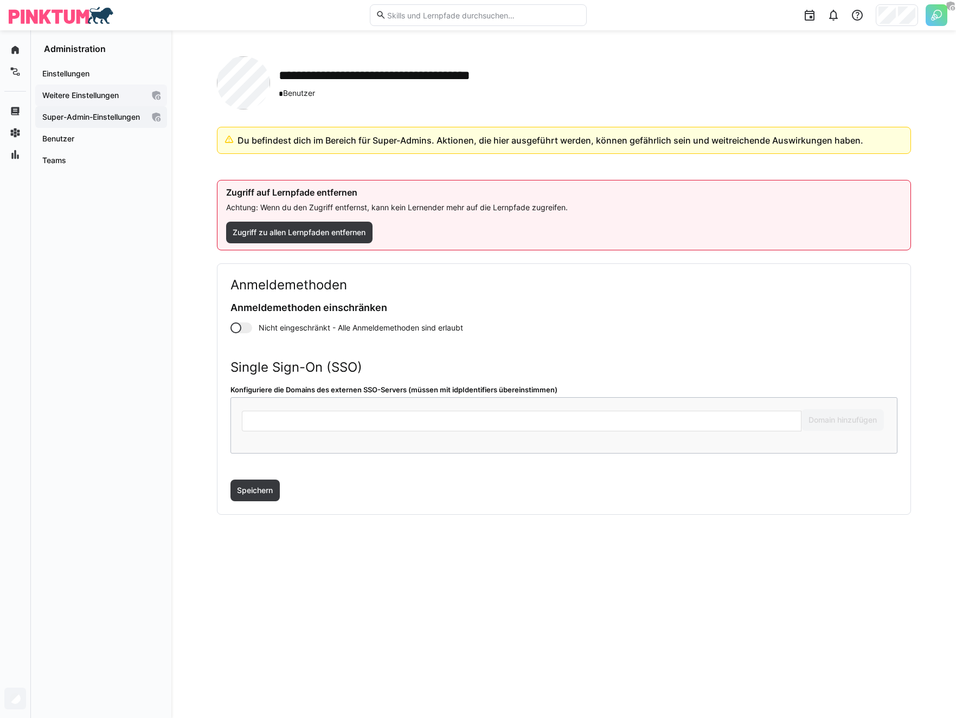
click at [0, 0] on app-navigation-label "Weitere Einstellungen" at bounding box center [0, 0] width 0 height 0
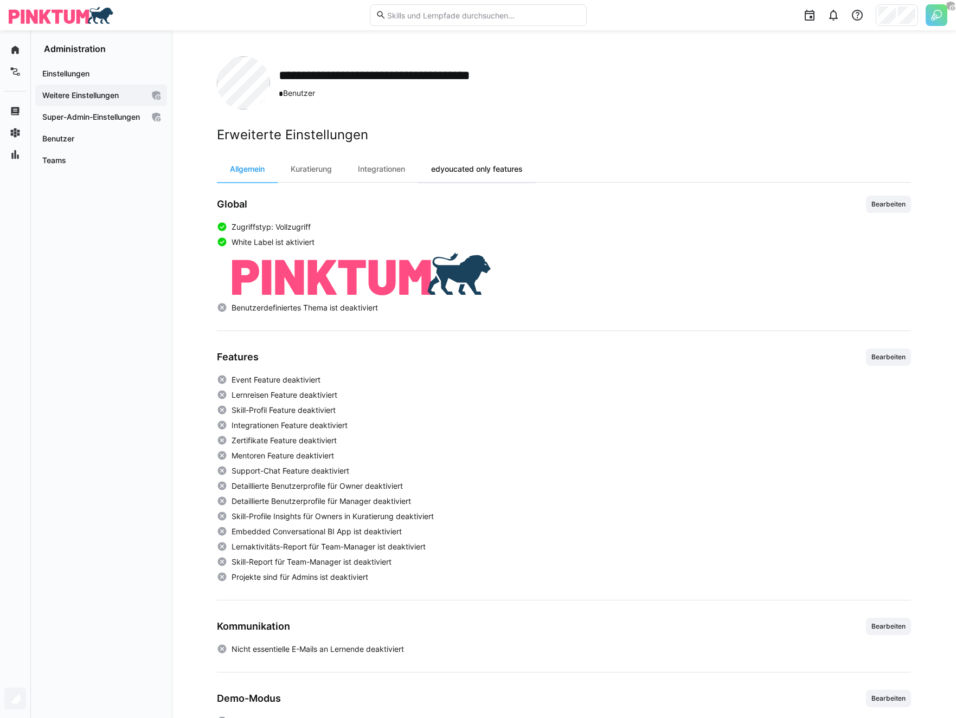
click at [498, 178] on div "edyoucated only features" at bounding box center [477, 169] width 118 height 26
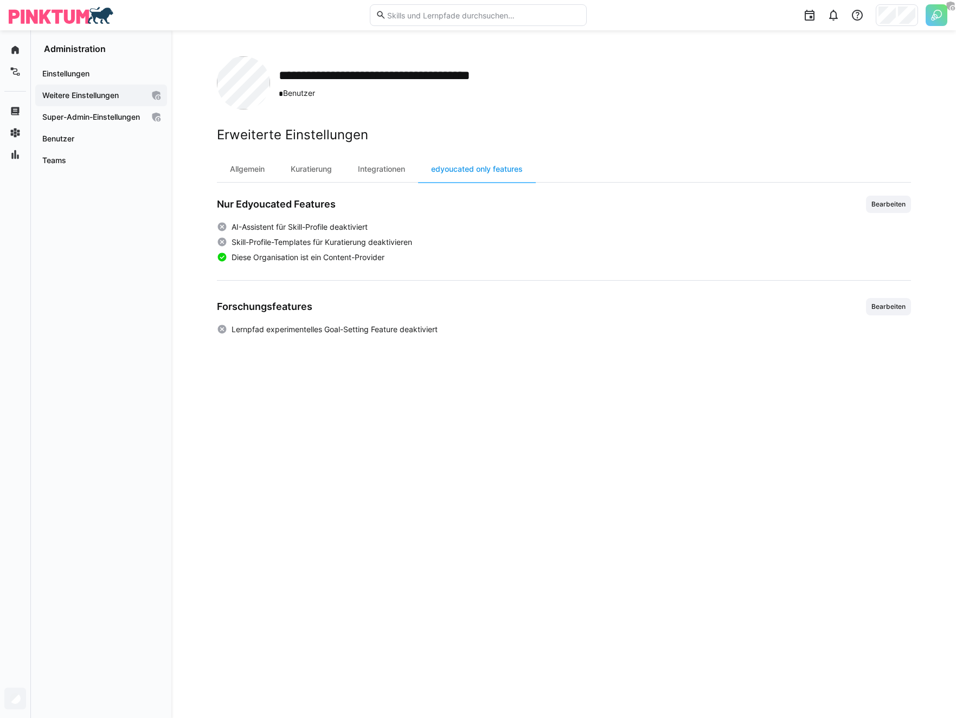
click at [853, 197] on div "Nur Edyoucated Features Bearbeiten" at bounding box center [564, 204] width 694 height 17
click at [858, 198] on span "Bearbeiten" at bounding box center [888, 204] width 45 height 17
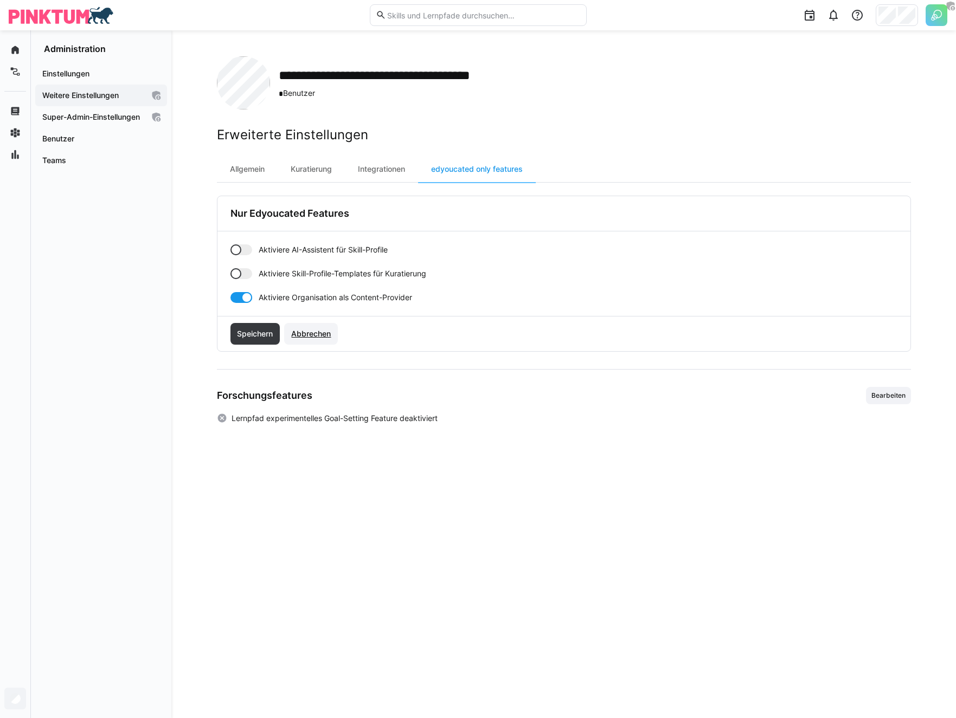
click at [314, 329] on span "Abbrechen" at bounding box center [310, 334] width 43 height 11
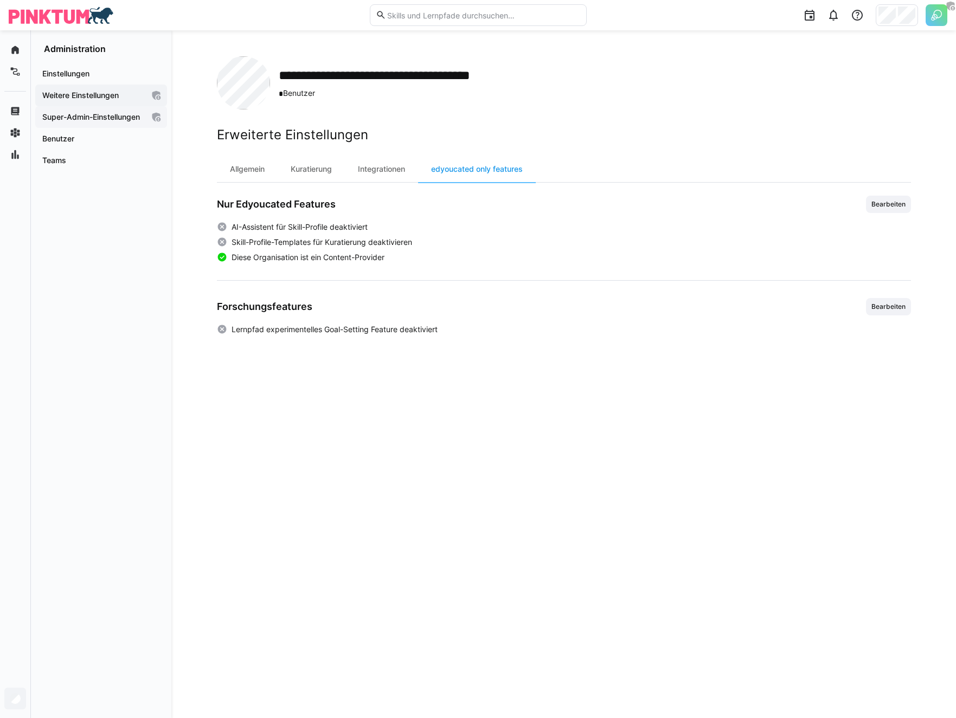
click at [0, 0] on app-navigation-label "Super-Admin-Einstellungen" at bounding box center [0, 0] width 0 height 0
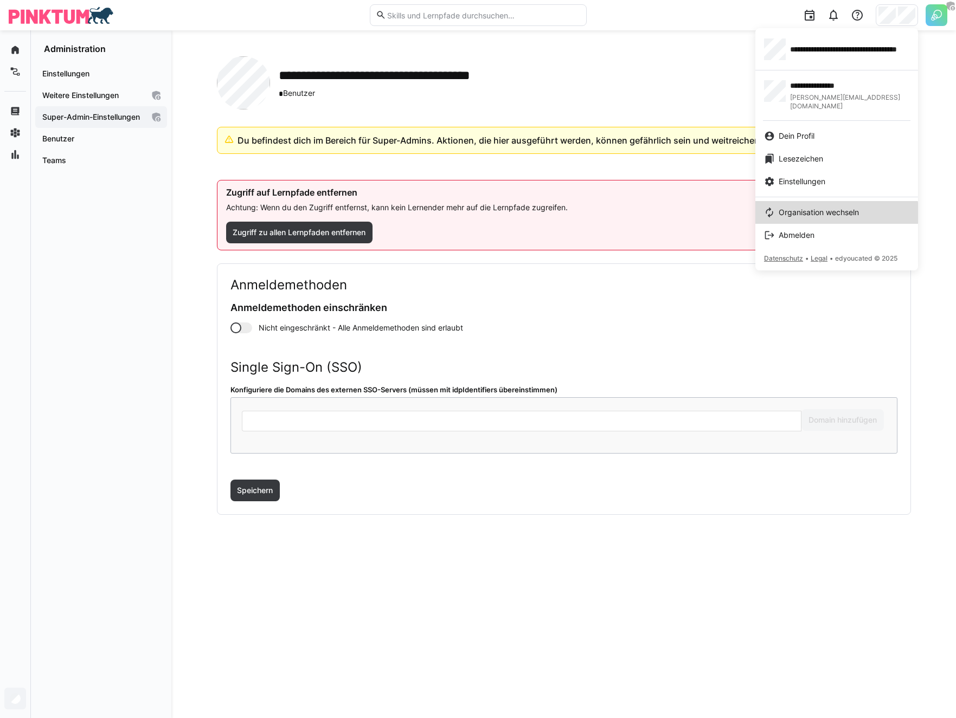
click at [820, 207] on span "Organisation wechseln" at bounding box center [819, 212] width 80 height 11
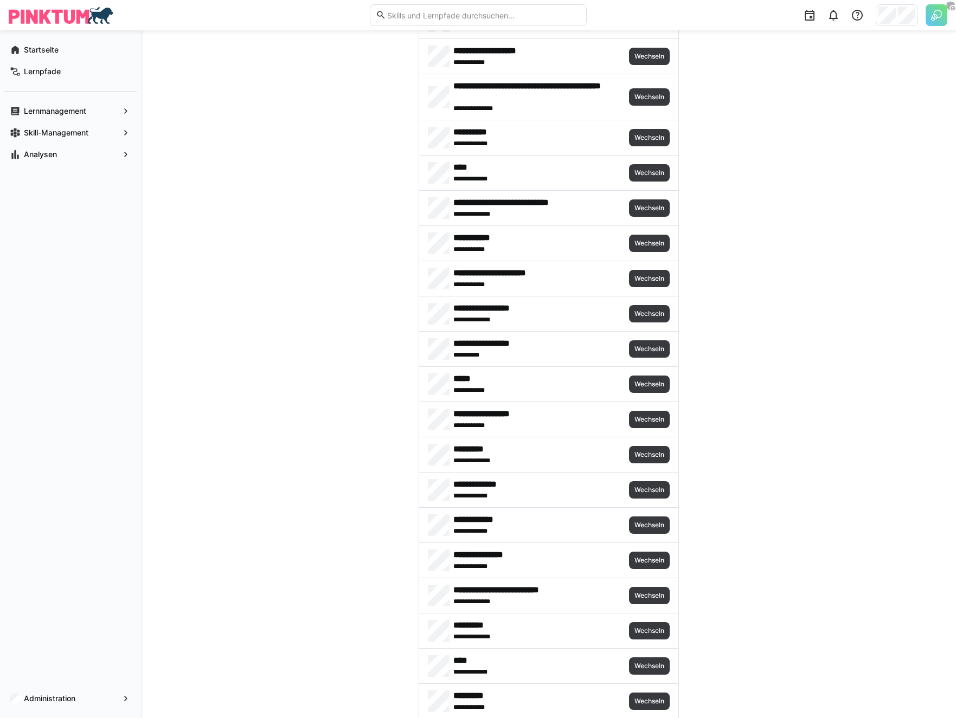
scroll to position [738, 0]
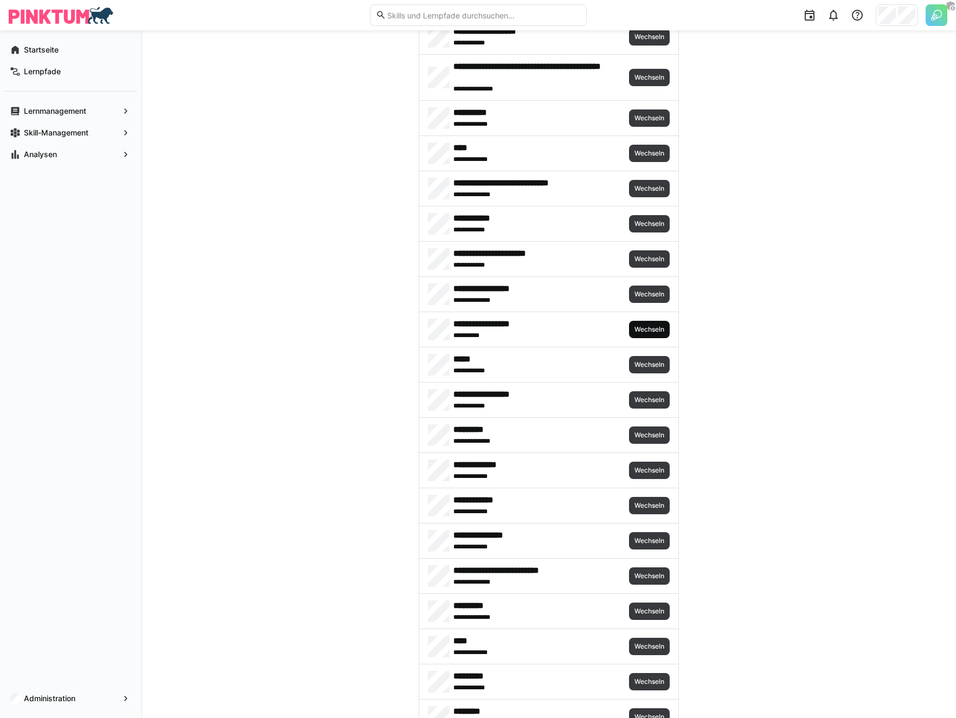
click at [642, 326] on span "Wechseln" at bounding box center [649, 329] width 32 height 9
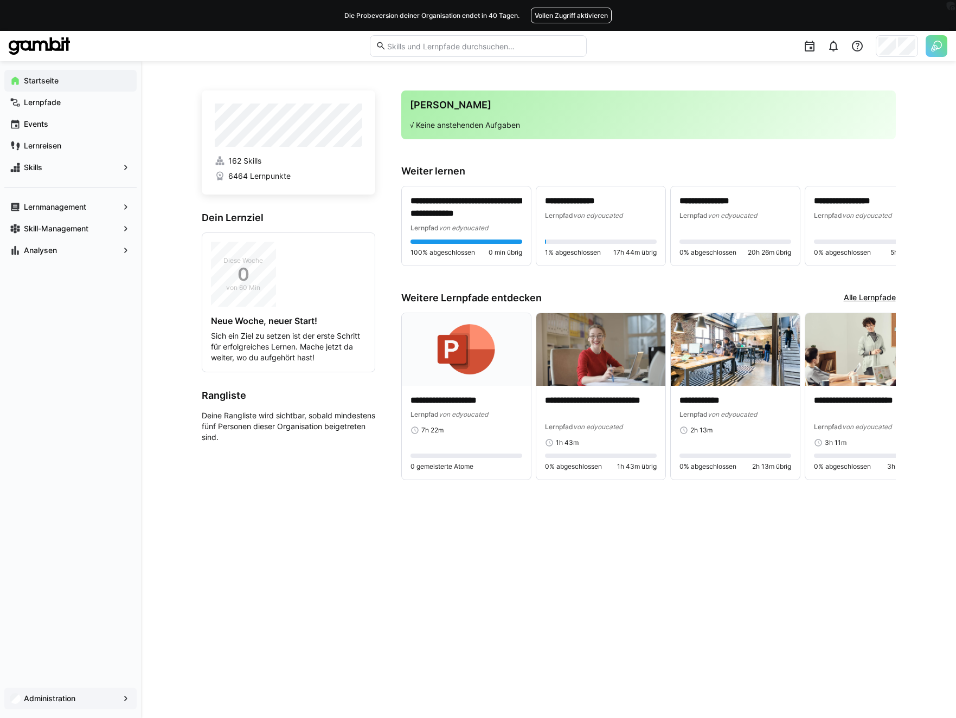
click at [63, 692] on div "Administration" at bounding box center [70, 699] width 132 height 22
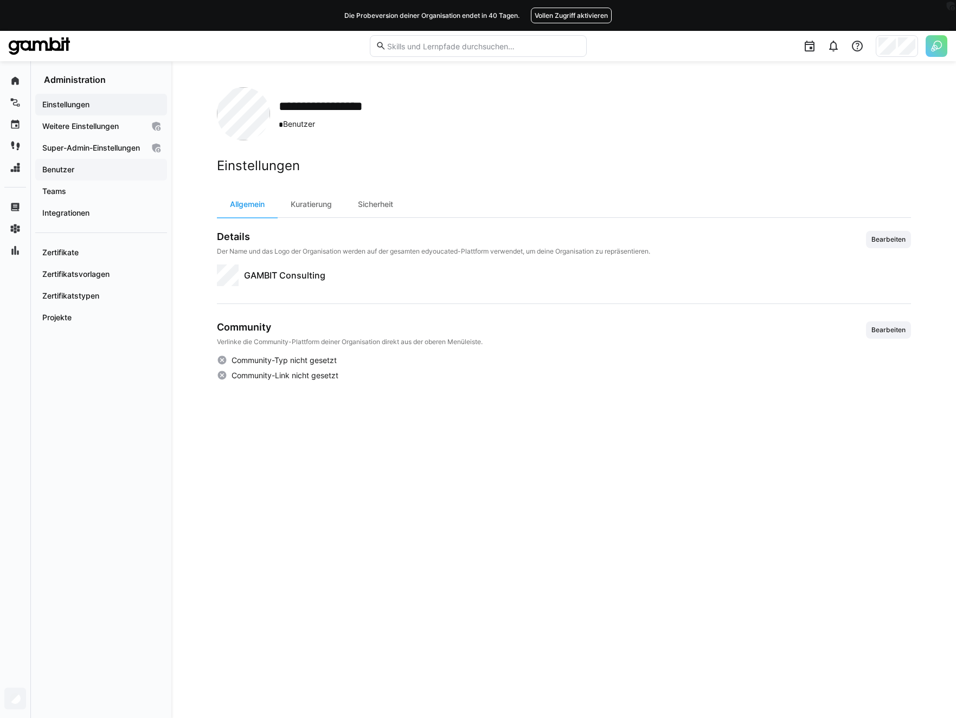
click at [105, 175] on span "Benutzer" at bounding box center [101, 169] width 121 height 11
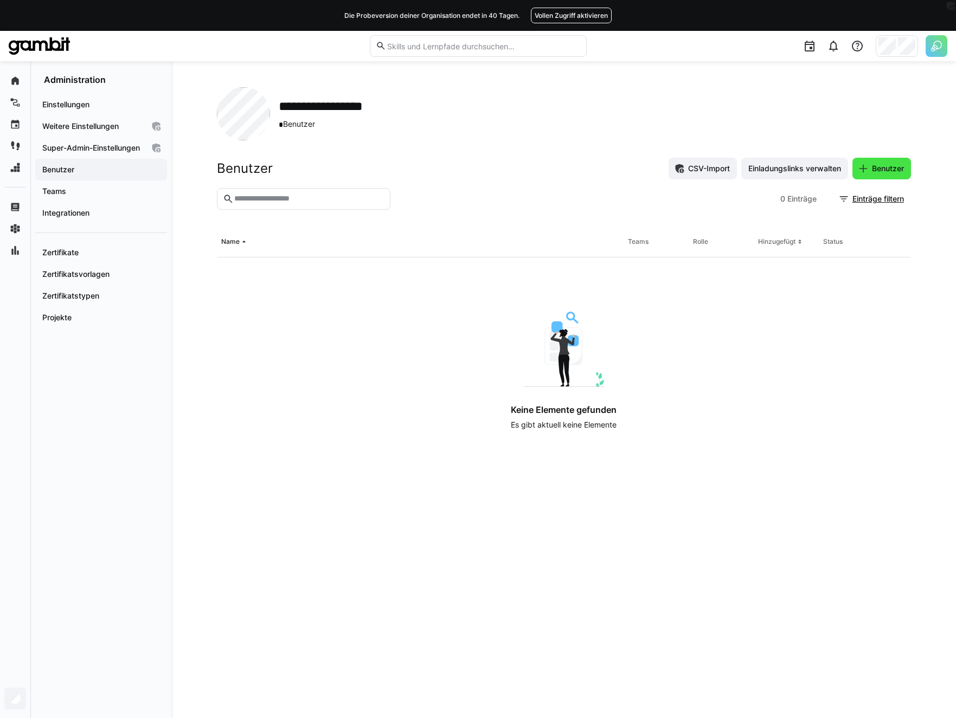
click at [858, 169] on span "Benutzer" at bounding box center [887, 168] width 35 height 11
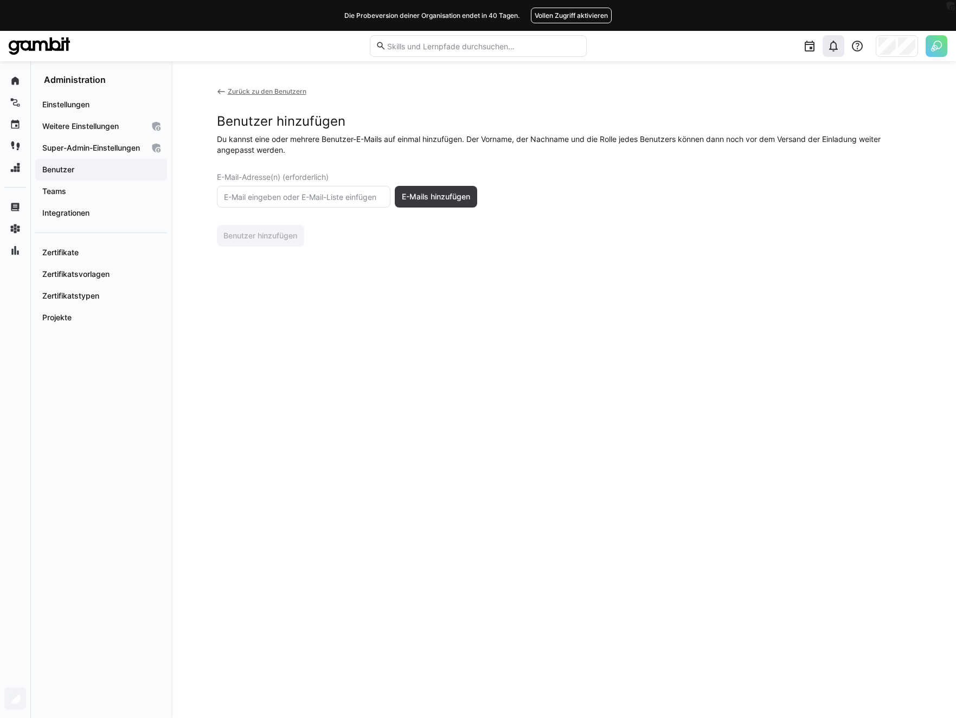
click at [834, 50] on eds-icon at bounding box center [833, 46] width 13 height 13
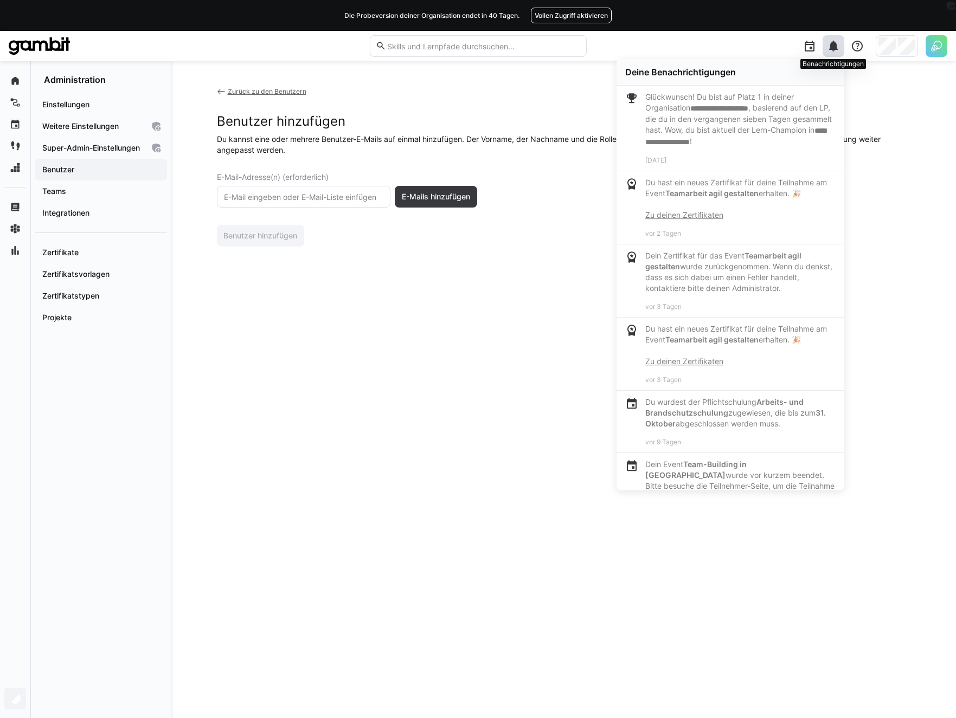
click at [834, 50] on eds-icon at bounding box center [833, 46] width 13 height 13
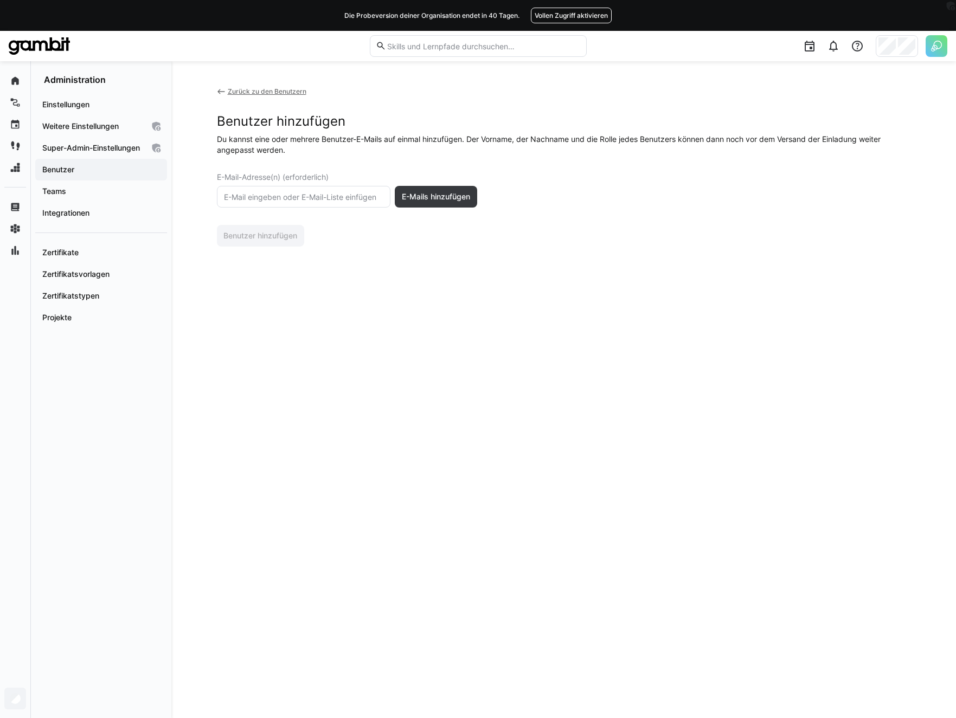
click at [293, 201] on input "text" at bounding box center [304, 197] width 162 height 10
paste input "[EMAIL_ADDRESS][DOMAIN_NAME]"
paste input "[PERSON_NAME][EMAIL_ADDRESS][DOMAIN_NAME]"
click at [366, 197] on input "[EMAIL_ADDRESS][DOMAIN_NAME] [DOMAIN_NAME][EMAIL_ADDRESS][DOMAIN_NAME]" at bounding box center [304, 197] width 162 height 10
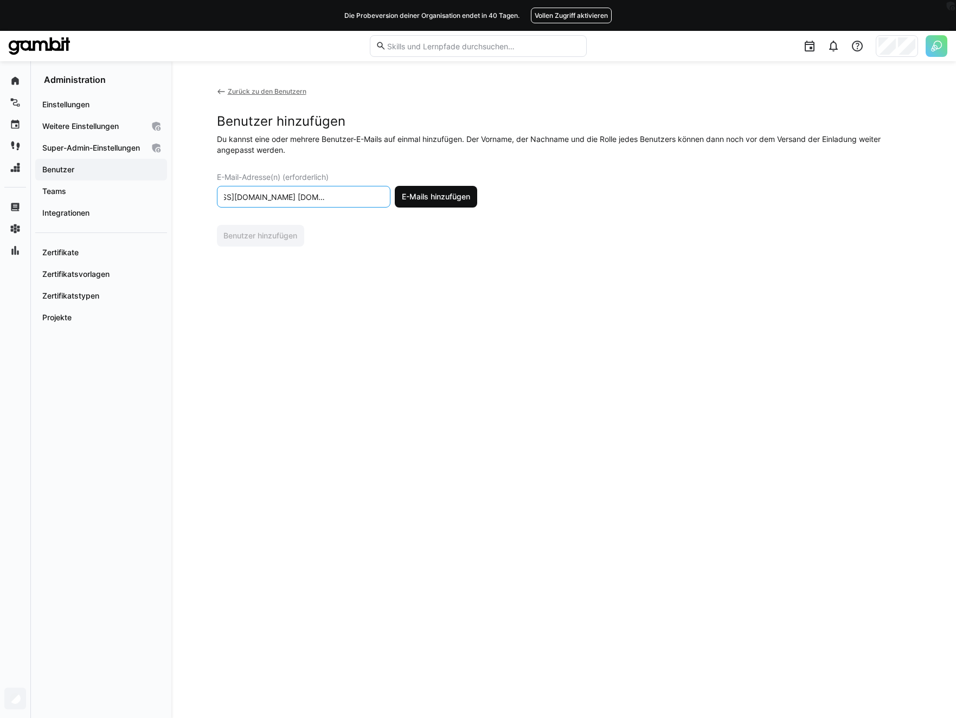
drag, startPoint x: 364, startPoint y: 196, endPoint x: 409, endPoint y: 196, distance: 44.5
click at [409, 196] on div "E-Mail-Adresse(n) (erforderlich) [PERSON_NAME][EMAIL_ADDRESS][DOMAIN_NAME] [PER…" at bounding box center [347, 190] width 260 height 35
paste input "[EMAIL_ADDRESS][DOMAIN_NAME]"
type input "[EMAIL_ADDRESS][DOMAIN_NAME] [DOMAIN_NAME][EMAIL_ADDRESS][DOMAIN_NAME] [DOMAIN_…"
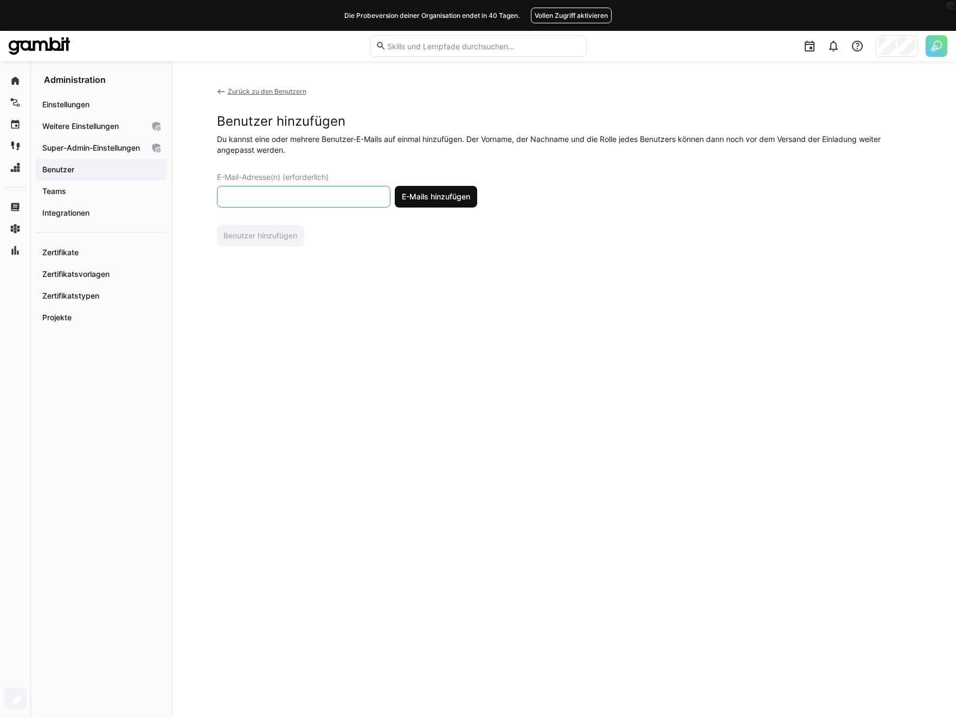
click at [420, 198] on span "E-Mails hinzufügen" at bounding box center [436, 196] width 72 height 11
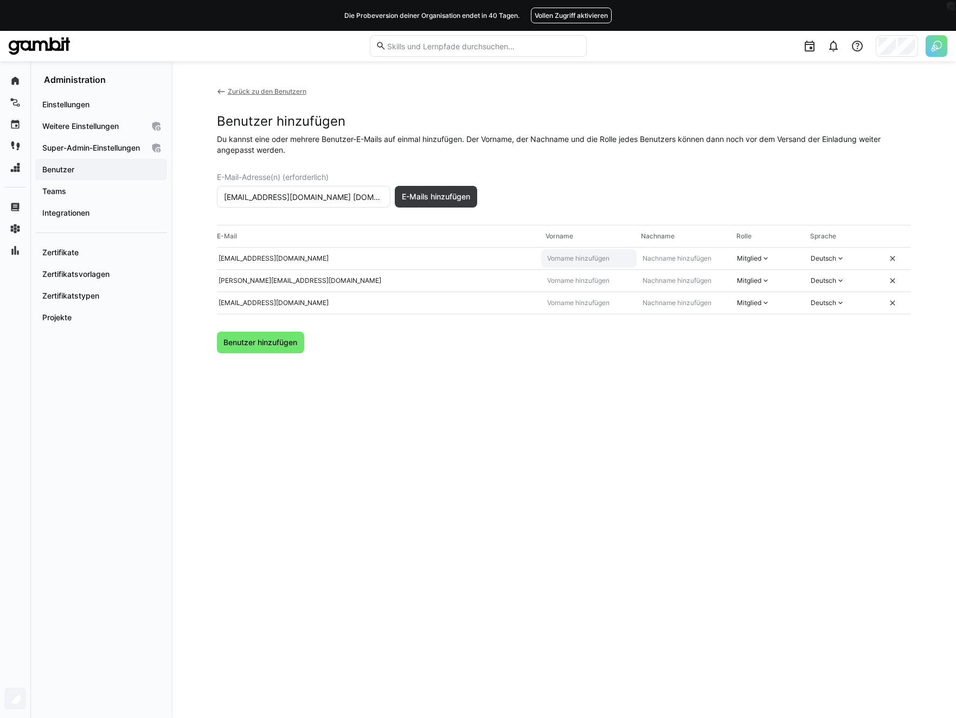
click at [576, 267] on eds-input at bounding box center [588, 258] width 95 height 18
type input "[PERSON_NAME]"
type input "Mavrou"
type input "[PERSON_NAME]"
type input "Schmalenberg"
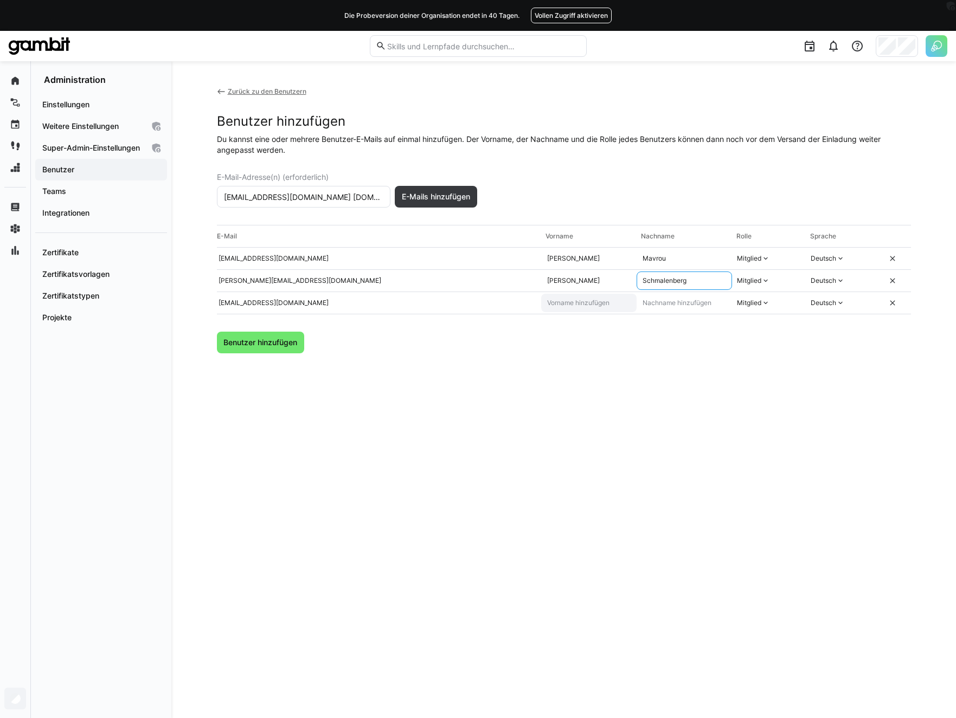
click at [601, 294] on eds-input at bounding box center [588, 303] width 95 height 18
click at [659, 296] on eds-input at bounding box center [683, 303] width 95 height 18
paste input "Schmalenberg"
type input "Schmalenberg"
click at [599, 300] on input "text" at bounding box center [589, 303] width 86 height 9
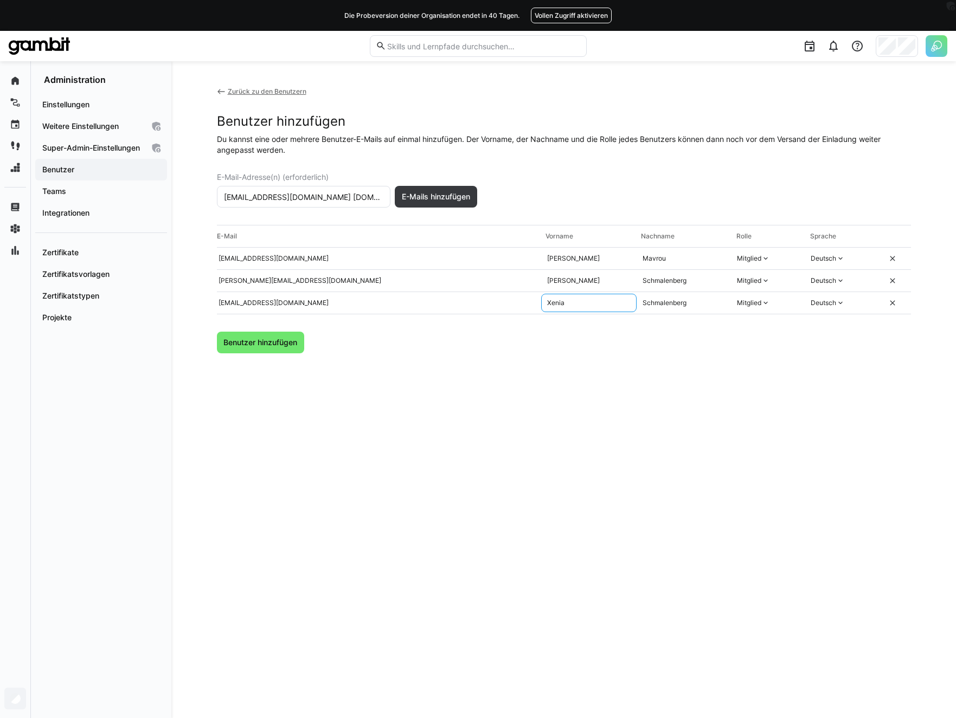
type input "Xenia"
click at [626, 422] on div "Zurück zu den Benutzern Benutzer hinzufügen Du kannst eine oder mehrere Benutze…" at bounding box center [564, 389] width 694 height 605
click at [742, 262] on div "Mitglied" at bounding box center [749, 258] width 24 height 9
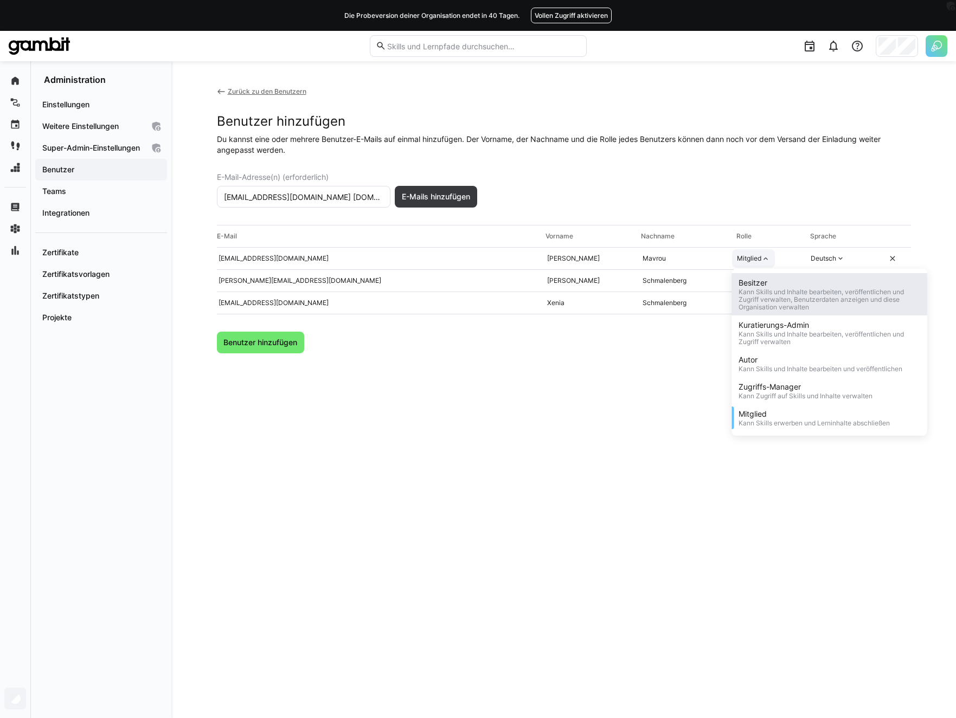
click at [761, 298] on div "Kann Skills und Inhalte bearbeiten, veröffentlichen und Zugriff verwalten, Benu…" at bounding box center [829, 299] width 182 height 23
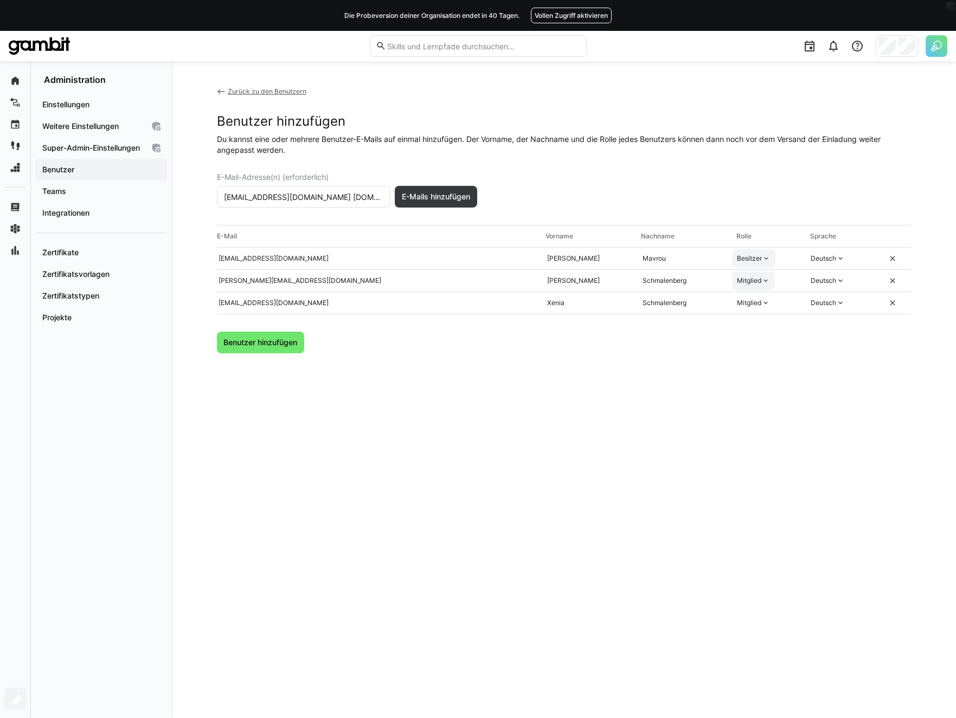
click at [757, 281] on div "Mitglied" at bounding box center [749, 280] width 24 height 9
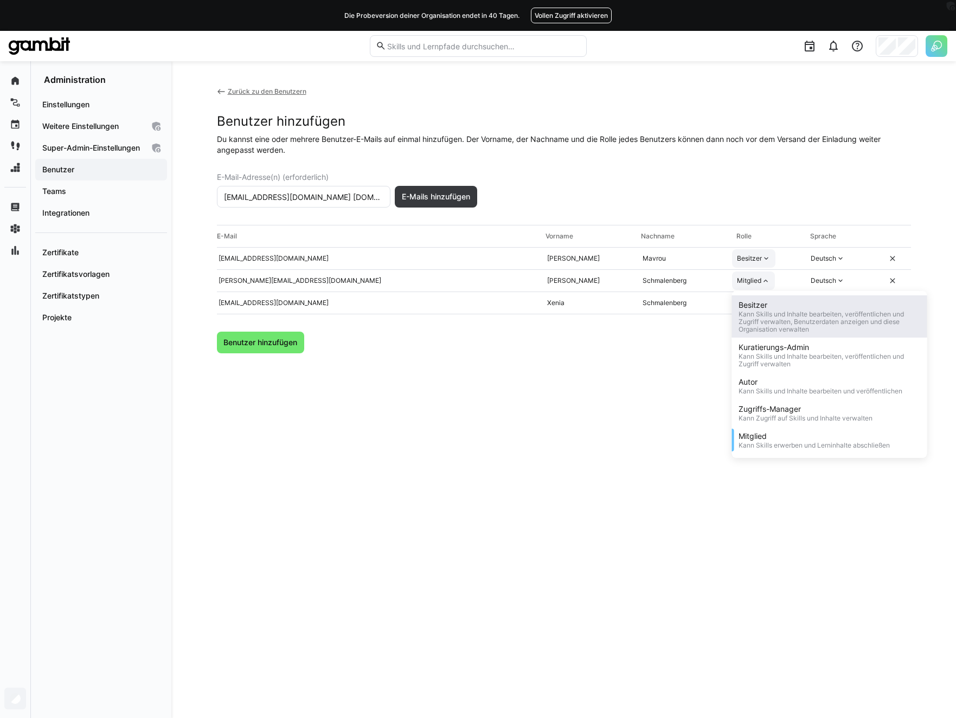
click at [762, 306] on div "Besitzer" at bounding box center [829, 305] width 182 height 11
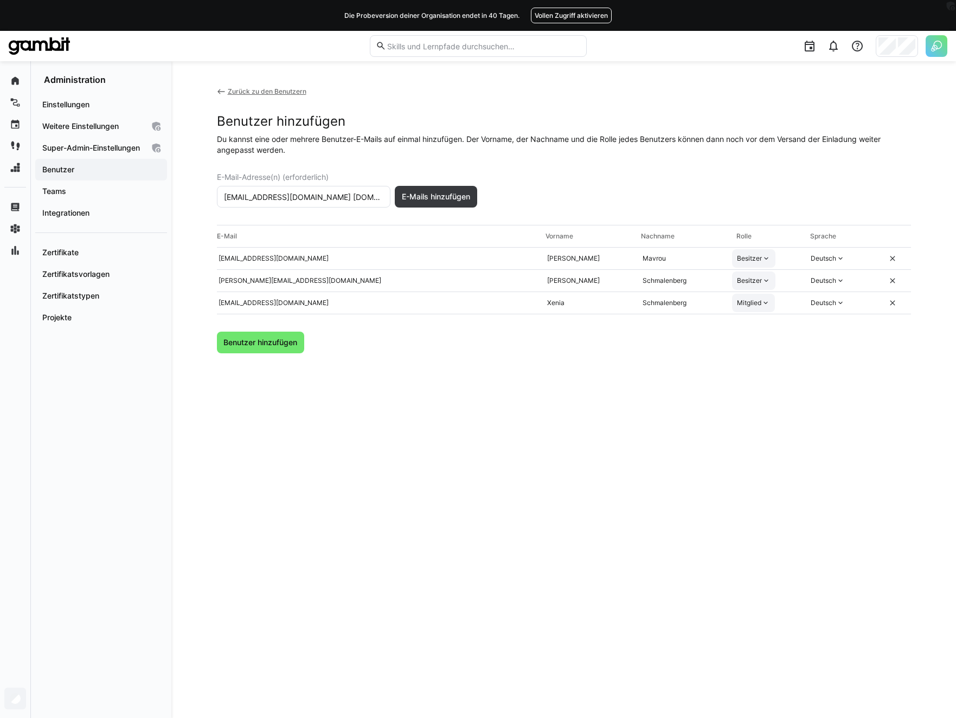
click at [759, 306] on div "Mitglied" at bounding box center [749, 303] width 24 height 9
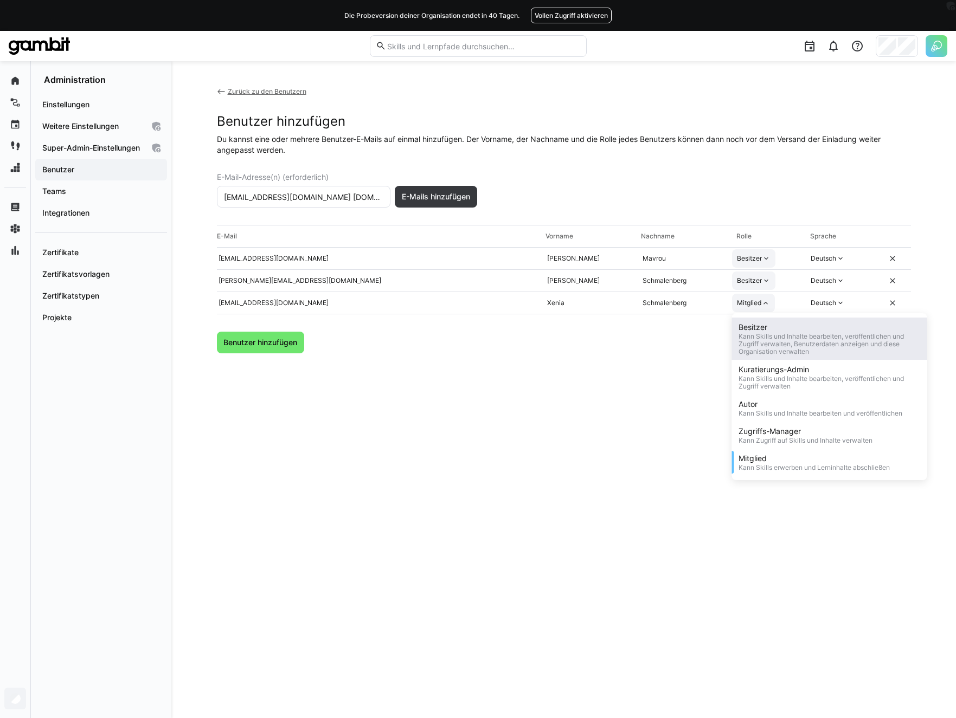
click at [763, 326] on div "Besitzer" at bounding box center [829, 327] width 182 height 11
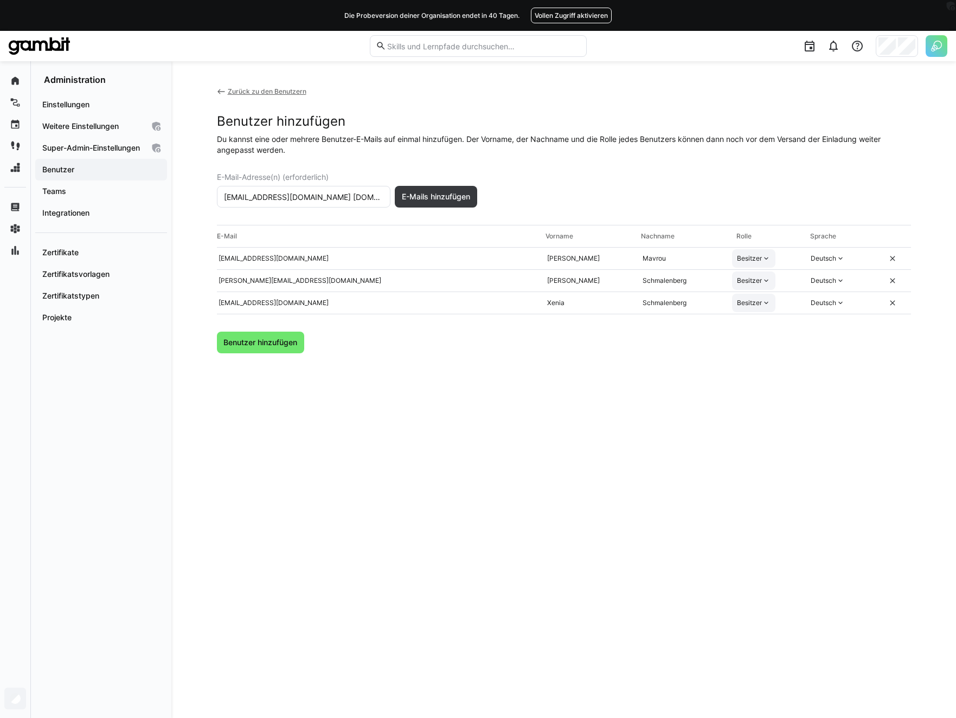
click at [717, 374] on div "Zurück zu den Benutzern Benutzer hinzufügen Du kannst eine oder mehrere Benutze…" at bounding box center [564, 389] width 694 height 605
